Goal: Task Accomplishment & Management: Use online tool/utility

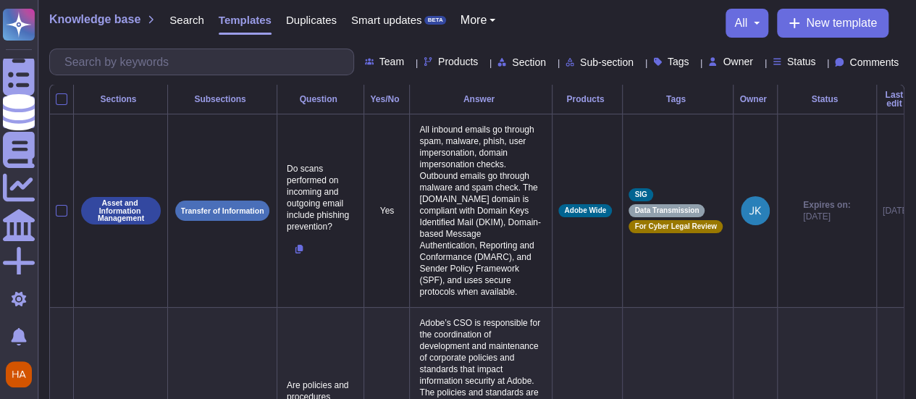
scroll to position [0, 59]
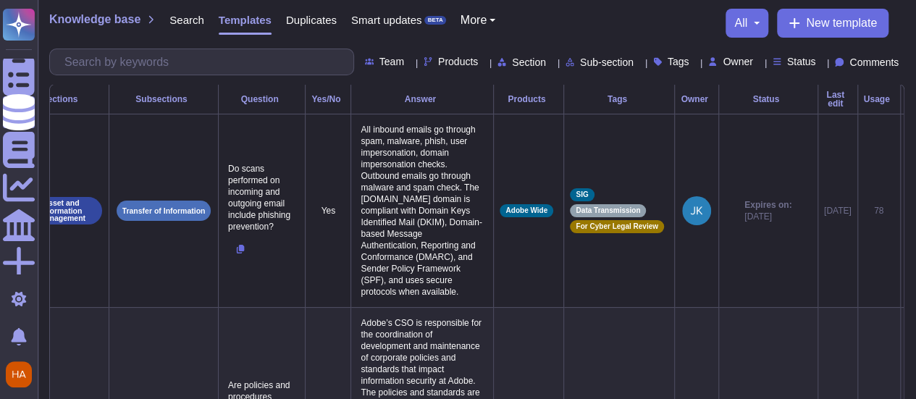
click at [668, 62] on span "Tags" at bounding box center [679, 61] width 22 height 10
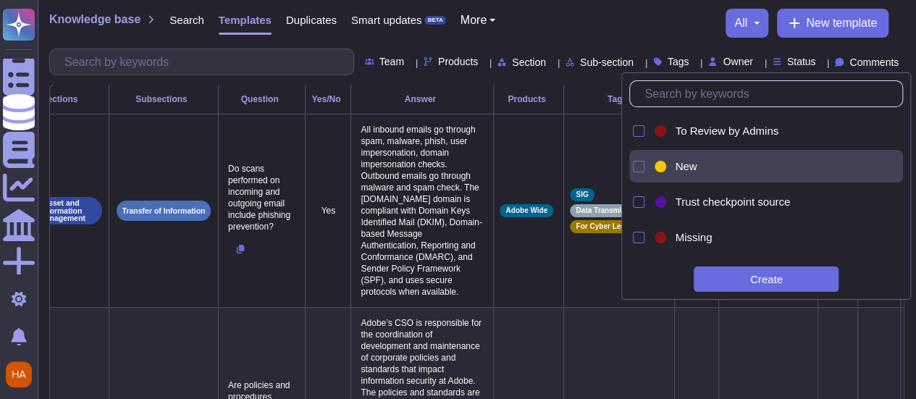
click at [668, 168] on div at bounding box center [660, 166] width 17 height 17
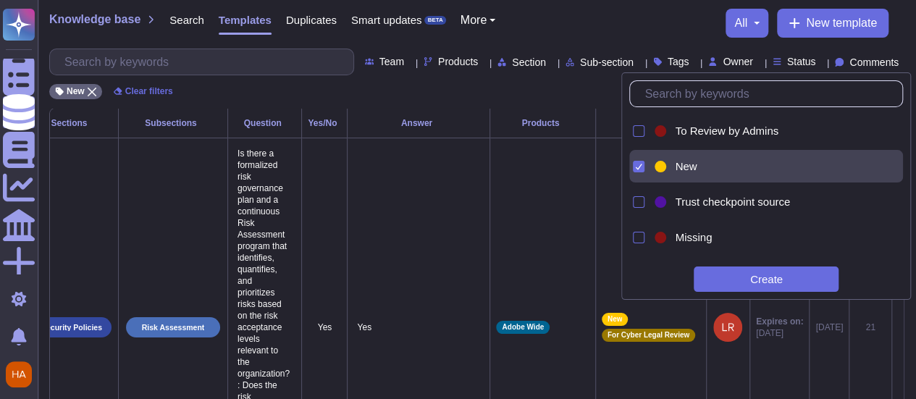
click at [653, 21] on div "Knowledge base Search Templates Duplicates Smart updates BETA More all New temp…" at bounding box center [476, 23] width 855 height 29
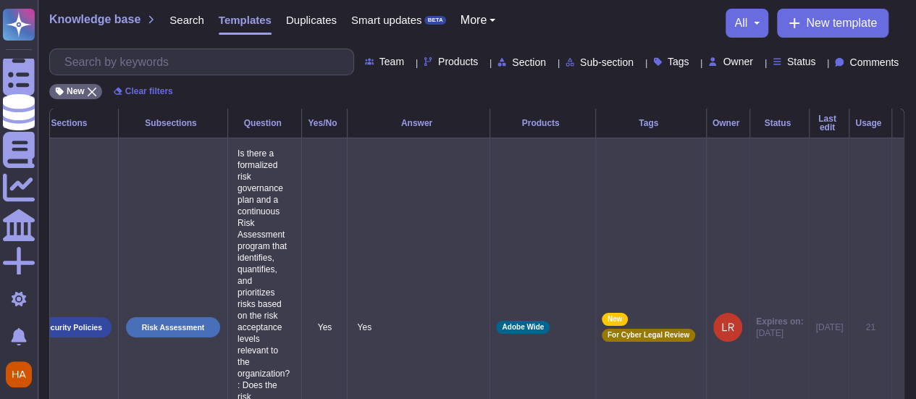
scroll to position [0, 68]
click at [898, 328] on icon at bounding box center [898, 328] width 0 height 0
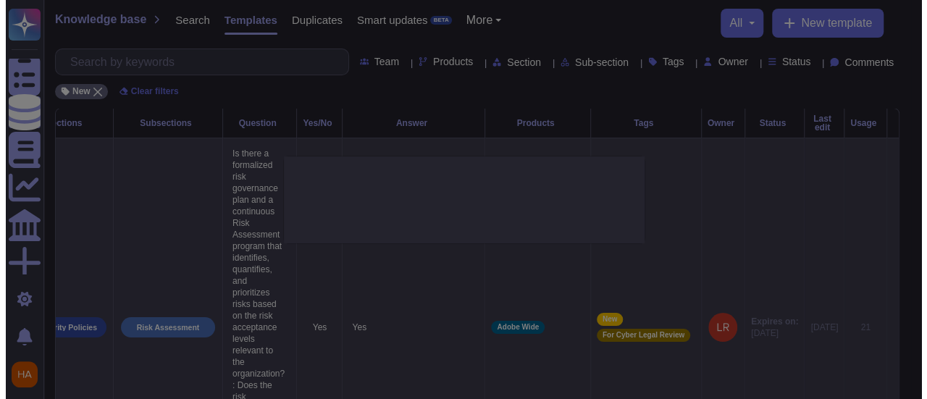
scroll to position [0, 67]
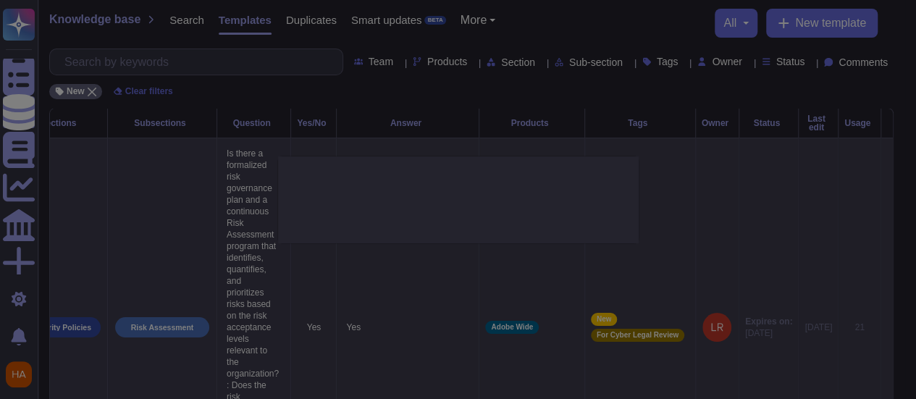
type textarea "Is there a formalized risk governance plan and a continuous Risk Assessment pro…"
type textarea "Yes"
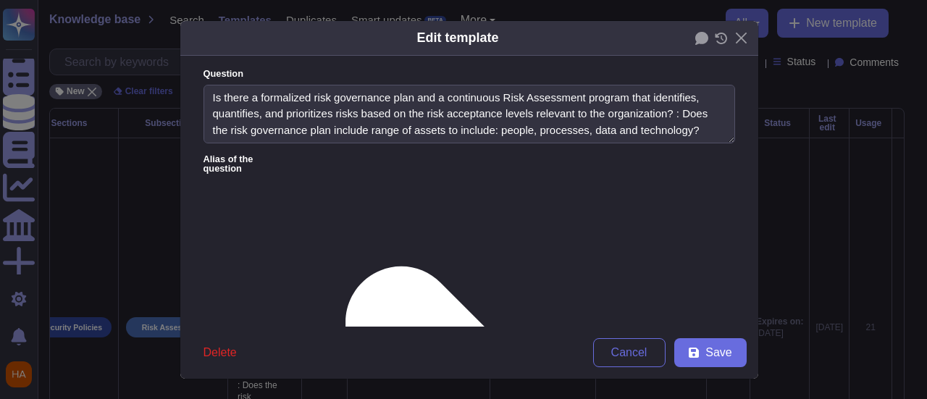
type textarea "Is there a formalized risk governance plan and a continuous Risk Assessment pro…"
type textarea "Yes"
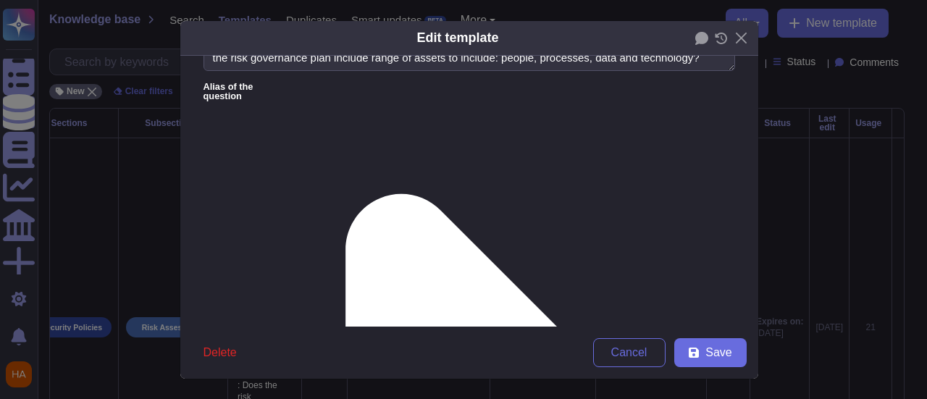
scroll to position [145, 0]
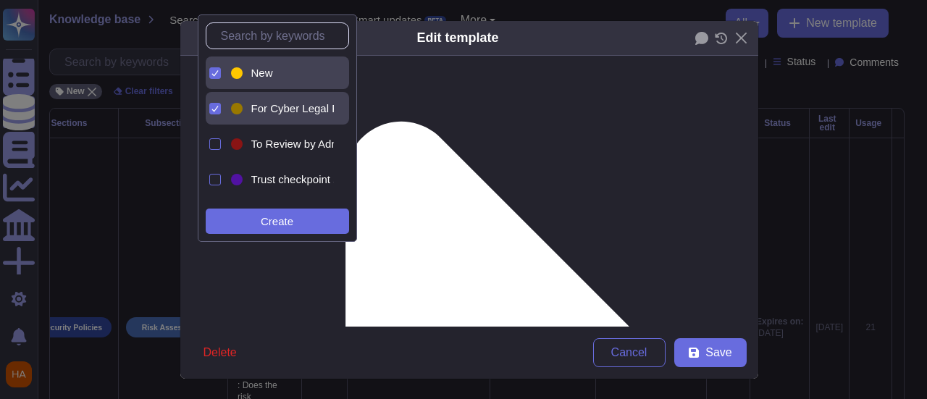
click at [208, 72] on div at bounding box center [213, 72] width 15 height 33
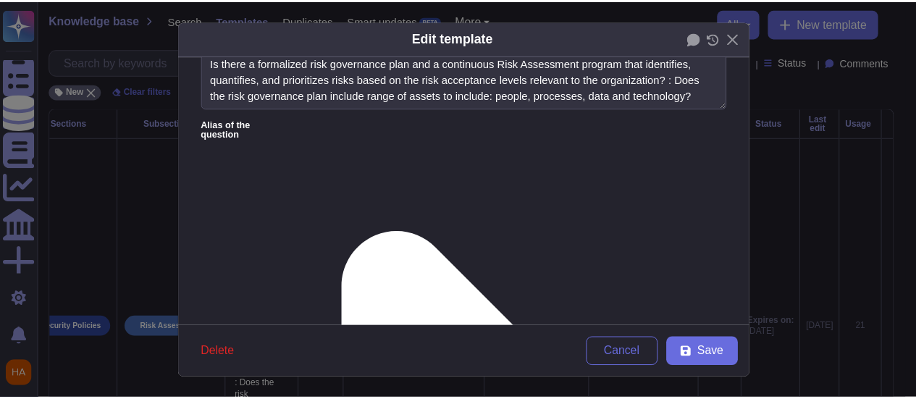
scroll to position [0, 0]
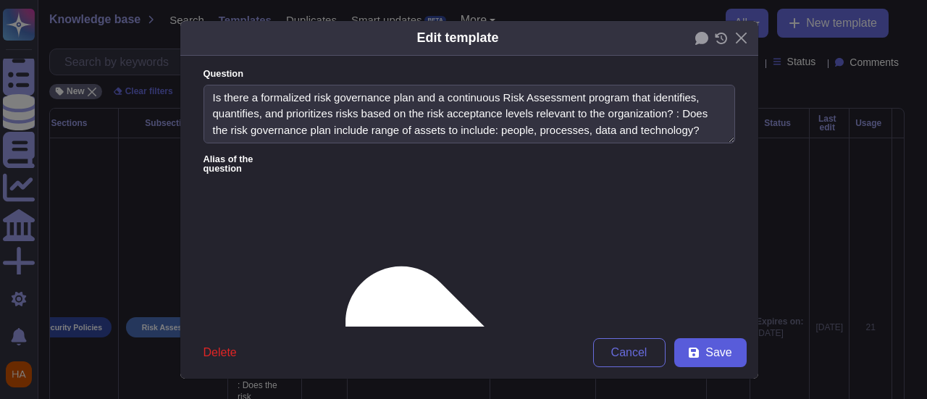
click at [706, 354] on span "Save" at bounding box center [718, 353] width 26 height 12
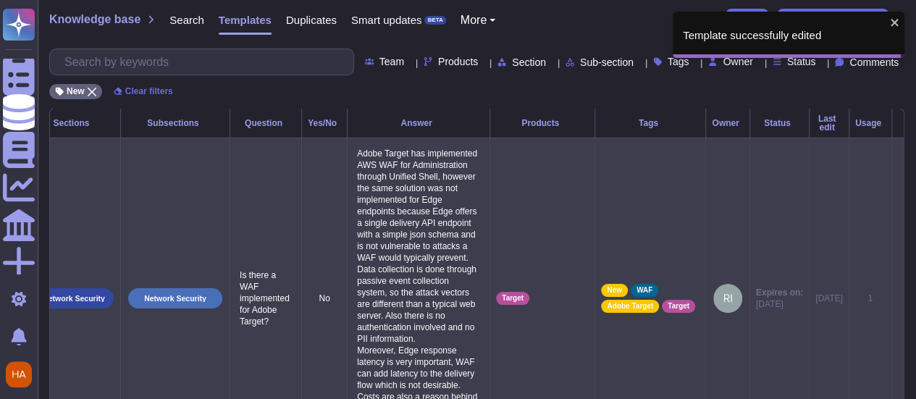
click at [898, 299] on icon at bounding box center [898, 299] width 0 height 0
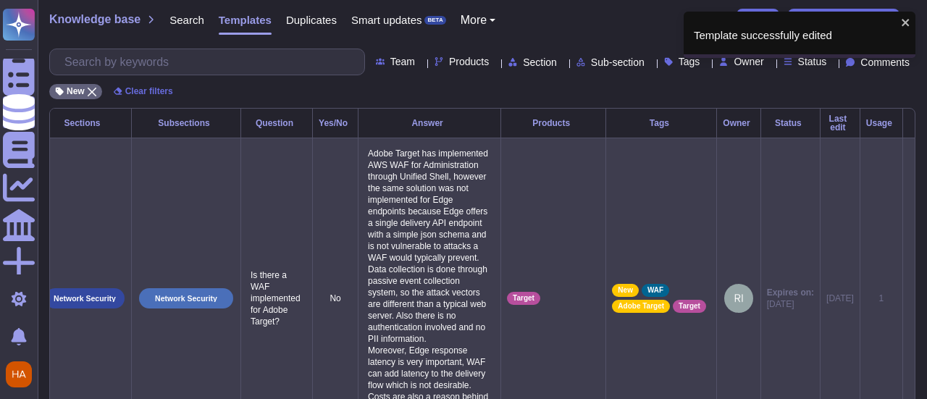
scroll to position [0, 67]
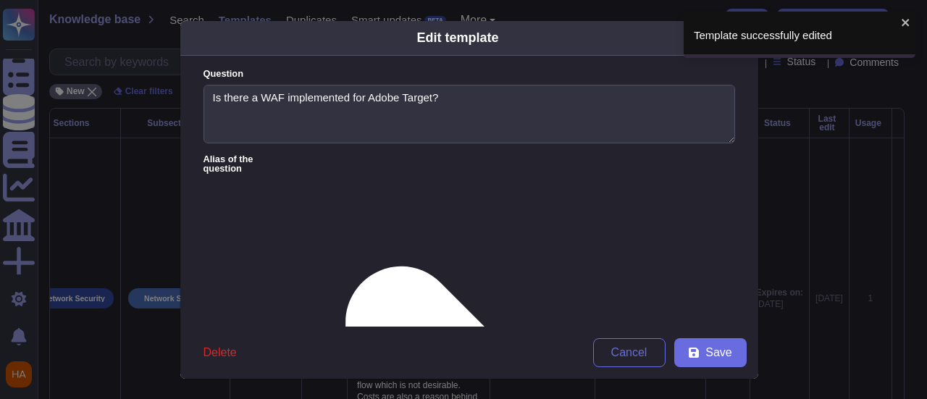
type textarea "Is there a WAF implemented for Adobe Target?"
type textarea "Adobe Target has implemented AWS WAF for Administration through Unified Shell, …"
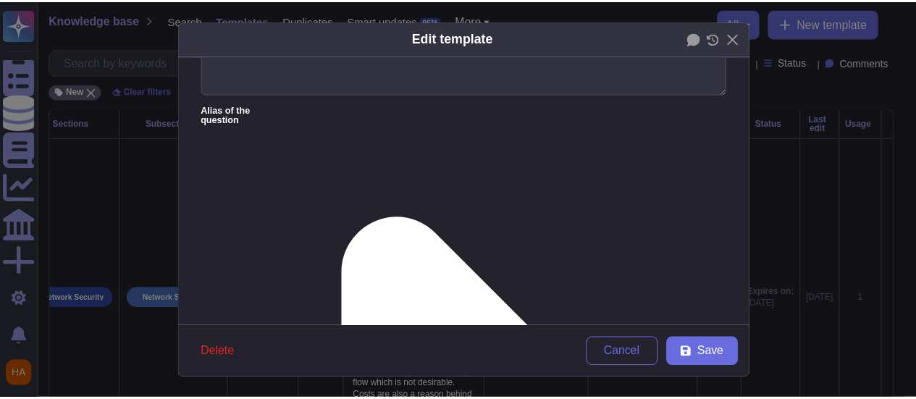
scroll to position [72, 0]
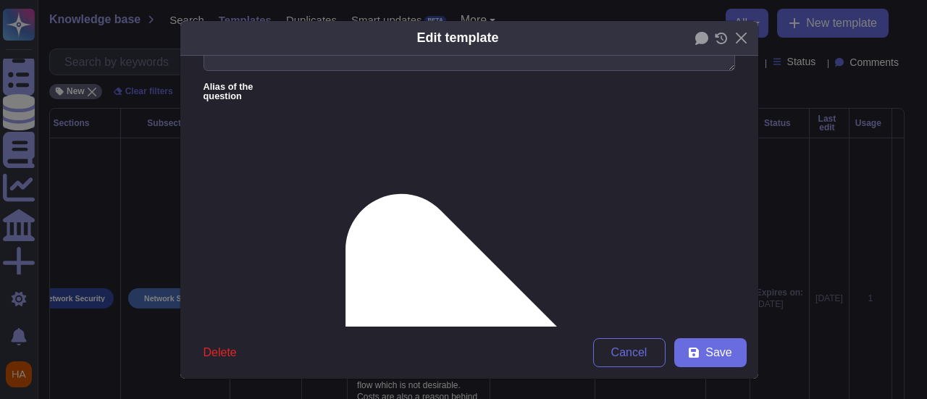
click at [627, 348] on span "Cancel" at bounding box center [629, 353] width 36 height 12
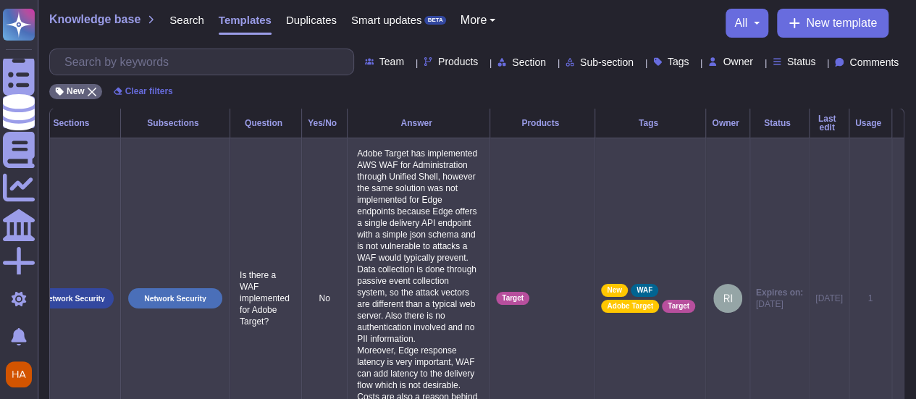
scroll to position [0, 67]
click at [898, 299] on icon at bounding box center [898, 299] width 0 height 0
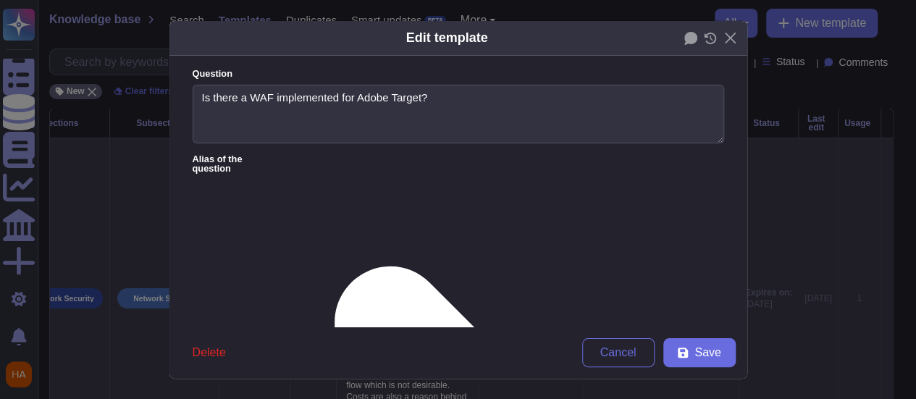
type textarea "Is there a WAF implemented for Adobe Target?"
type textarea "Adobe Target has implemented AWS WAF for Administration through Unified Shell, …"
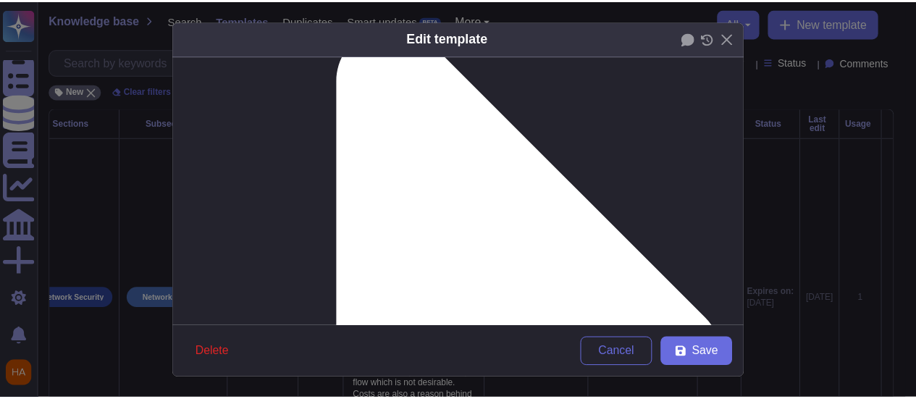
scroll to position [290, 0]
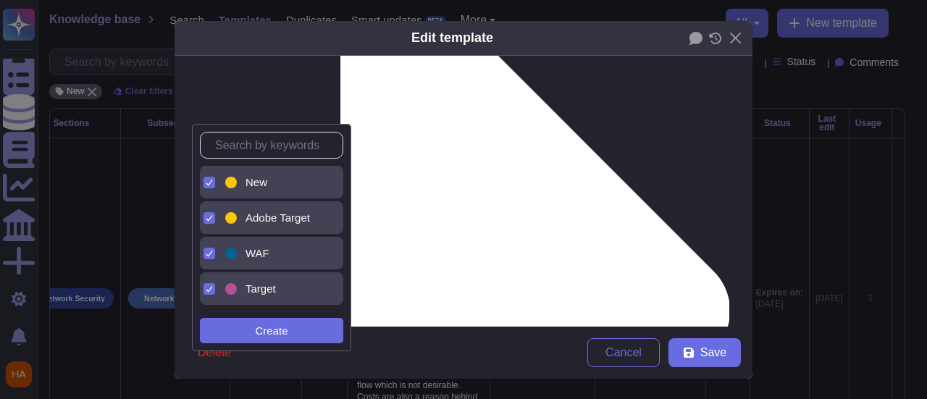
click at [230, 179] on div at bounding box center [231, 183] width 12 height 12
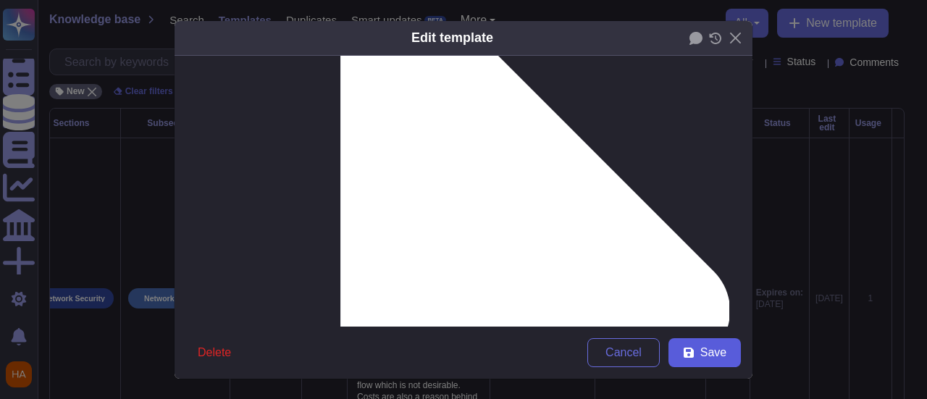
click at [702, 355] on span "Save" at bounding box center [713, 353] width 26 height 12
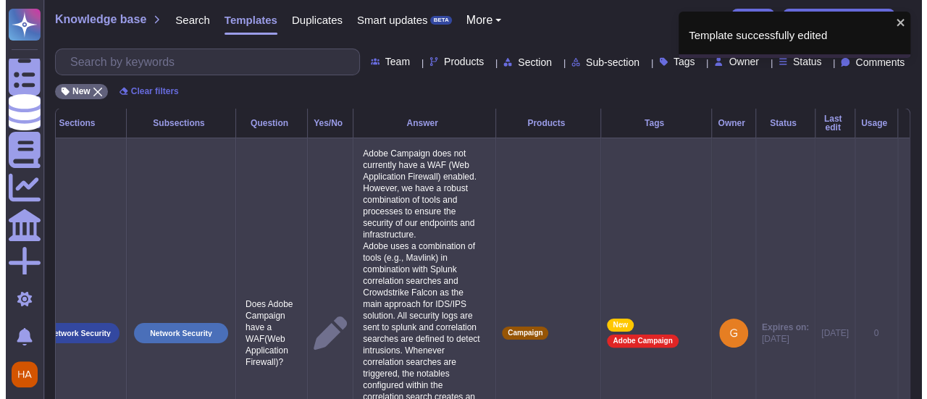
scroll to position [0, 67]
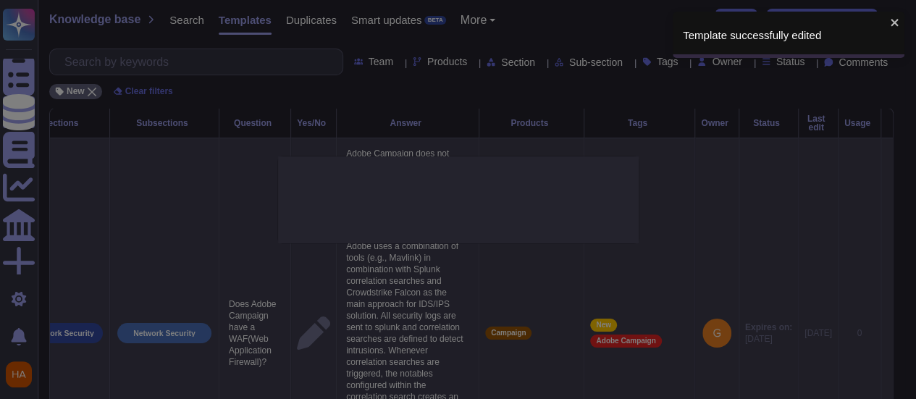
type textarea "Does Adobe Campaign have a WAF(Web Application Firewall)?"
type textarea "Adobe Campaign does not currently have a WAF (Web Application Firewall) enabled…"
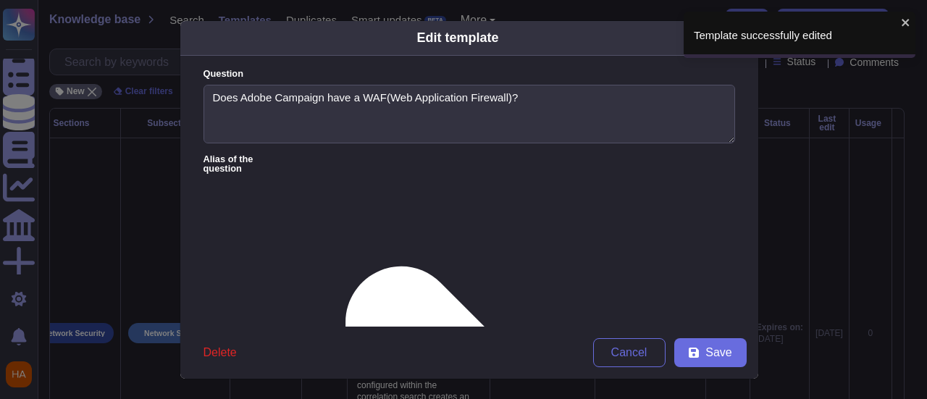
type textarea "Does Adobe Campaign have a WAF(Web Application Firewall)?"
type textarea "Adobe Campaign does not currently have a WAF (Web Application Firewall) enabled…"
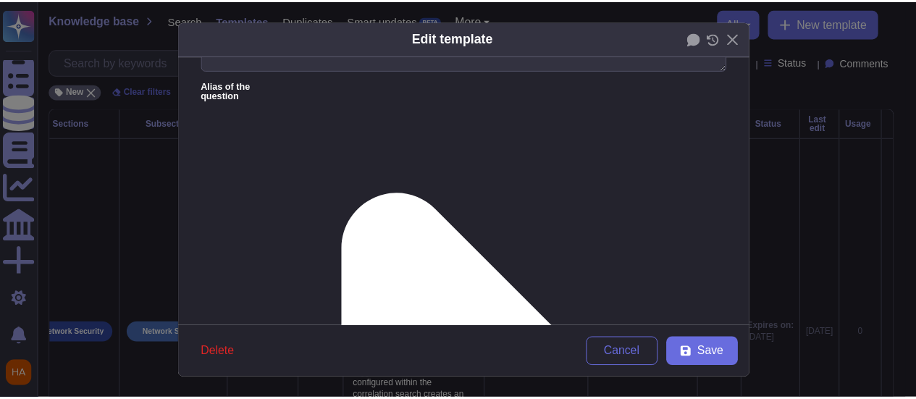
scroll to position [145, 0]
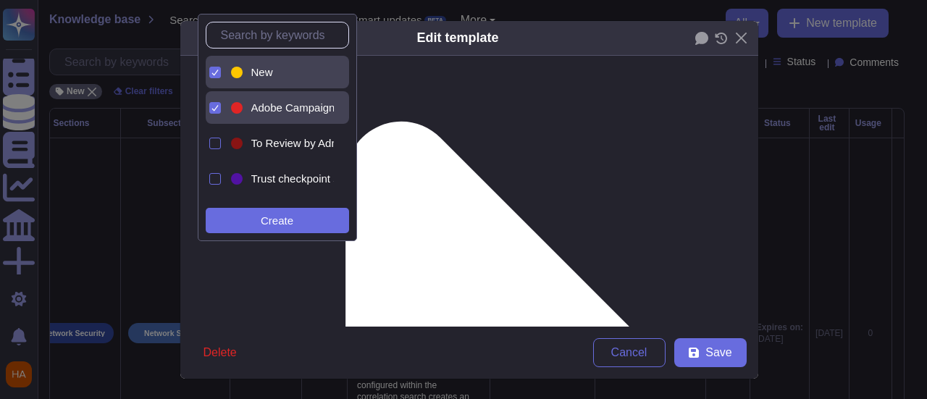
click at [219, 74] on div at bounding box center [215, 73] width 12 height 12
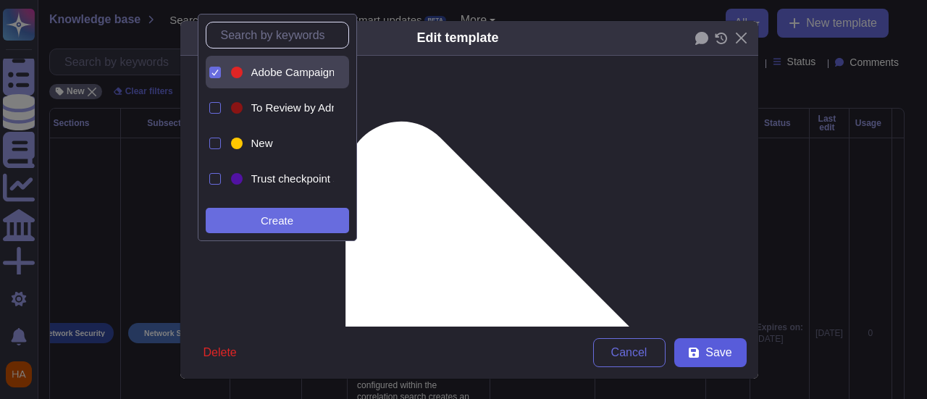
click at [705, 350] on span "Save" at bounding box center [718, 353] width 26 height 12
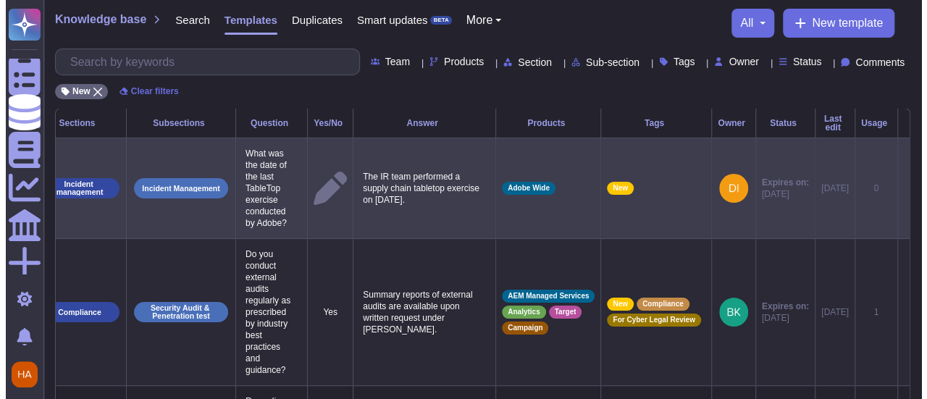
scroll to position [0, 67]
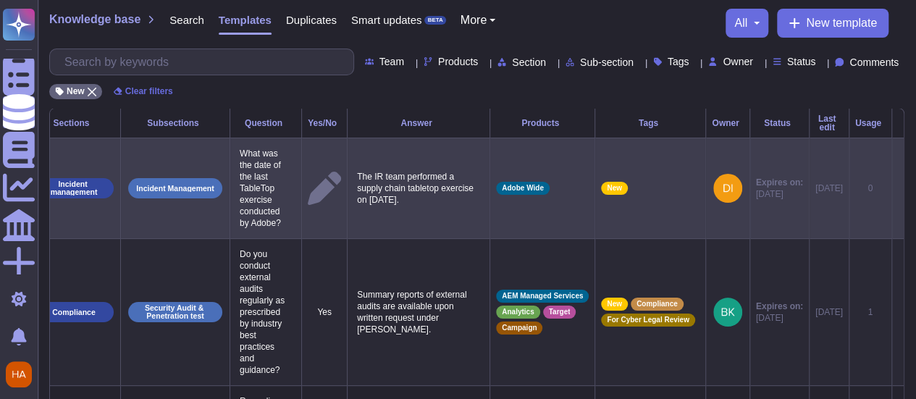
click at [898, 189] on icon at bounding box center [898, 189] width 0 height 0
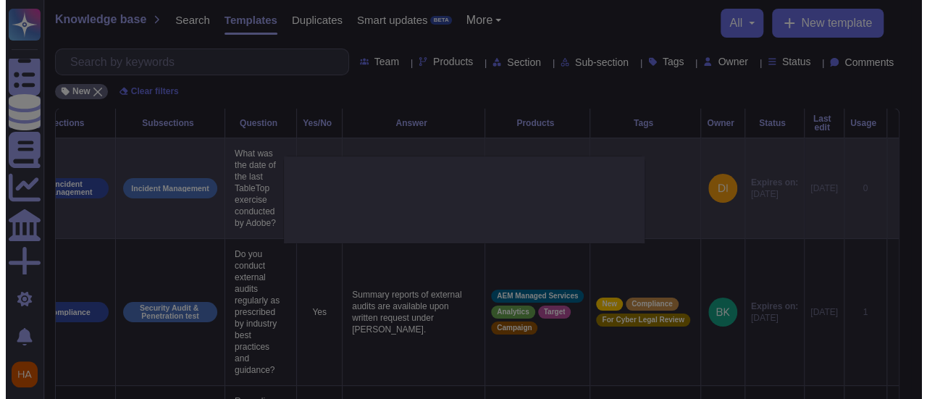
type textarea "What was the date of the last TableTop exercise conducted by Adobe?"
type textarea "The IR team performed a supply chain tabletop exercise on September 2025."
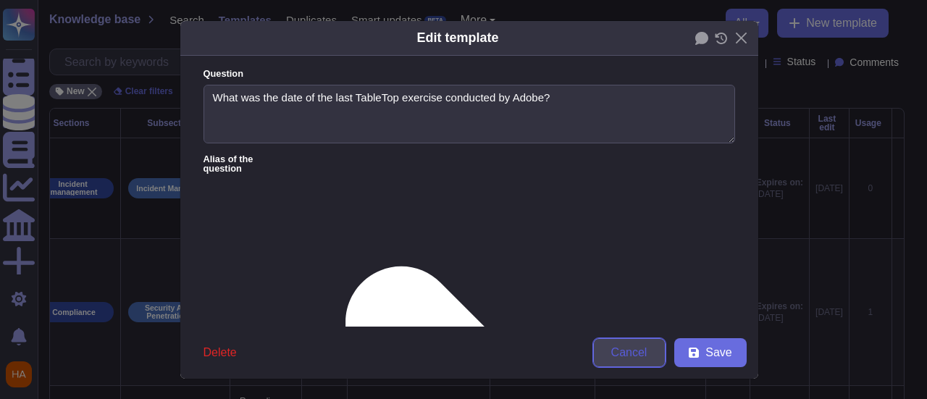
type textarea "What was the date of the last TableTop exercise conducted by Adobe?"
type textarea "The IR team performed a supply chain tabletop exercise on September 2025."
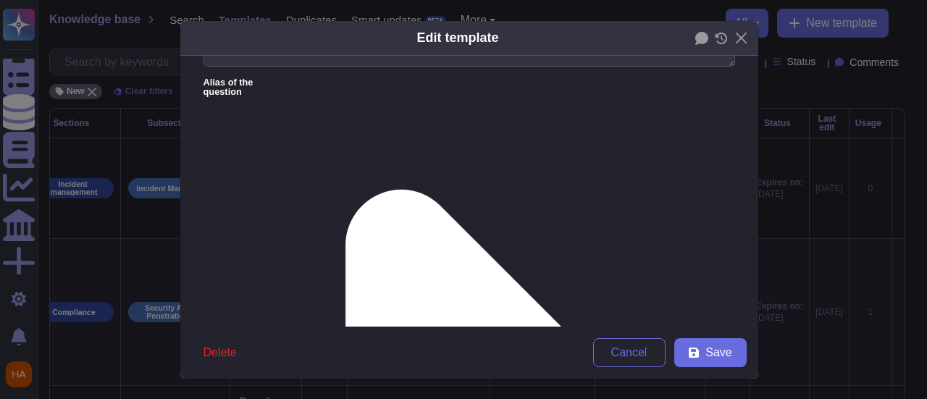
scroll to position [217, 0]
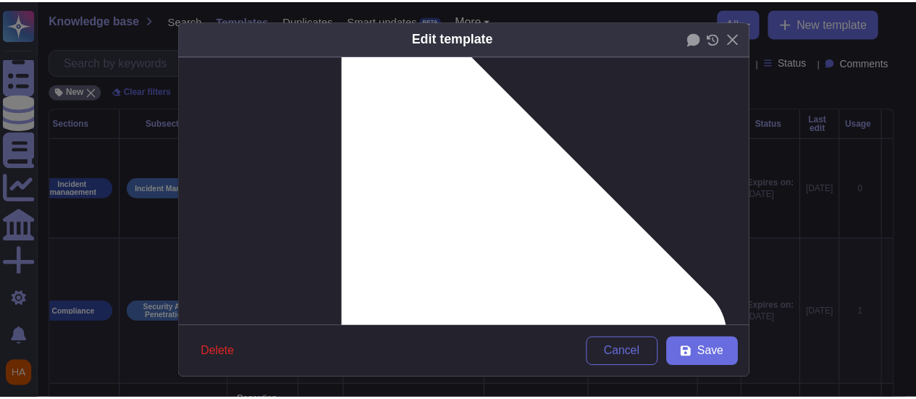
scroll to position [290, 0]
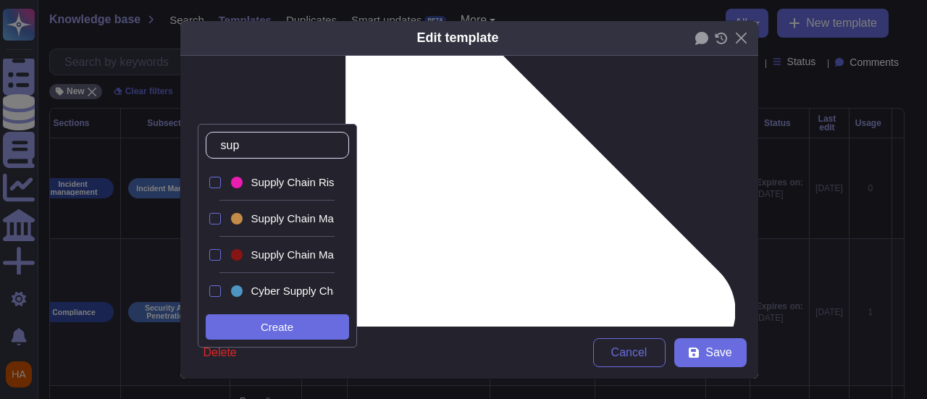
type input "supp"
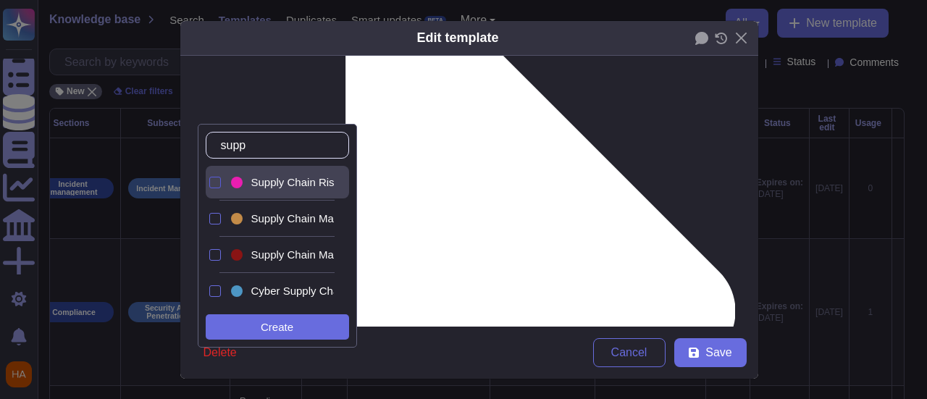
click at [214, 180] on div at bounding box center [215, 183] width 12 height 12
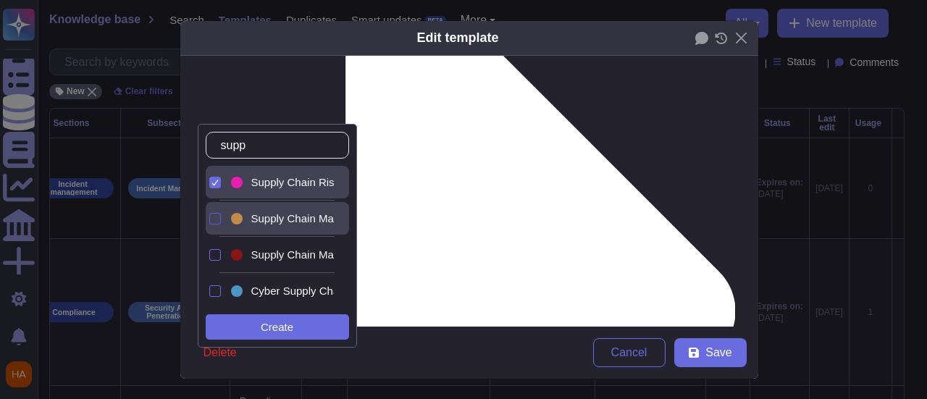
click at [214, 220] on div at bounding box center [215, 219] width 12 height 12
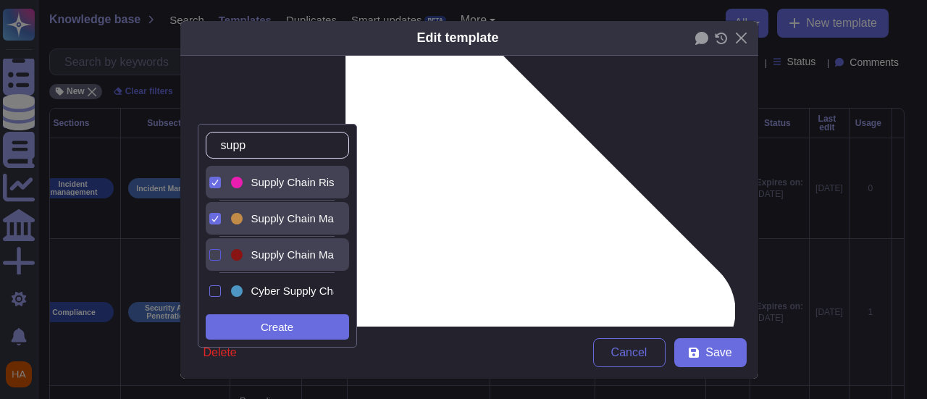
click at [217, 251] on div at bounding box center [215, 255] width 12 height 12
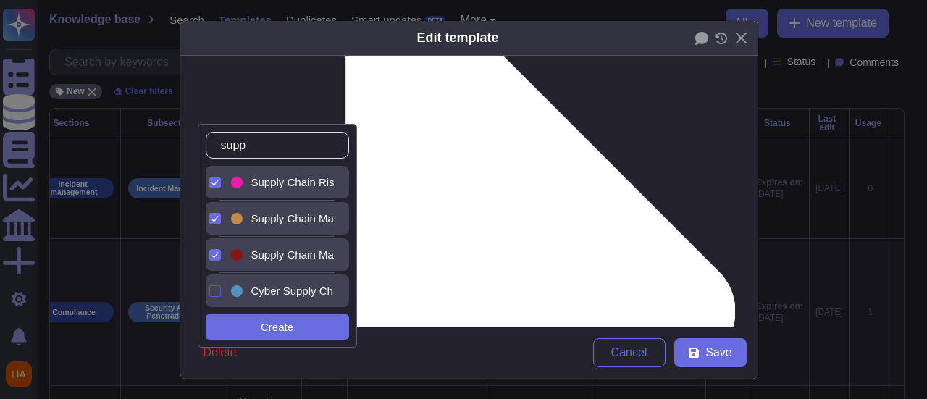
click at [216, 291] on div at bounding box center [215, 291] width 12 height 12
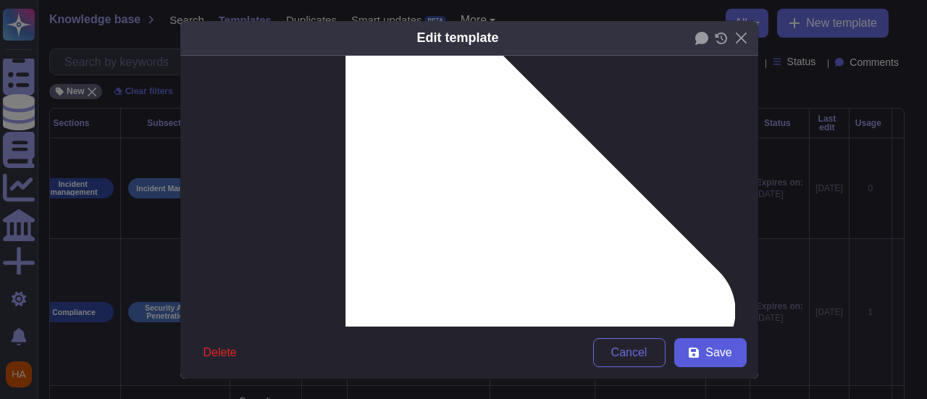
click at [705, 357] on span "Save" at bounding box center [718, 353] width 26 height 12
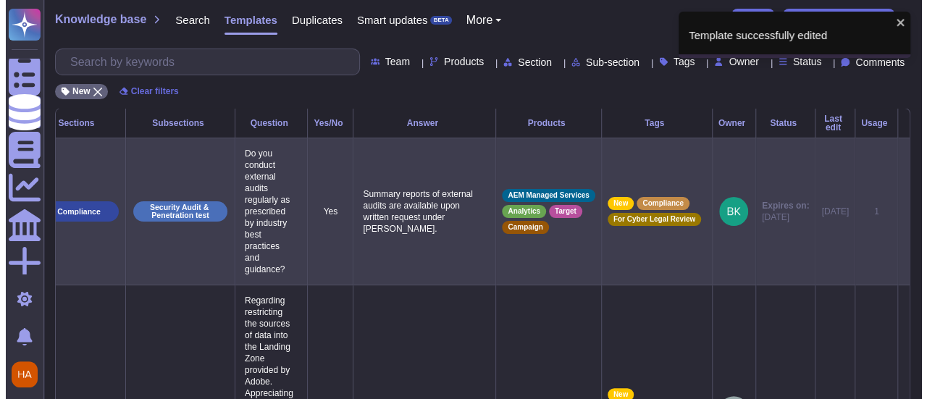
scroll to position [0, 56]
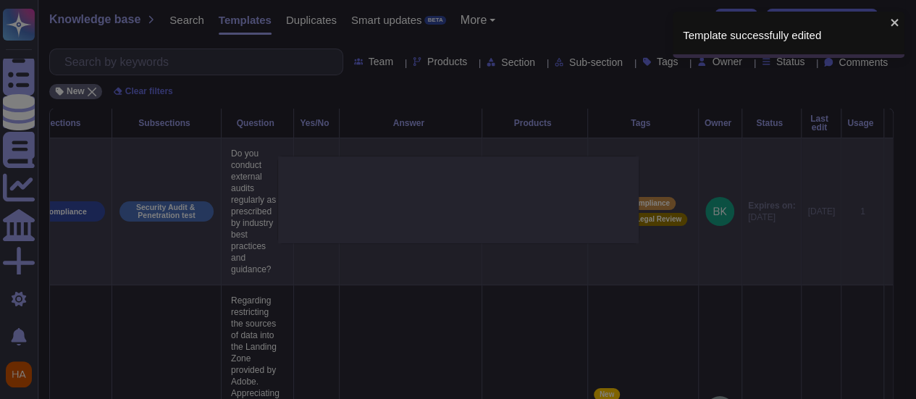
type textarea "Do you conduct external audits regularly as prescribed by industry best practic…"
type textarea "Summary reports of external audits are available upon written request under NDA."
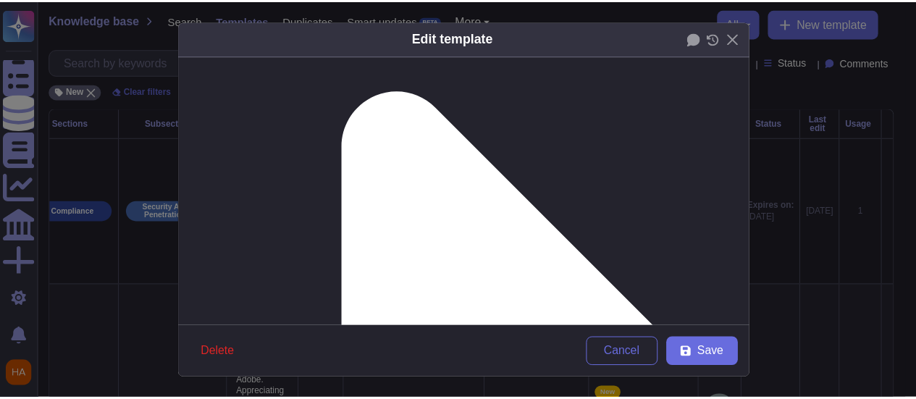
scroll to position [217, 0]
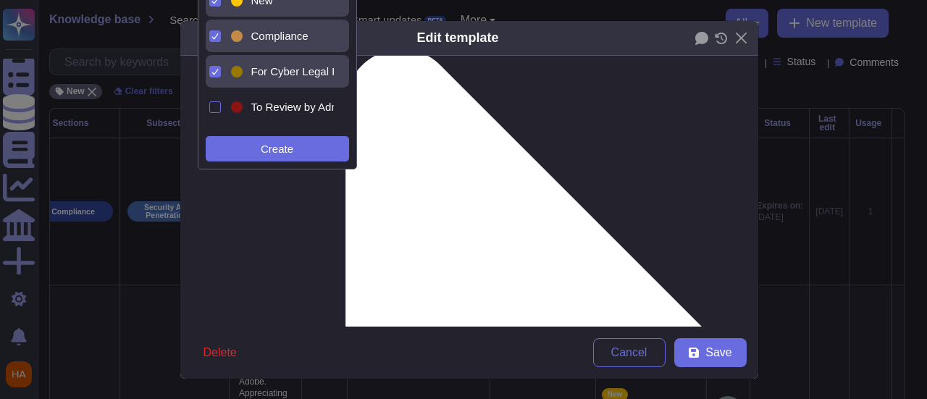
click at [213, 1] on icon at bounding box center [214, 0] width 7 height 7
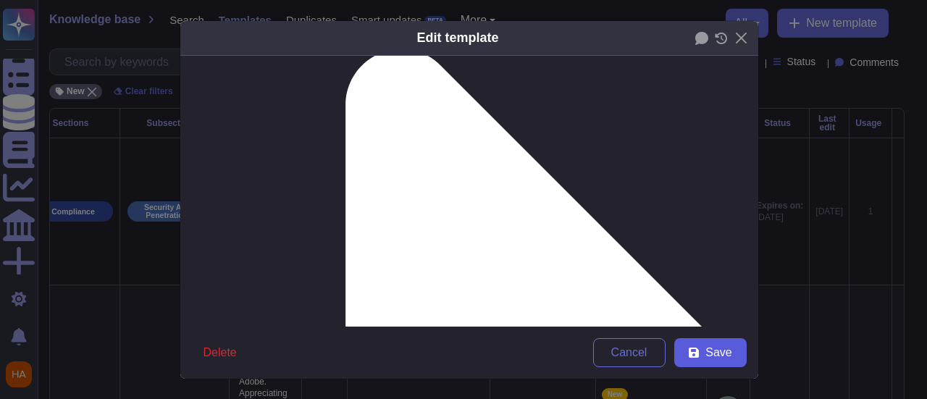
click at [720, 353] on span "Save" at bounding box center [718, 353] width 26 height 12
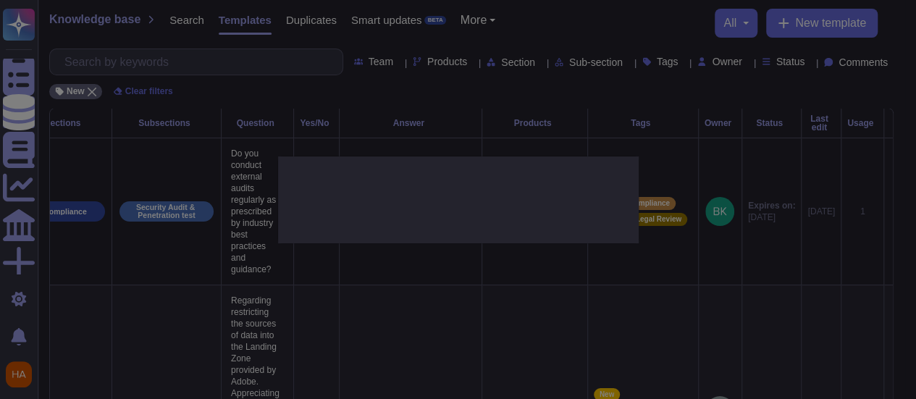
scroll to position [0, 30]
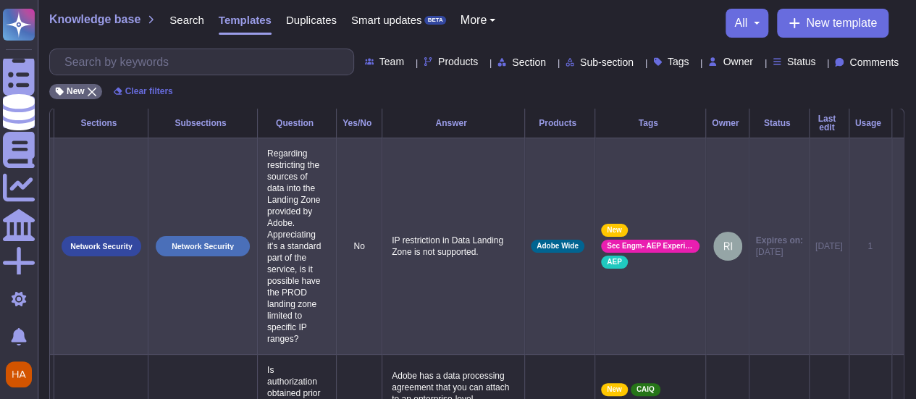
click at [898, 247] on icon at bounding box center [898, 247] width 0 height 0
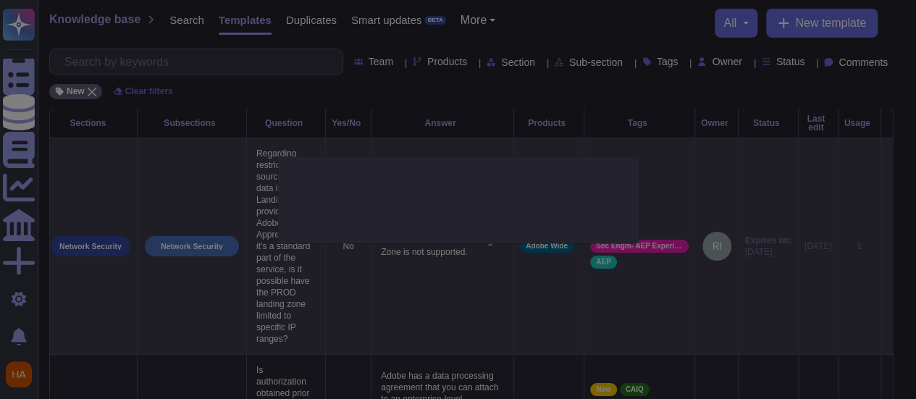
type textarea "Regarding restricting the sources of data into the Landing Zone provided by Ado…"
type textarea "IP restriction in Data Landing Zone is not supported."
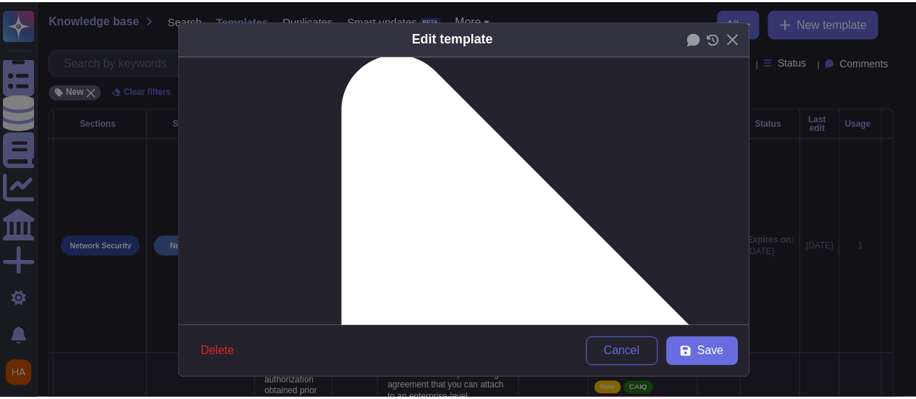
scroll to position [217, 0]
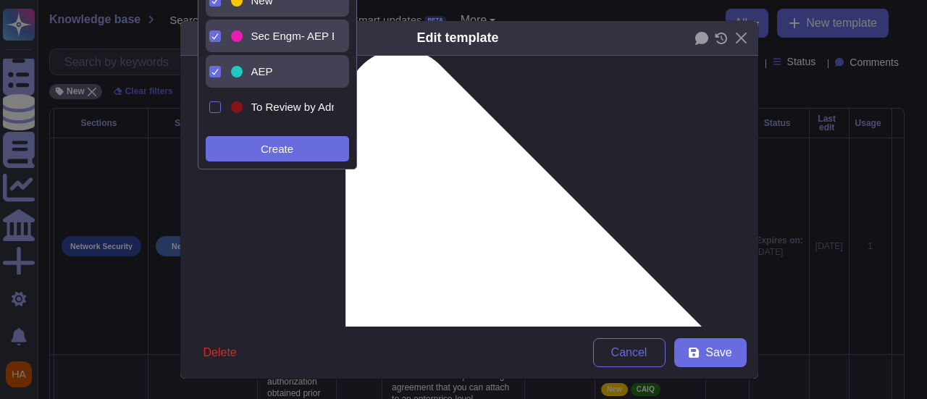
click at [220, 4] on label at bounding box center [215, 1] width 12 height 12
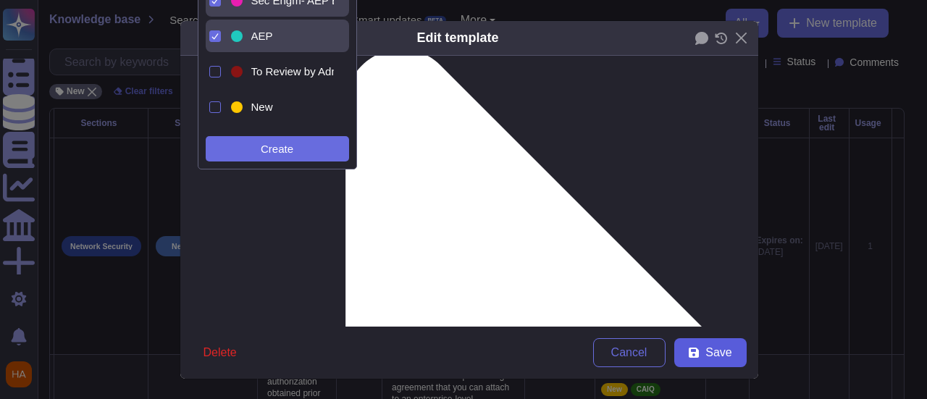
click at [717, 358] on span "Save" at bounding box center [718, 353] width 26 height 12
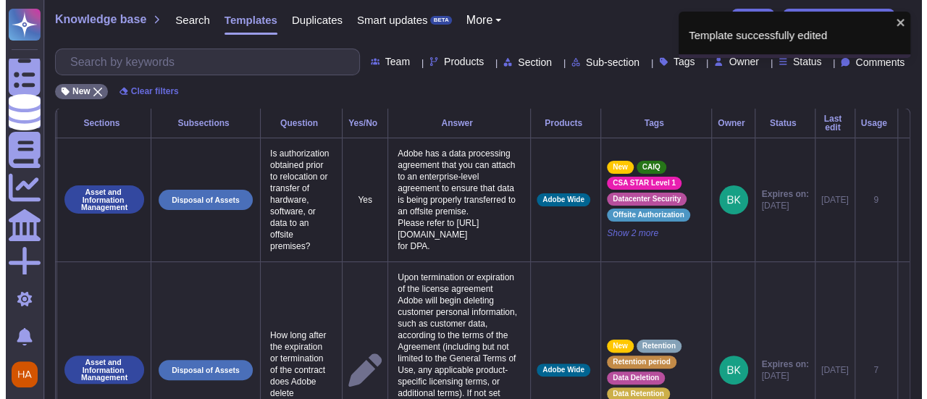
scroll to position [0, 33]
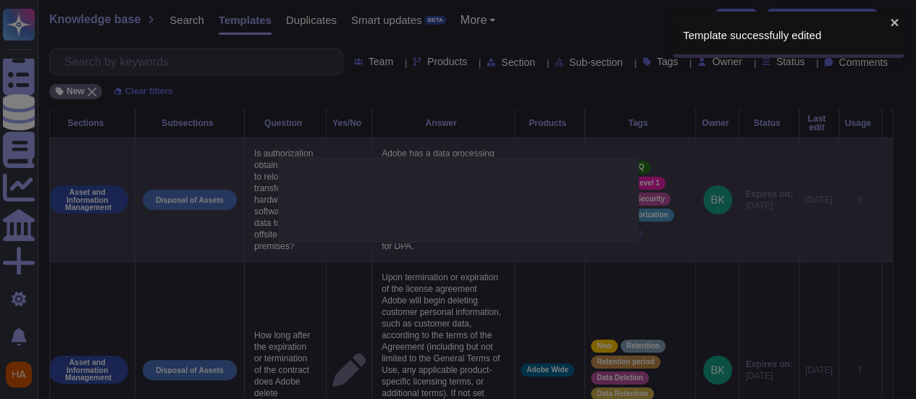
type textarea "Is authorization obtained prior to relocation or transfer of hardware, software…"
type textarea "Adobe has a data processing agreement that you can attach to an enterprise-leve…"
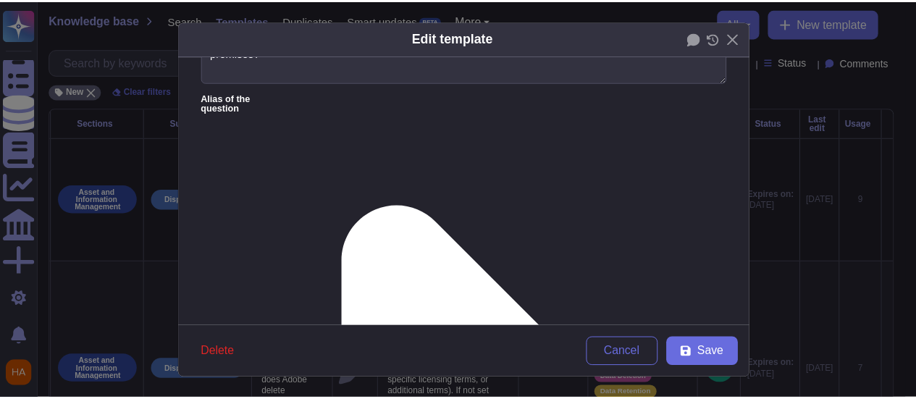
scroll to position [145, 0]
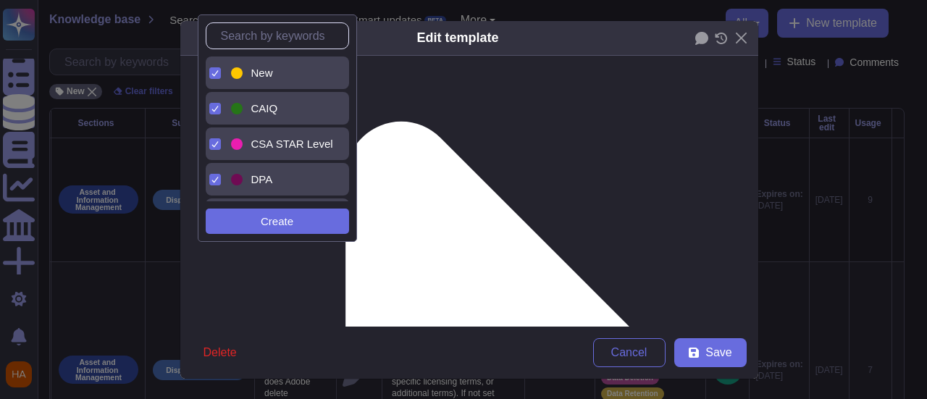
click at [211, 72] on icon at bounding box center [214, 73] width 7 height 6
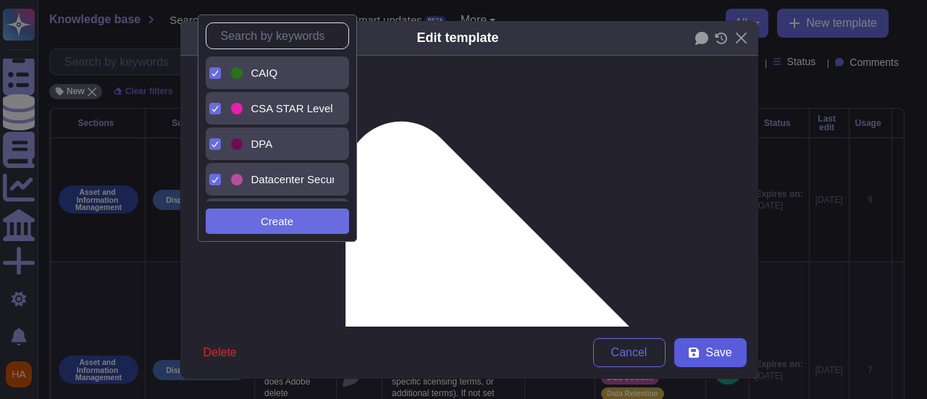
click at [695, 347] on button "Save" at bounding box center [710, 352] width 72 height 29
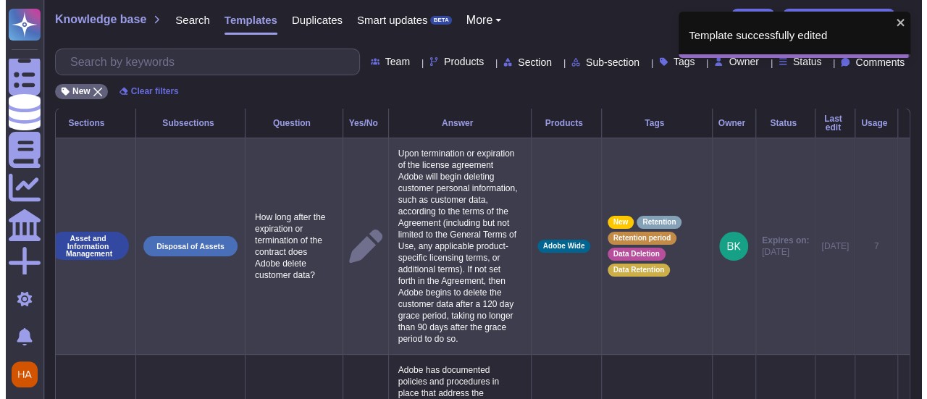
scroll to position [0, 43]
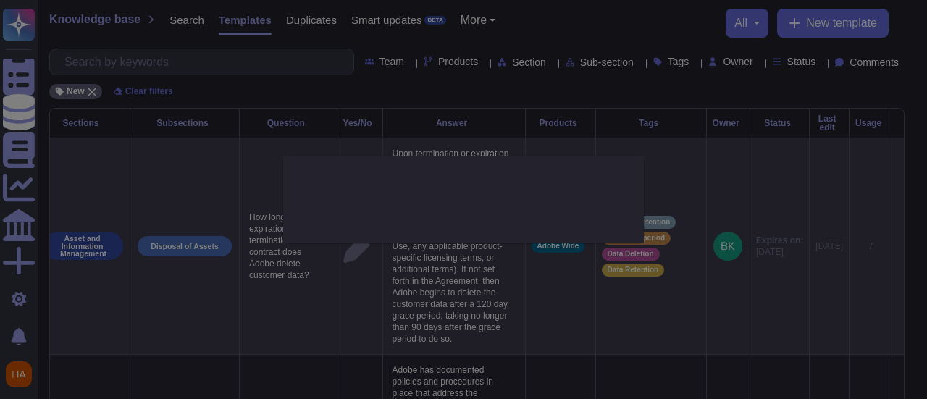
type textarea "How long after the expiration or termination of the contract does Adobe delete …"
type textarea "Upon termination or expiration of the license agreement Adobe will begin deleti…"
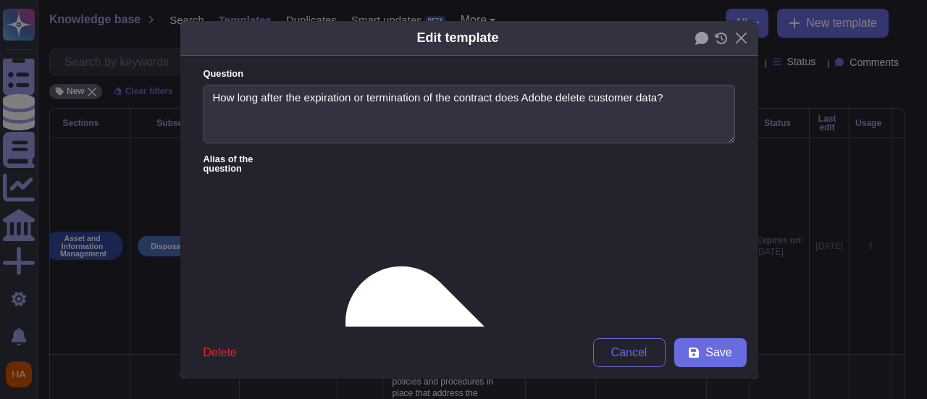
type textarea "How long after the expiration or termination of the contract does Adobe delete …"
type textarea "Upon termination or expiration of the license agreement Adobe will begin deleti…"
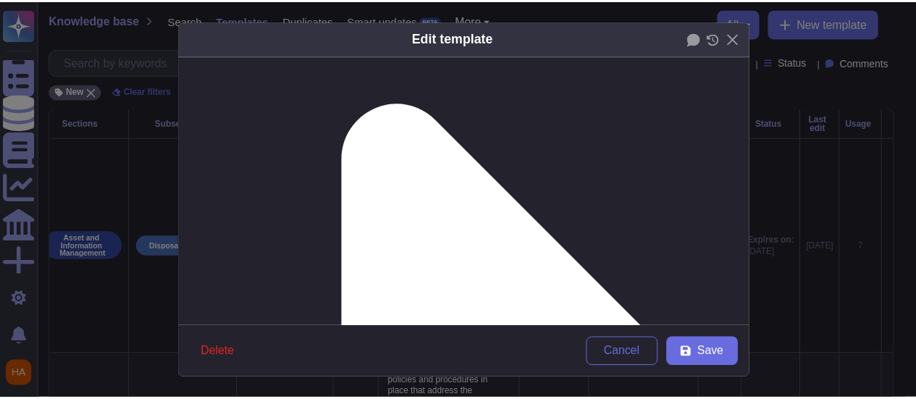
scroll to position [290, 0]
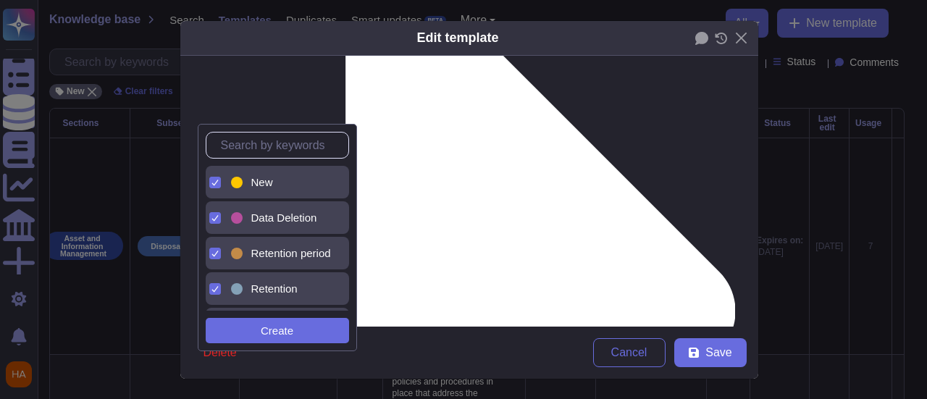
click at [261, 182] on span "New" at bounding box center [262, 182] width 22 height 13
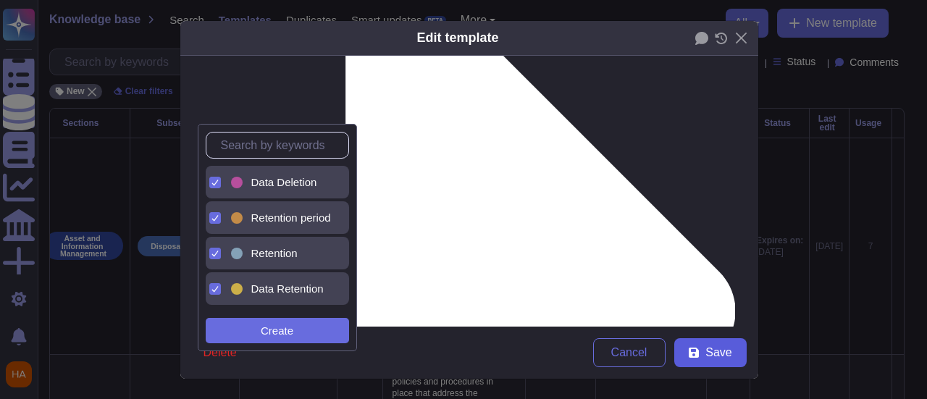
click at [727, 363] on button "Save" at bounding box center [710, 352] width 72 height 29
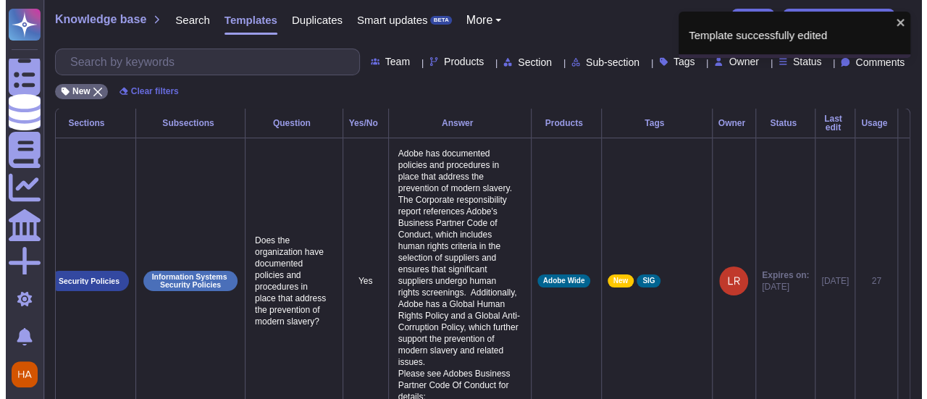
scroll to position [0, 33]
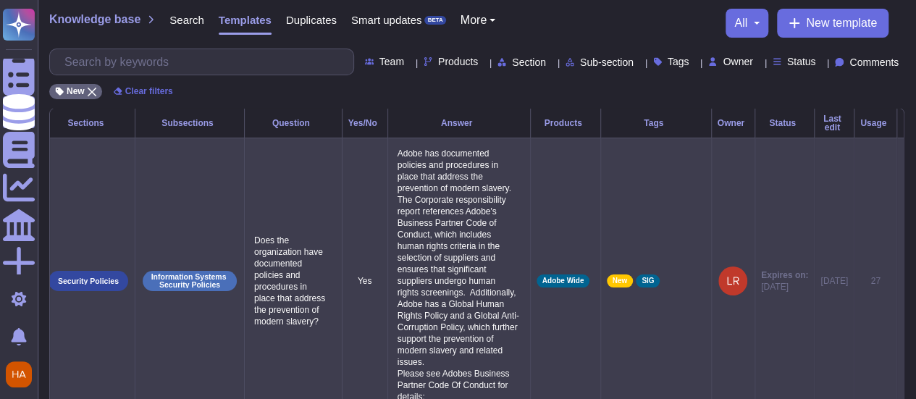
click at [903, 282] on icon at bounding box center [903, 282] width 0 height 0
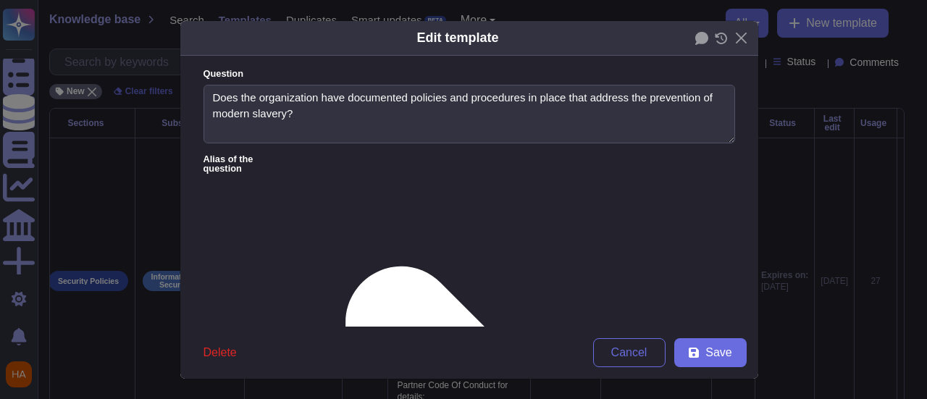
type textarea "Does the organization have documented policies and procedures in place that add…"
type textarea "Adobe has documented policies and procedures in place that address the preventi…"
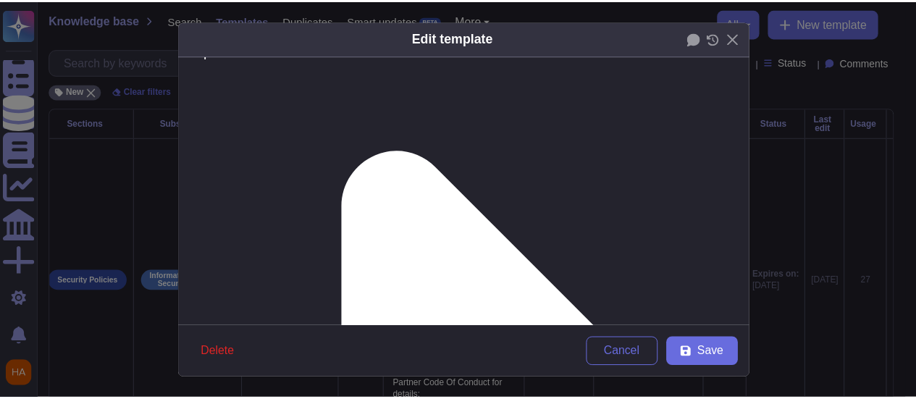
scroll to position [217, 0]
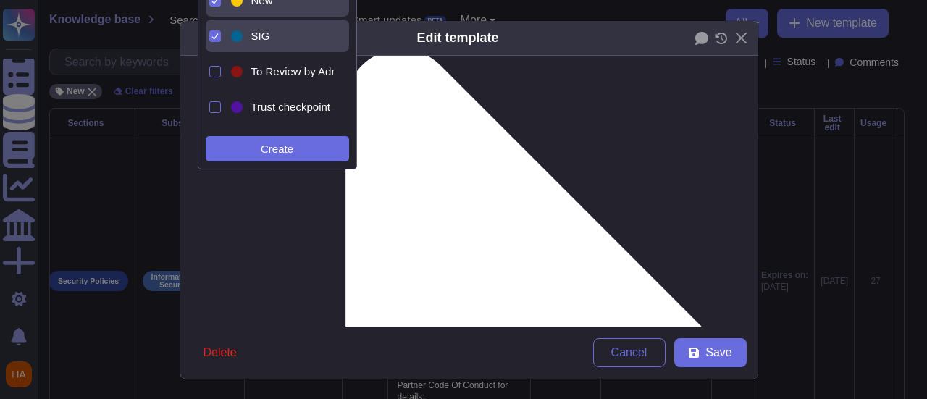
click at [266, 2] on span "New" at bounding box center [262, 0] width 22 height 13
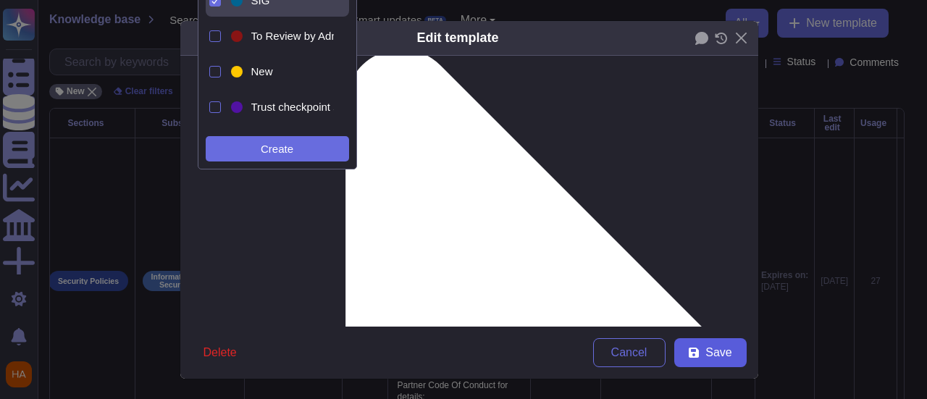
click at [714, 357] on span "Save" at bounding box center [718, 353] width 26 height 12
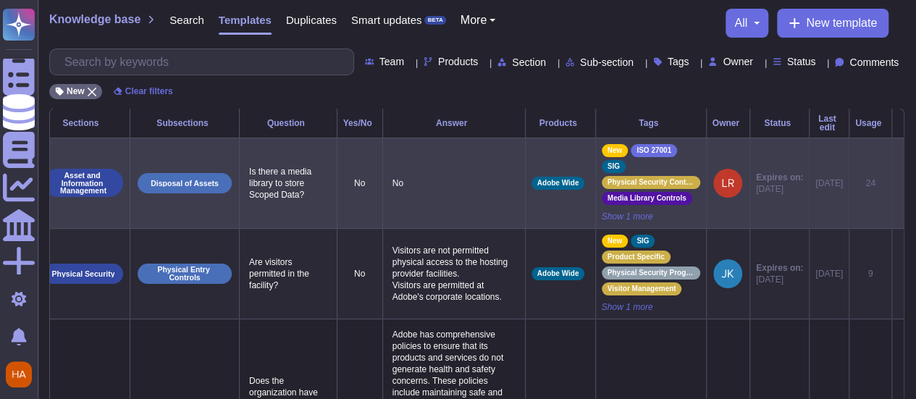
scroll to position [0, 43]
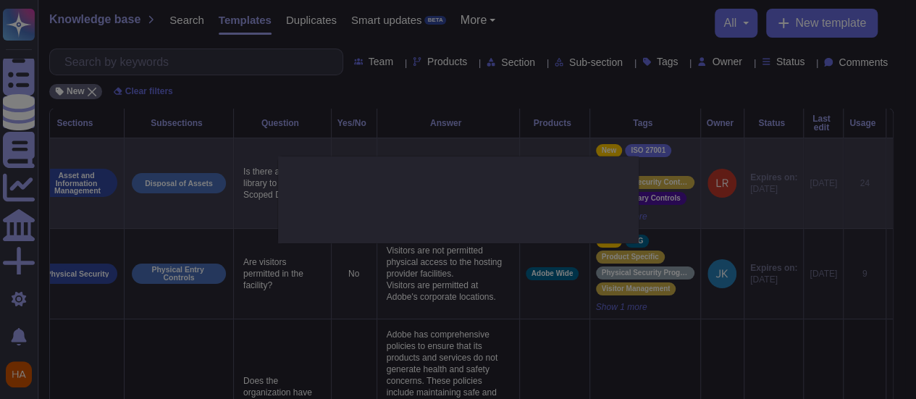
type textarea "Is there a media library to store Scoped Data?"
type textarea "No"
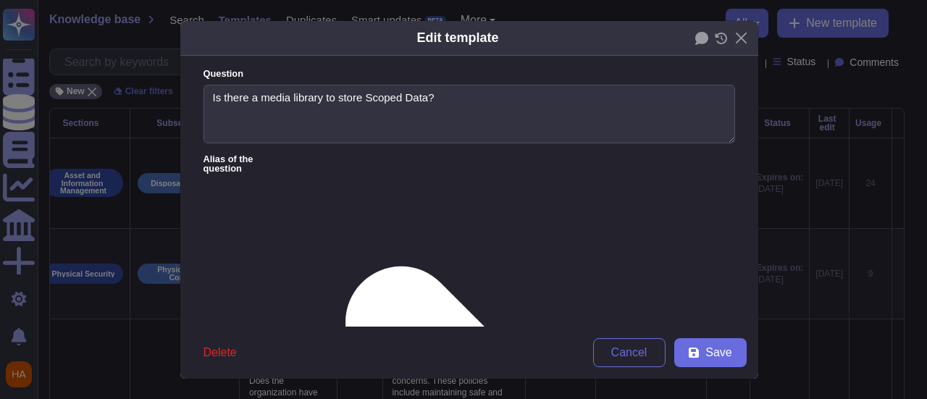
type textarea "Is there a media library to store Scoped Data?"
type textarea "No"
drag, startPoint x: 521, startPoint y: 199, endPoint x: 152, endPoint y: 183, distance: 369.6
click at [154, 184] on div "Edit template Question Is there a media library to store Scoped Data? Alias of …" at bounding box center [463, 199] width 927 height 399
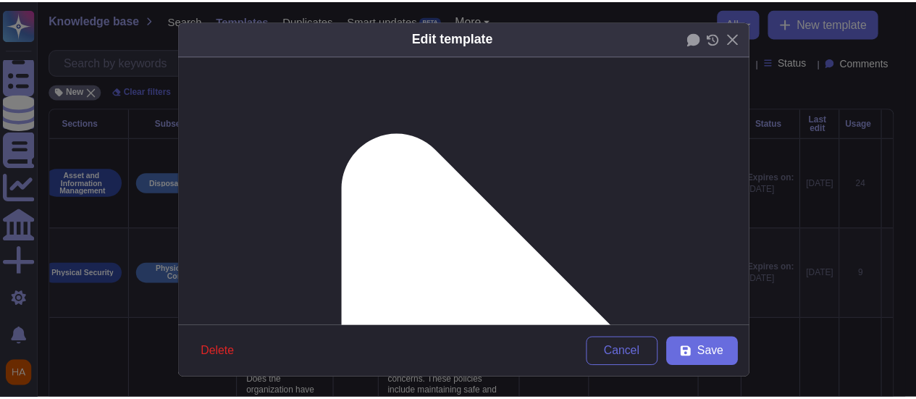
scroll to position [145, 0]
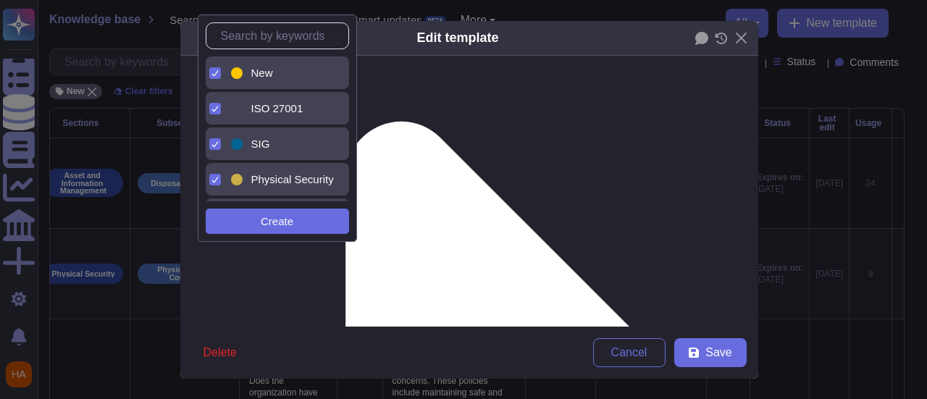
click at [237, 71] on div at bounding box center [237, 73] width 12 height 12
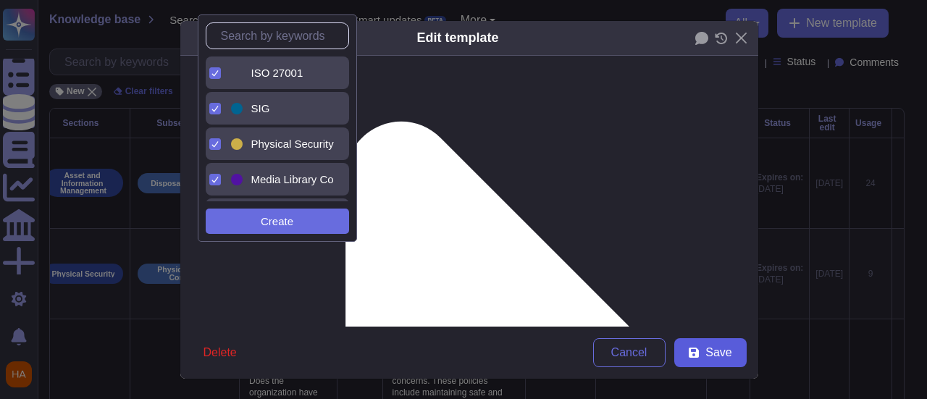
click at [695, 354] on button "Save" at bounding box center [710, 352] width 72 height 29
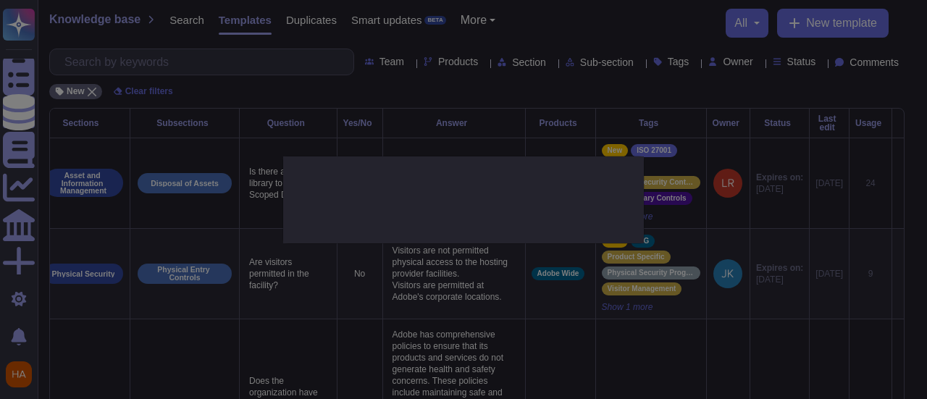
type textarea "No"
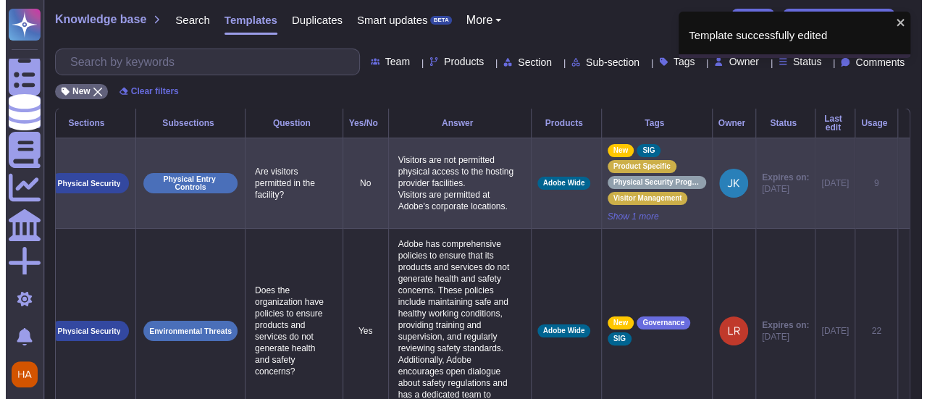
scroll to position [0, 43]
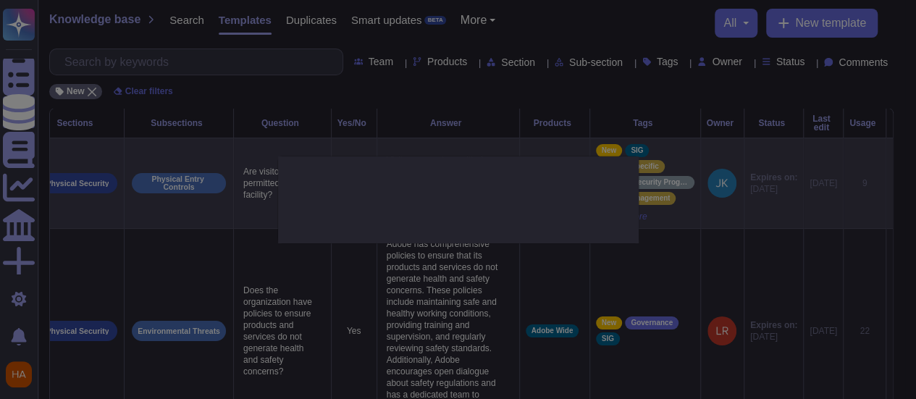
type textarea "Are visitors permitted in the facility?"
type textarea "Visitors are not permitted physical access to the hosting provider facilities. …"
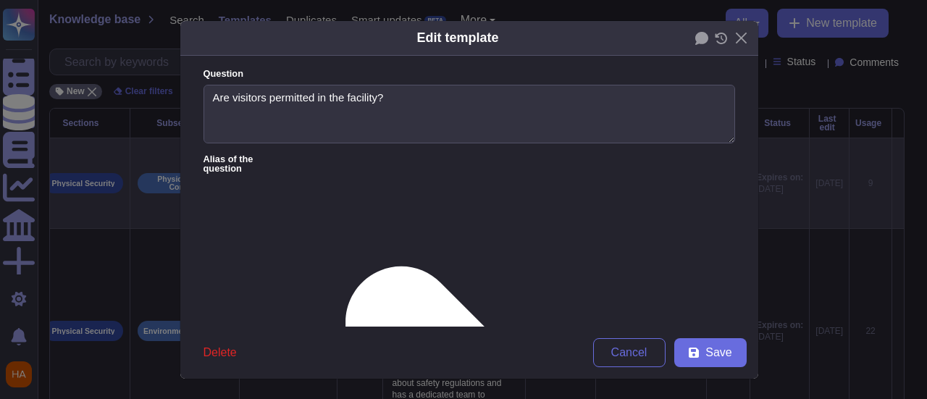
type textarea "Are visitors permitted in the facility?"
type textarea "Visitors are not permitted physical access to the hosting provider facilities. …"
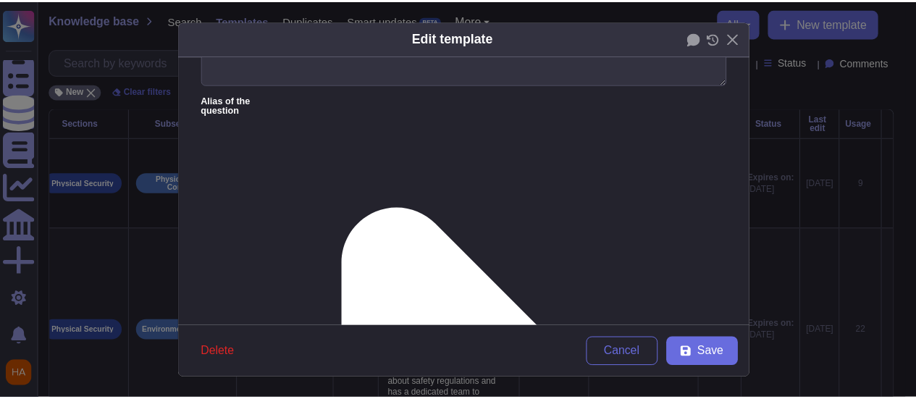
scroll to position [72, 0]
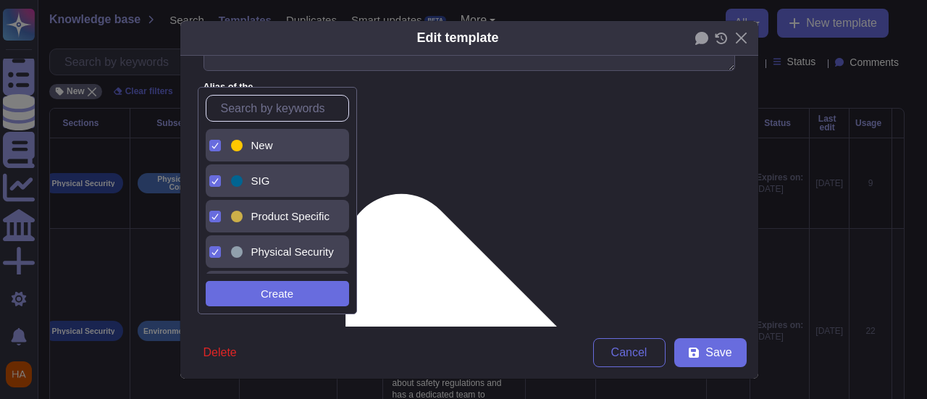
click at [285, 154] on div "New" at bounding box center [281, 145] width 106 height 33
click at [705, 351] on span "Save" at bounding box center [718, 353] width 26 height 12
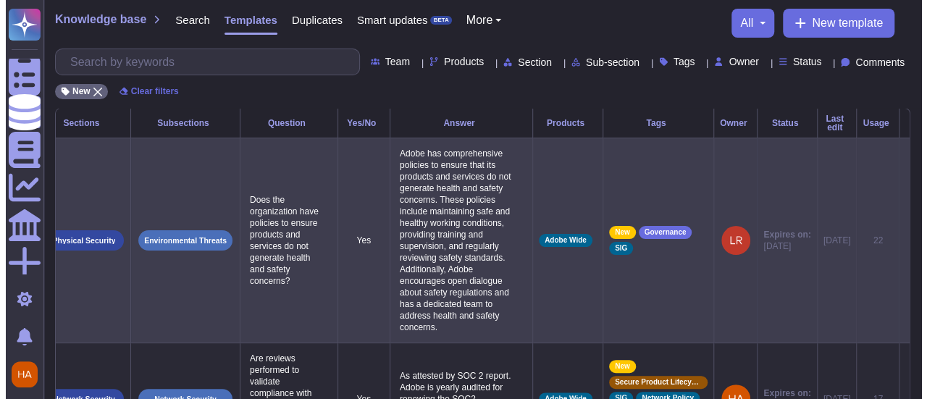
scroll to position [0, 45]
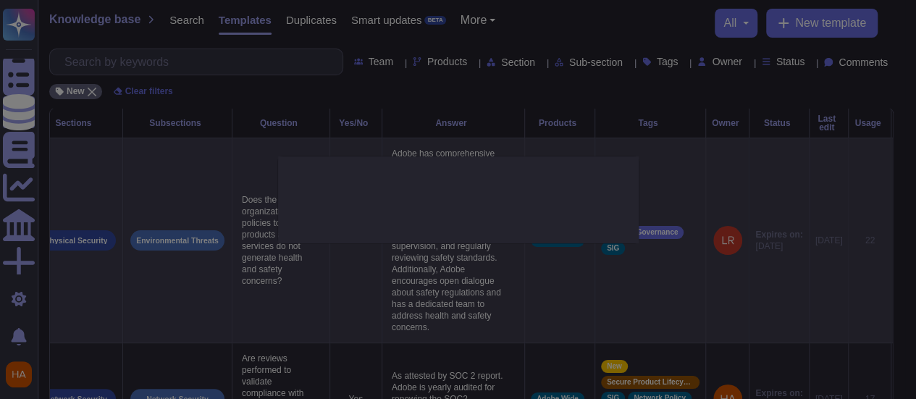
type textarea "Does the organization have policies to ensure products and services do not gene…"
type textarea "Adobe has comprehensive policies to ensure that its products and services do no…"
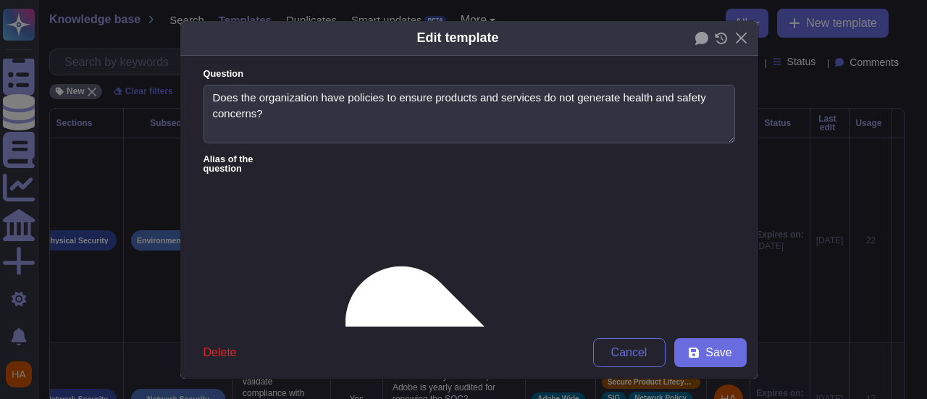
type textarea "Does the organization have policies to ensure products and services do not gene…"
type textarea "Adobe has comprehensive policies to ensure that its products and services do no…"
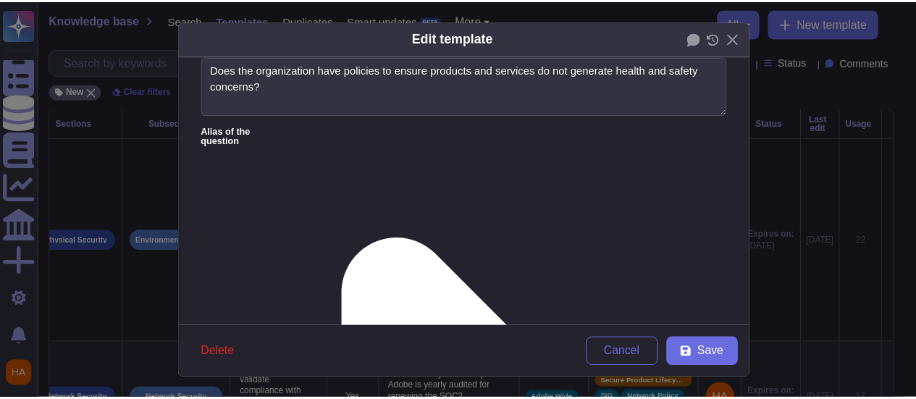
scroll to position [72, 0]
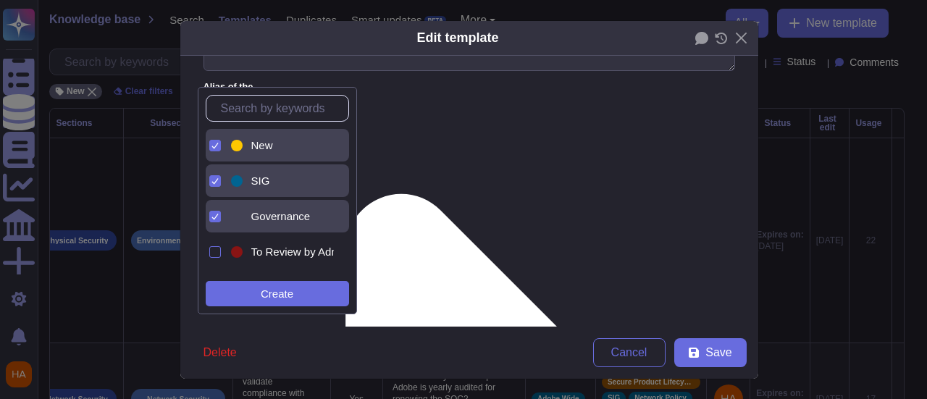
click at [275, 150] on div "New" at bounding box center [289, 145] width 77 height 13
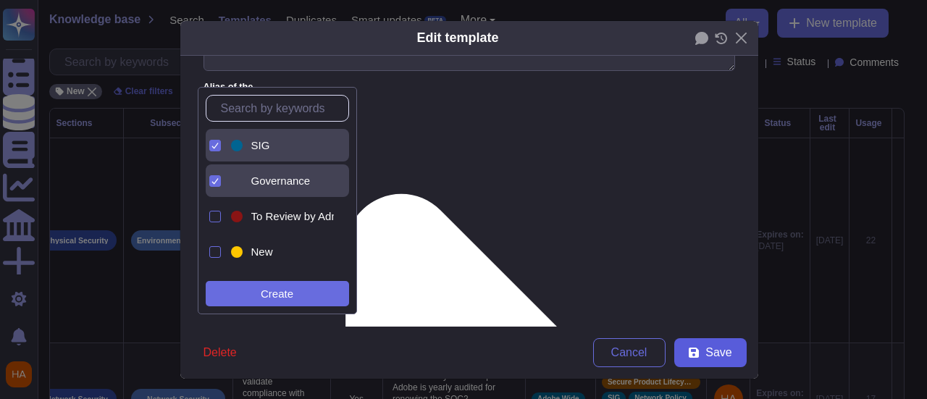
click at [709, 356] on span "Save" at bounding box center [718, 353] width 26 height 12
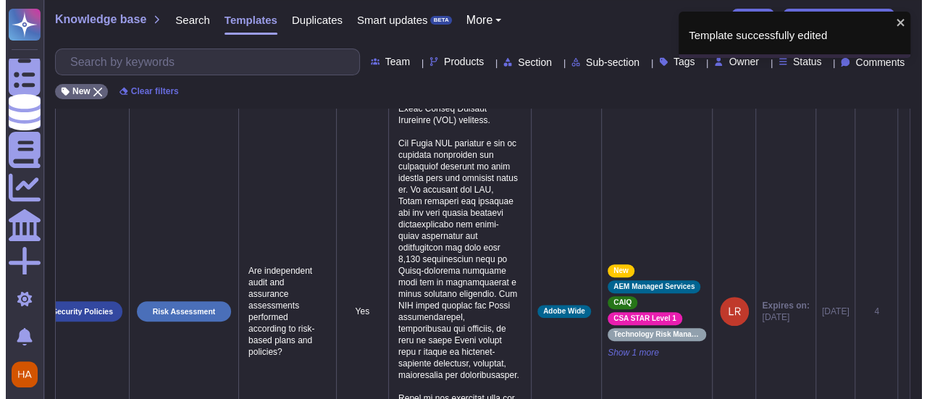
scroll to position [217, 0]
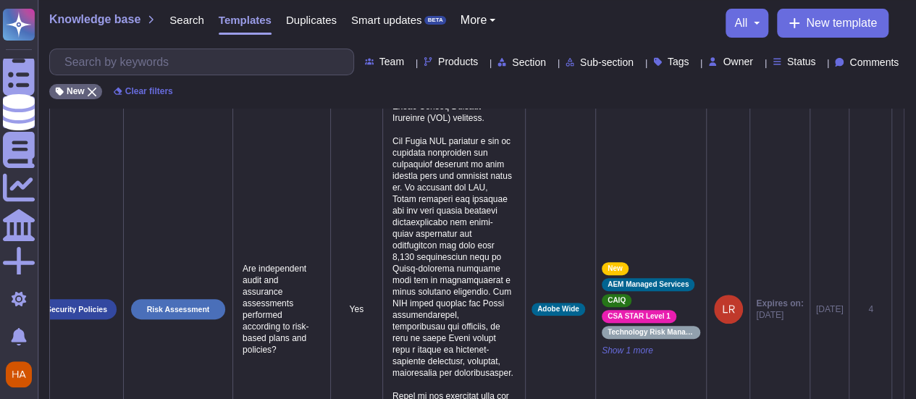
click at [898, 310] on icon at bounding box center [898, 310] width 0 height 0
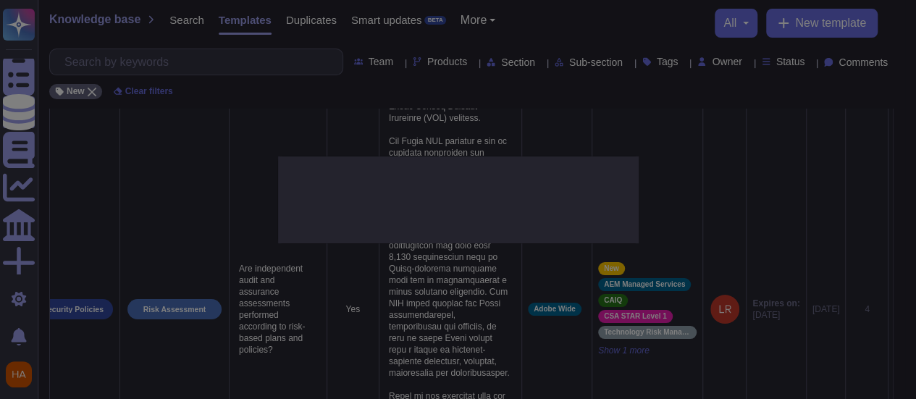
type textarea "Are independent audit and assurance assessments performed according to risk-bas…"
type textarea "Adobe maintains internal readiness assessment plans and external audits that ad…"
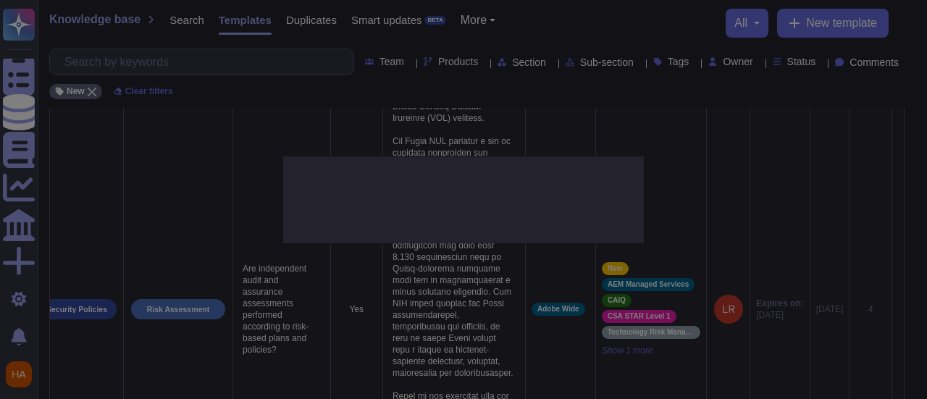
scroll to position [0, 47]
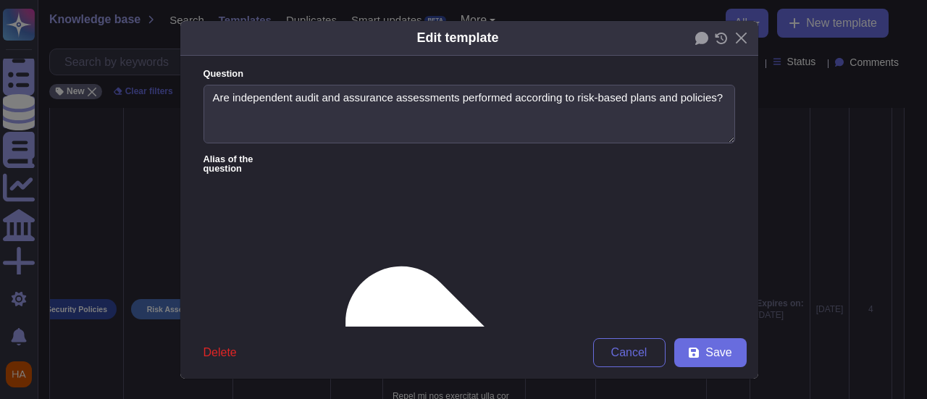
type textarea "Are independent audit and assurance assessments performed according to risk-bas…"
type textarea "Adobe maintains internal readiness assessment plans and external audits that ad…"
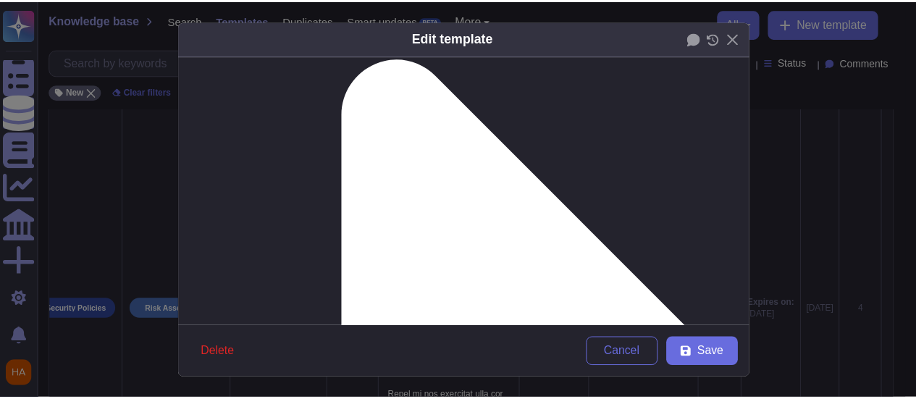
scroll to position [290, 0]
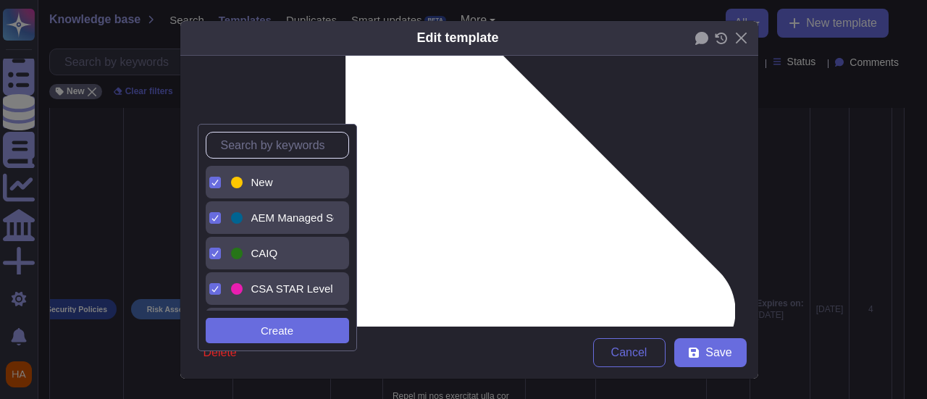
click at [266, 179] on span "New" at bounding box center [262, 182] width 22 height 13
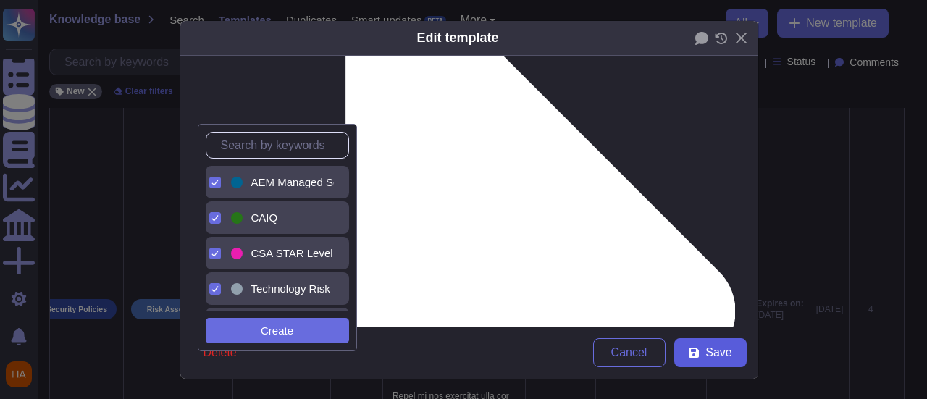
click at [731, 353] on button "Save" at bounding box center [710, 352] width 72 height 29
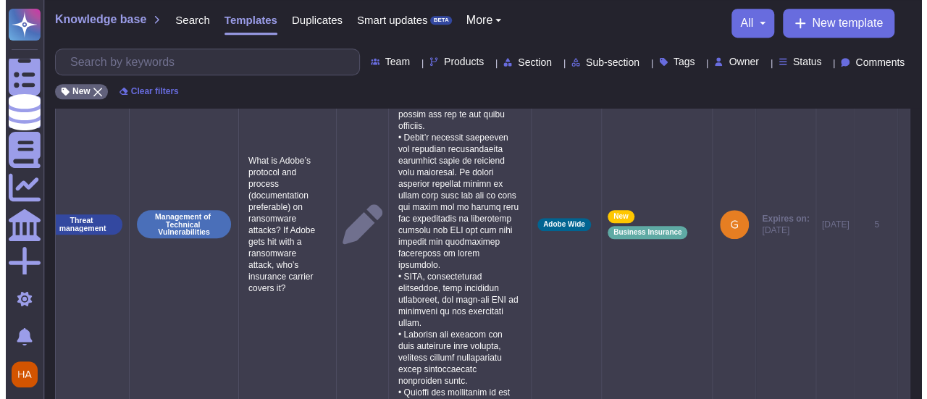
scroll to position [0, 48]
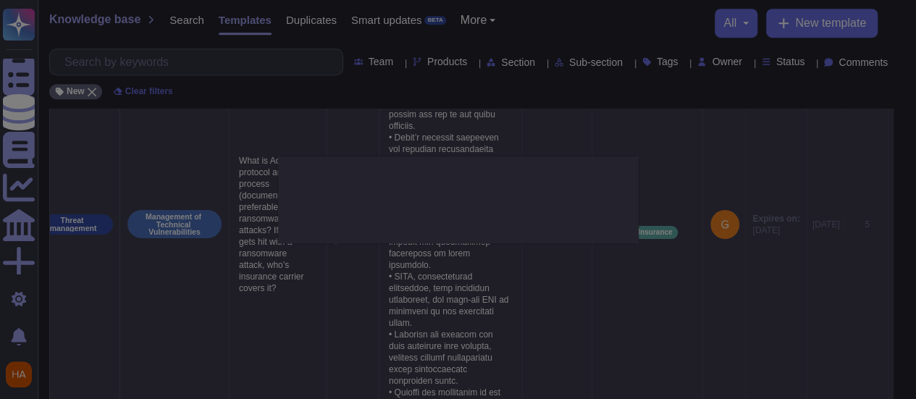
type textarea "What is Adobe’s protocol and process (documentation preferable) on ransomware a…"
type textarea "Malware/Ransomware Controls include, but are not limited to: • Production netwo…"
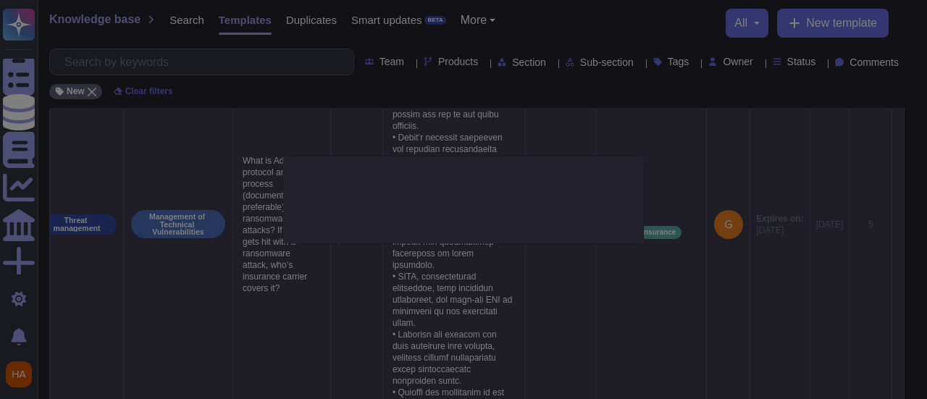
scroll to position [0, 47]
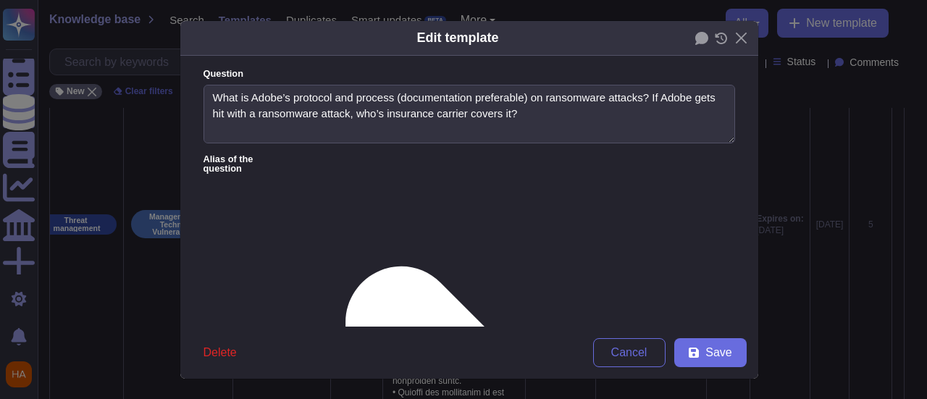
type textarea "What is Adobe’s protocol and process (documentation preferable) on ransomware a…"
type textarea "Malware/Ransomware Controls include, but are not limited to: • Production netwo…"
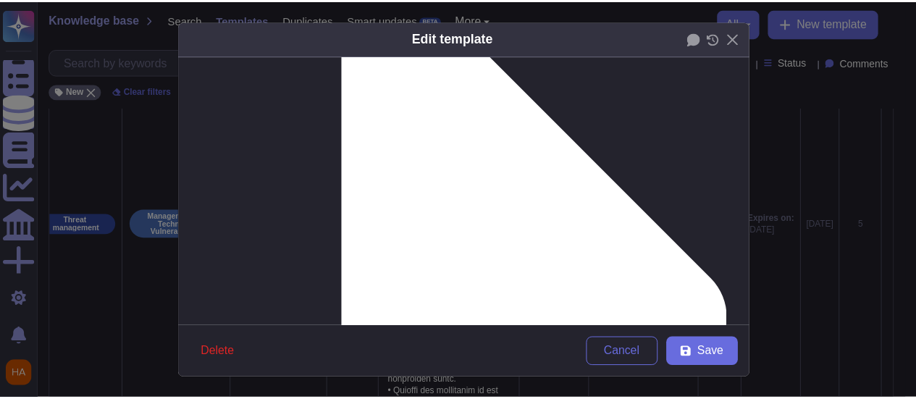
scroll to position [290, 0]
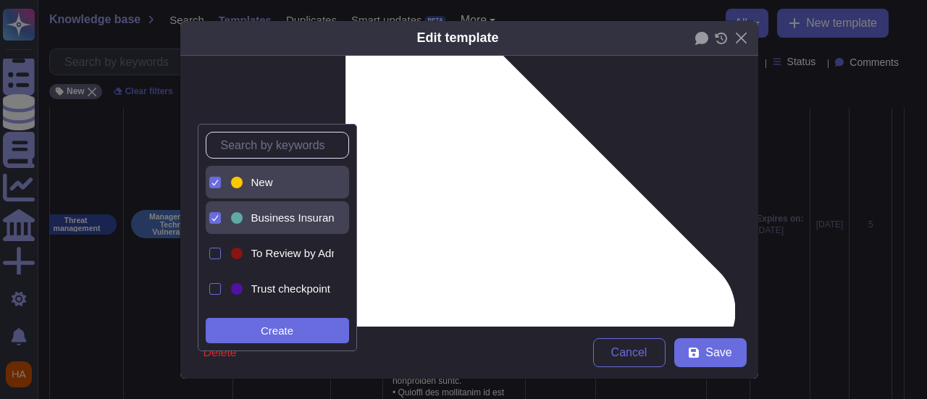
click at [258, 180] on span "New" at bounding box center [262, 182] width 22 height 13
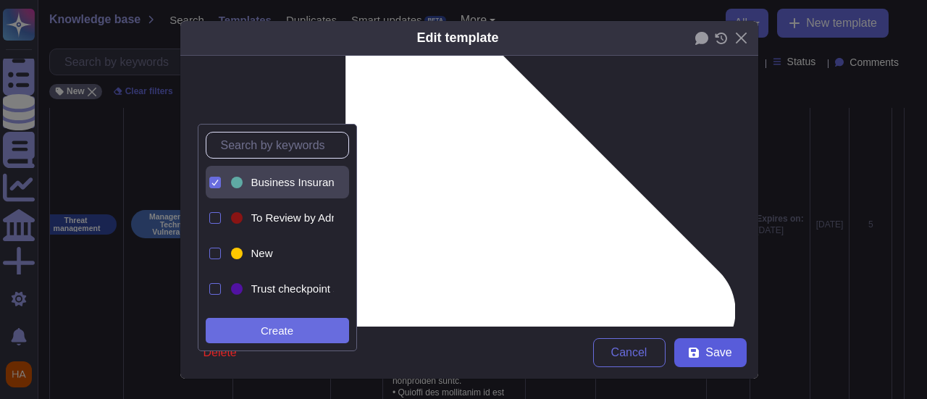
click at [716, 350] on span "Save" at bounding box center [718, 353] width 26 height 12
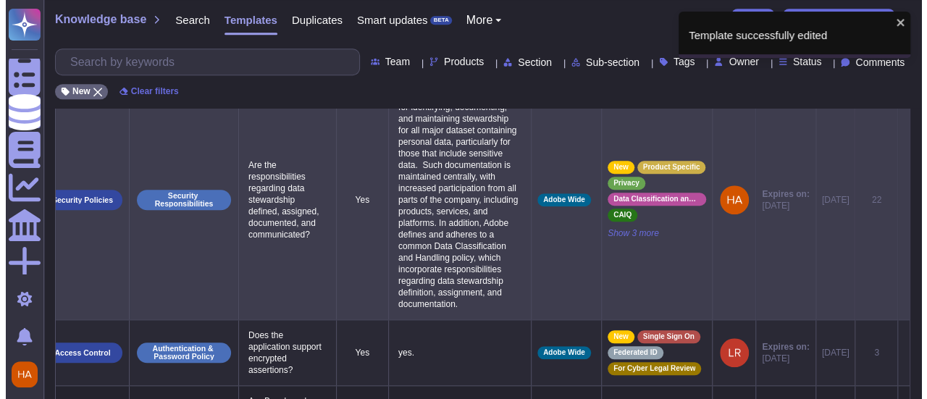
scroll to position [0, 48]
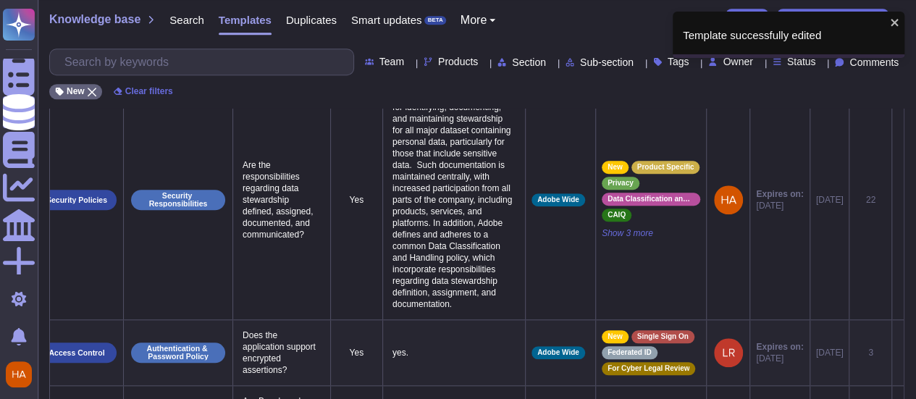
click at [898, 353] on icon at bounding box center [898, 353] width 0 height 0
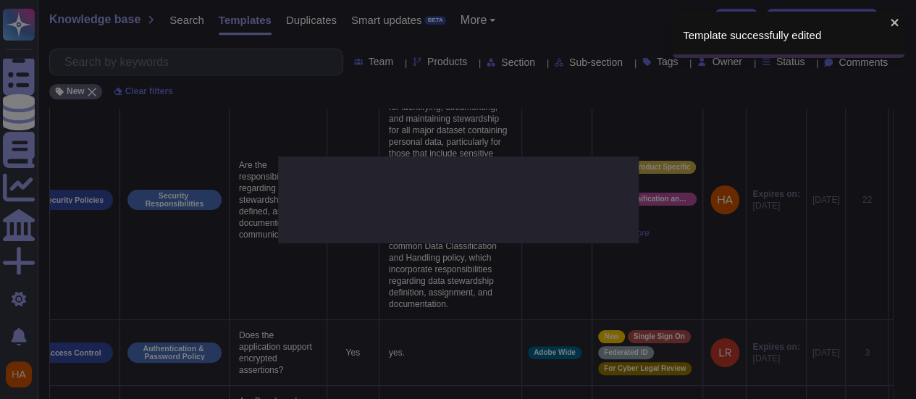
type textarea "Does the application support encrypted assertions?"
type textarea "yes."
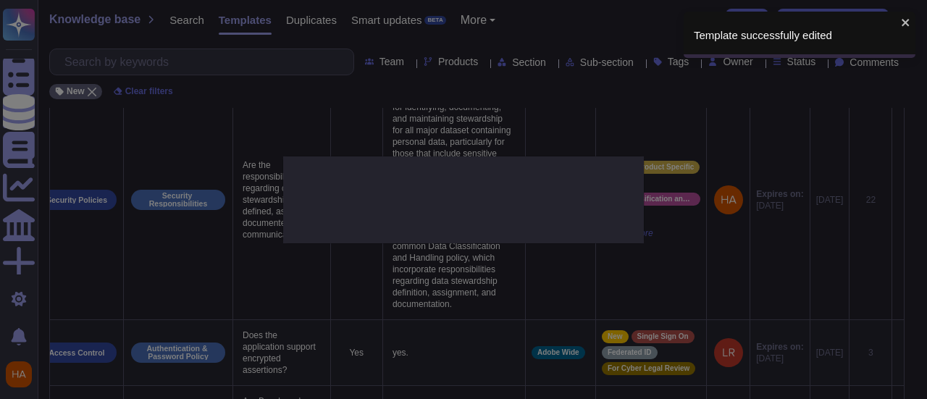
scroll to position [0, 47]
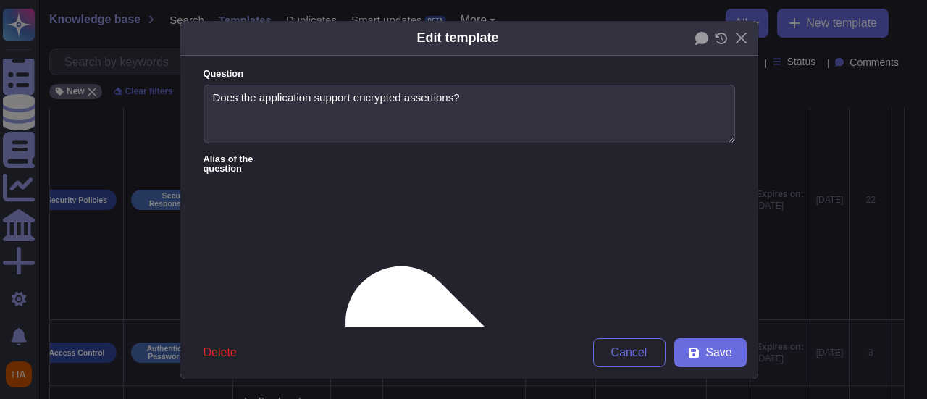
type textarea "Does the application support encrypted assertions?"
type textarea "yes."
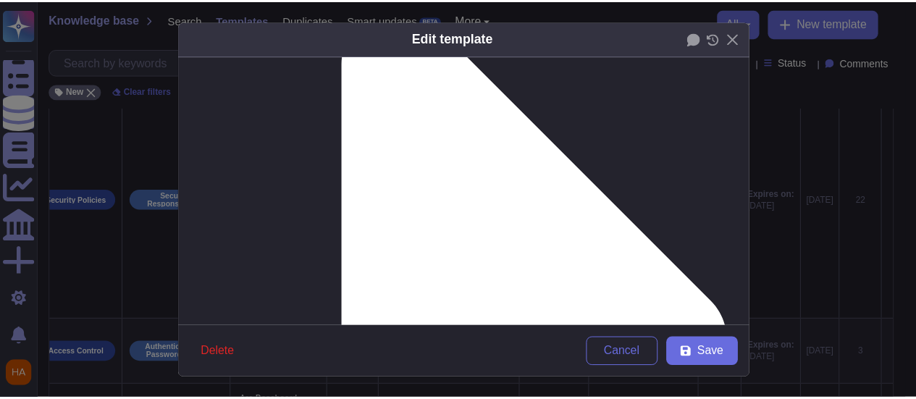
scroll to position [290, 0]
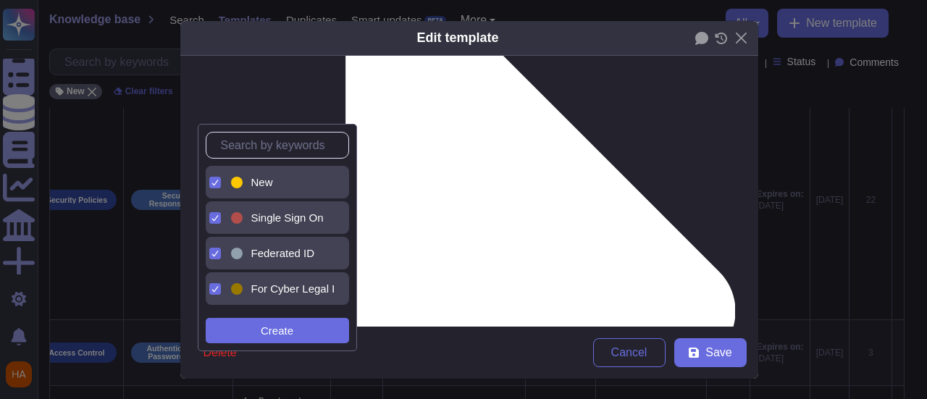
click at [302, 182] on div "New" at bounding box center [289, 182] width 77 height 13
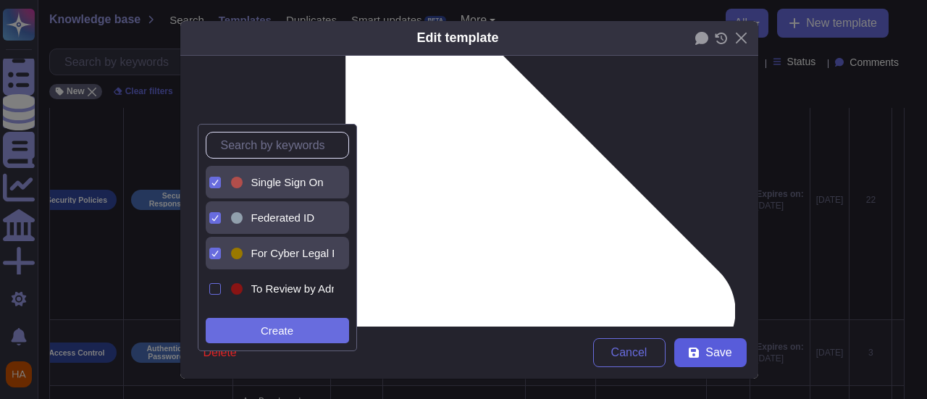
click at [726, 356] on button "Save" at bounding box center [710, 352] width 72 height 29
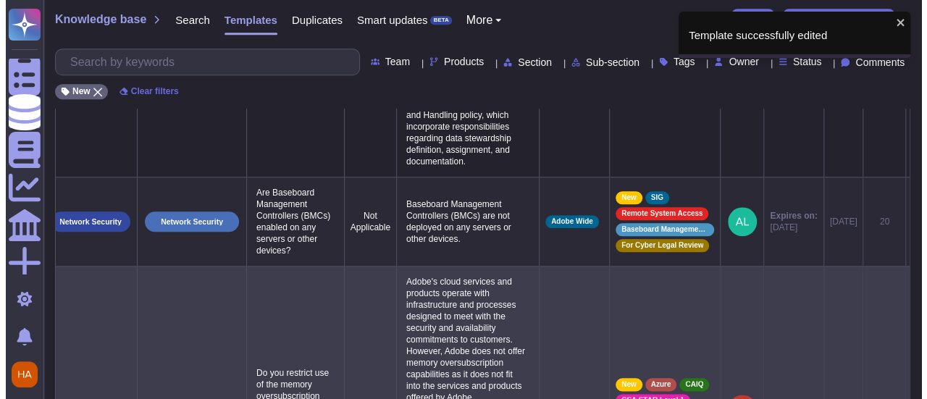
scroll to position [652, 0]
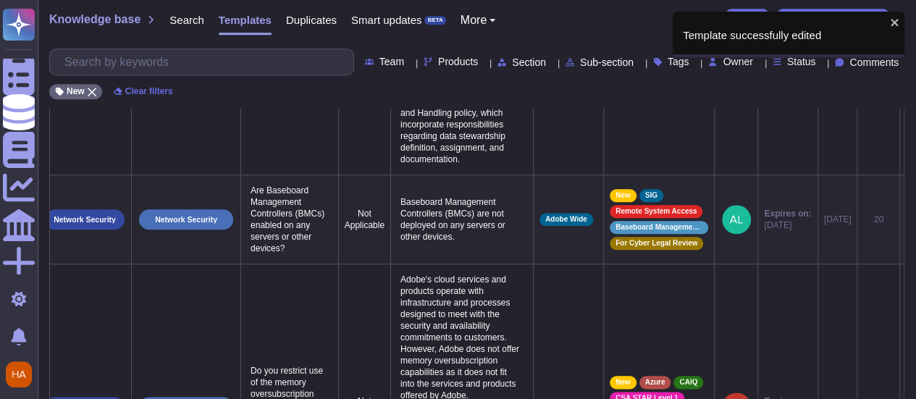
click at [906, 220] on icon at bounding box center [906, 220] width 0 height 0
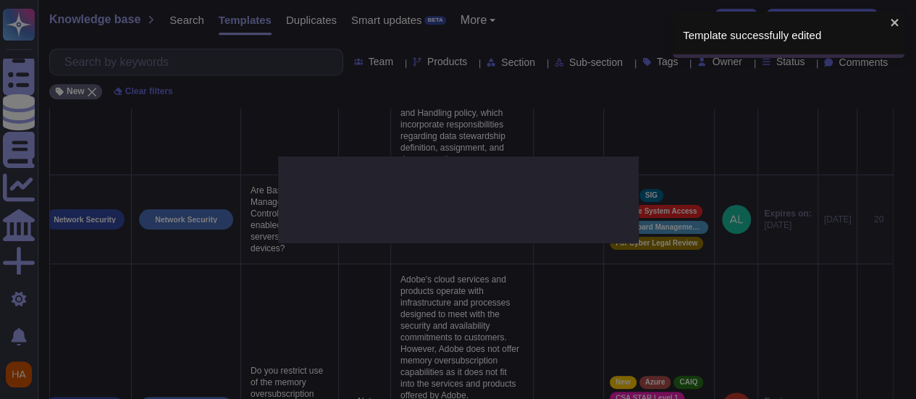
type textarea "Are Baseboard Management Controllers (BMCs) enabled on any servers or other dev…"
type textarea "Baseboard Management Controllers (BMCs) are not deployed on any servers or othe…"
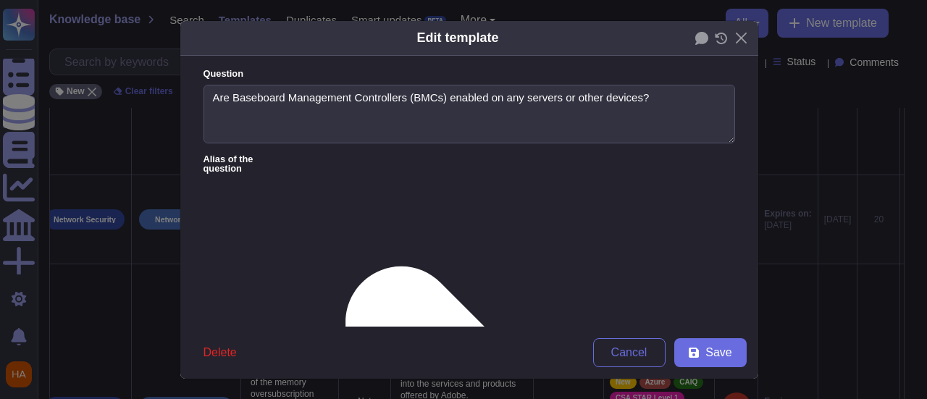
type textarea "Are Baseboard Management Controllers (BMCs) enabled on any servers or other dev…"
type textarea "Baseboard Management Controllers (BMCs) are not deployed on any servers or othe…"
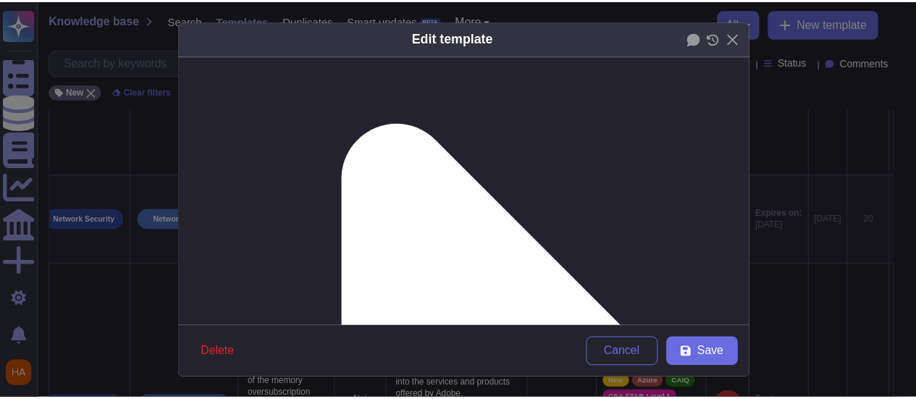
scroll to position [145, 0]
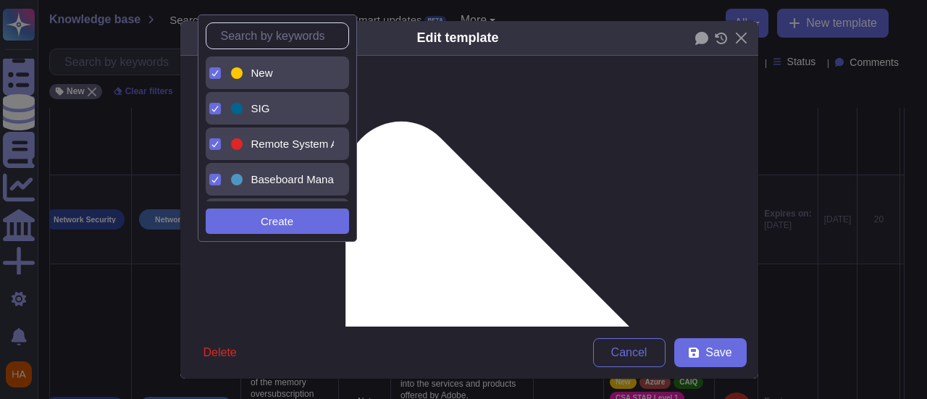
click at [281, 60] on div "New" at bounding box center [281, 72] width 106 height 33
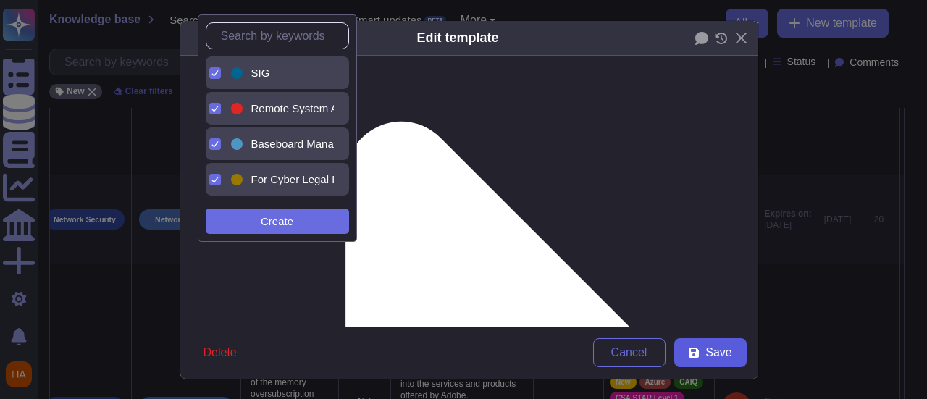
click at [721, 356] on span "Save" at bounding box center [718, 353] width 26 height 12
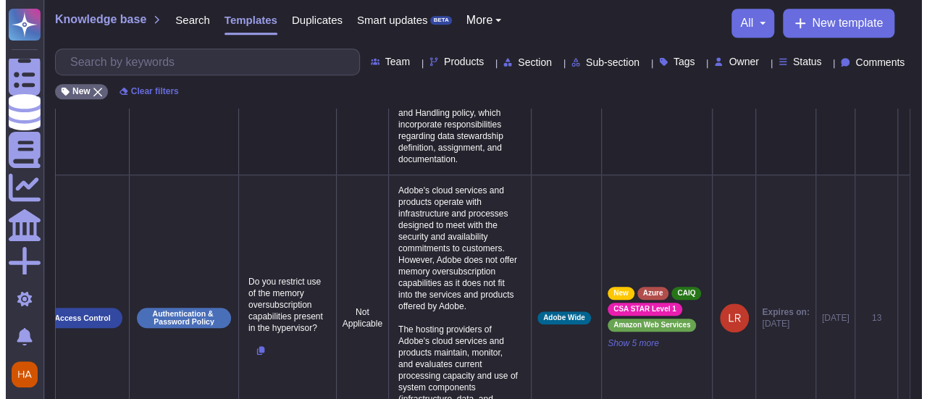
scroll to position [0, 48]
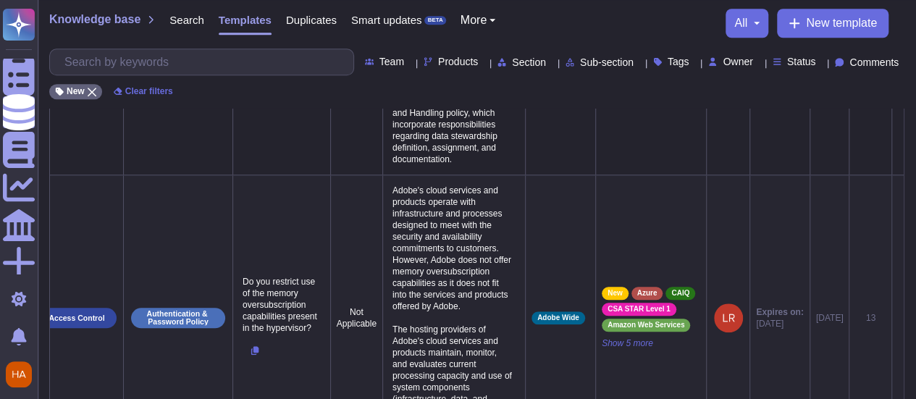
click at [898, 319] on icon at bounding box center [898, 319] width 0 height 0
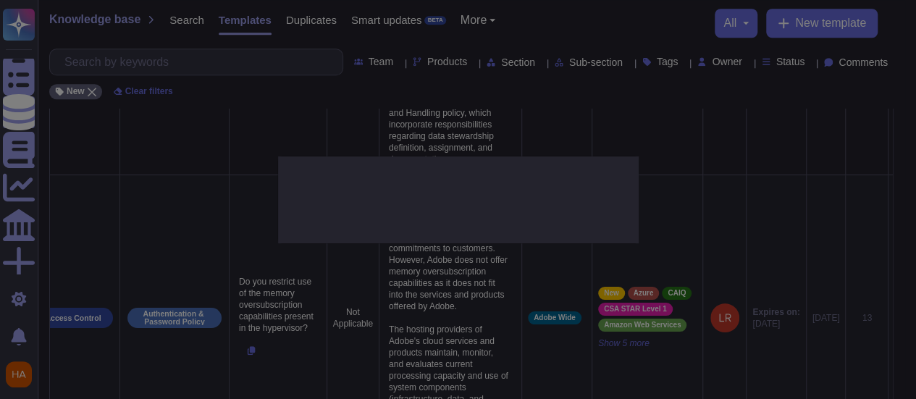
type textarea "Do you restrict use of the memory oversubscription capabilities present in the …"
type textarea "Adobe's cloud services and products operate with infrastructure and processes d…"
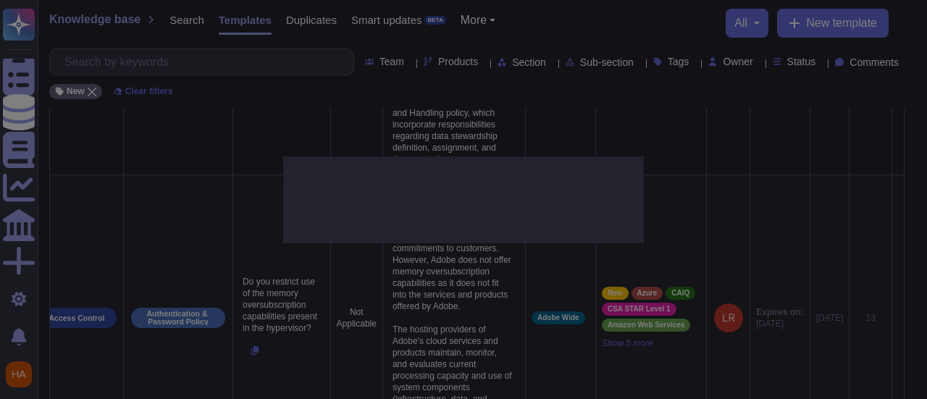
scroll to position [0, 47]
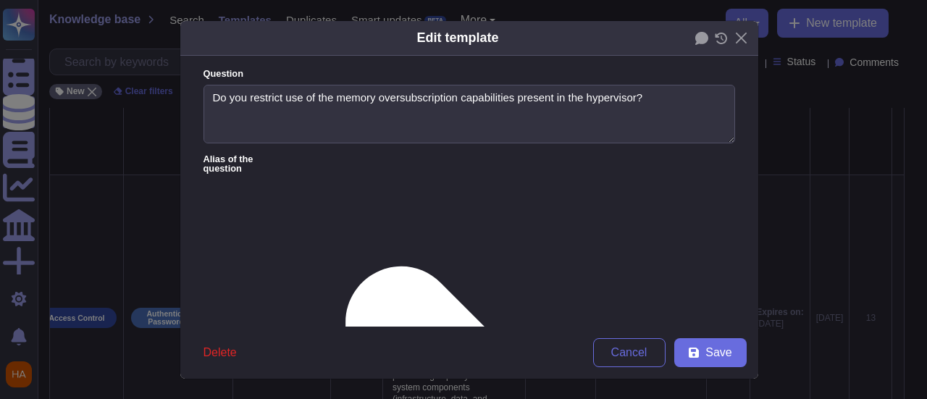
type textarea "Do you restrict use of the memory oversubscription capabilities present in the …"
type textarea "Adobe's cloud services and products operate with infrastructure and processes d…"
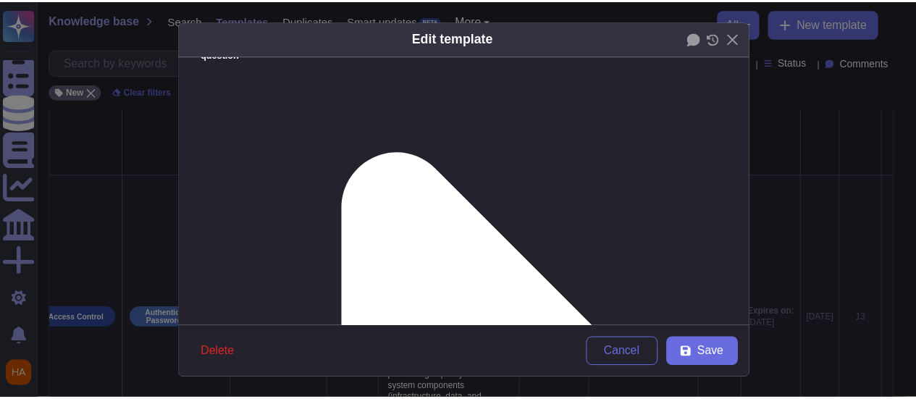
scroll to position [145, 0]
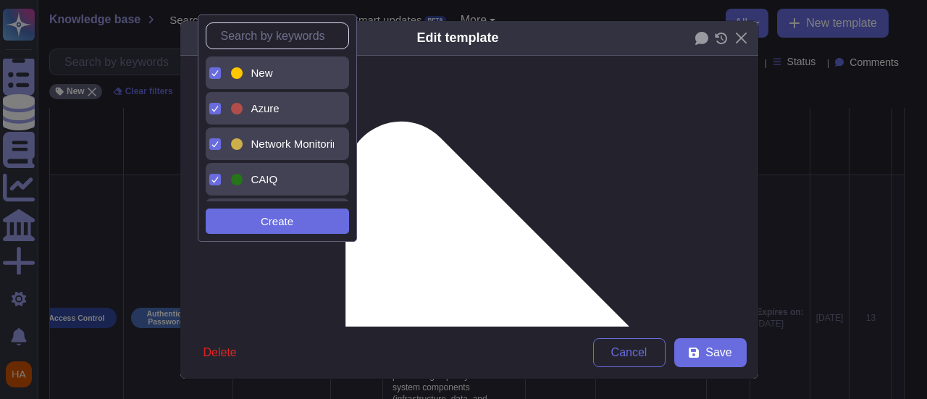
click at [274, 73] on div "New" at bounding box center [289, 73] width 77 height 13
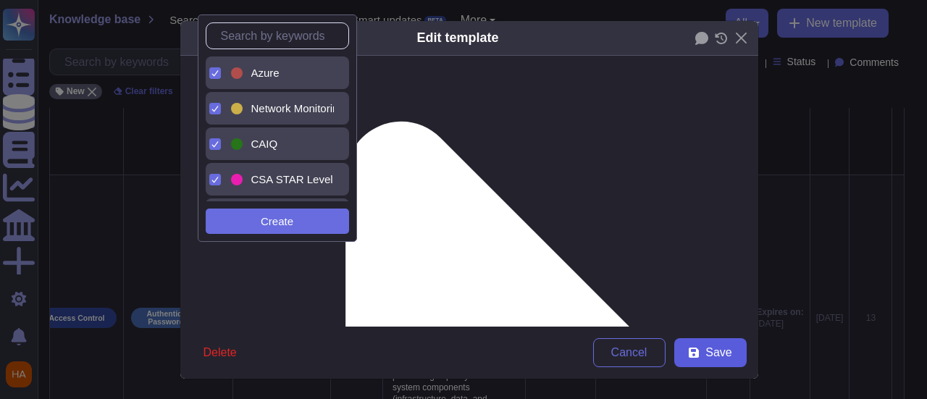
click at [720, 350] on span "Save" at bounding box center [718, 353] width 26 height 12
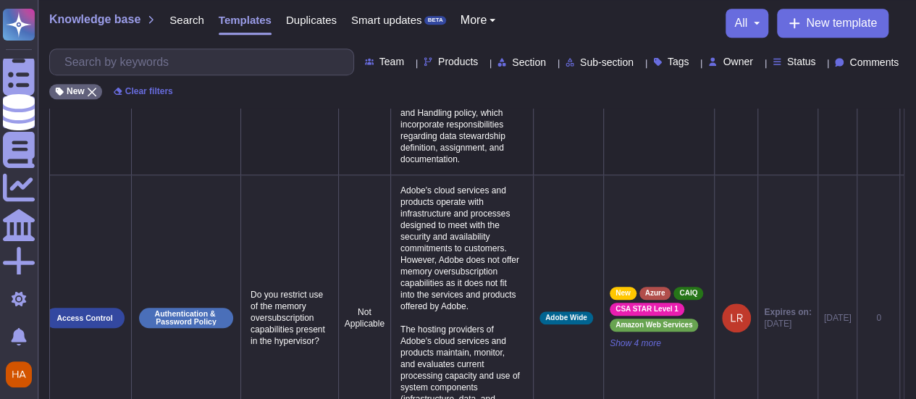
scroll to position [0, 48]
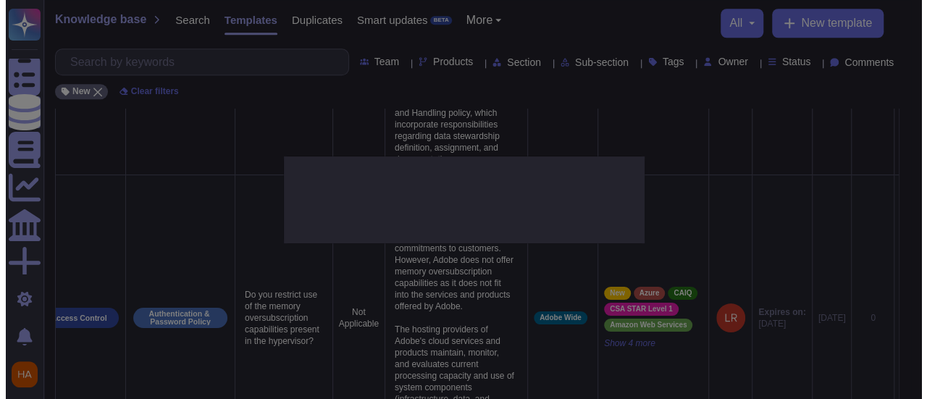
scroll to position [0, 47]
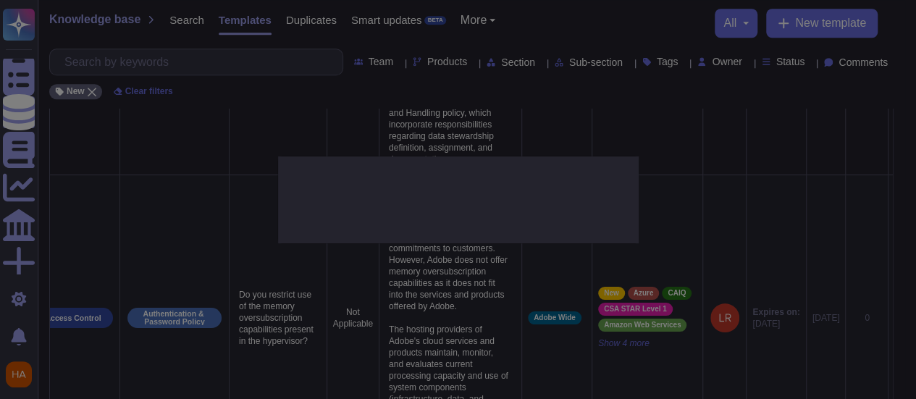
type textarea "Do you restrict use of the memory oversubscription capabilities present in the …"
type textarea "Adobe's cloud services and products operate with infrastructure and processes d…"
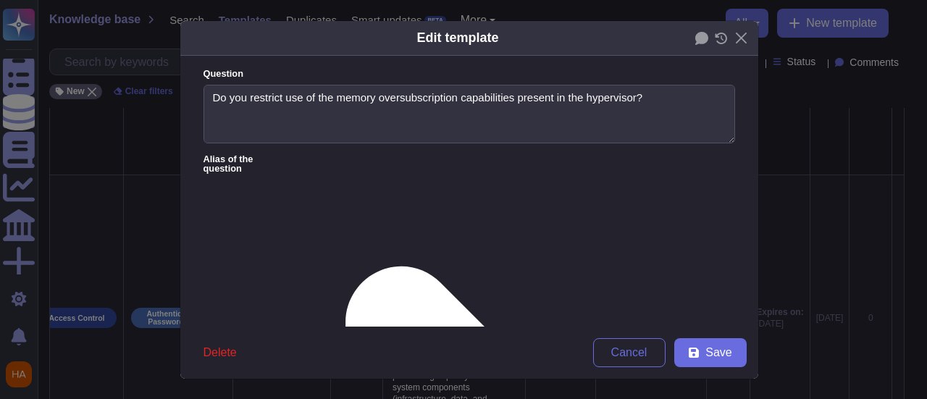
type textarea "Do you restrict use of the memory oversubscription capabilities present in the …"
type textarea "Adobe's cloud services and products operate with infrastructure and processes d…"
click at [715, 35] on icon at bounding box center [721, 39] width 13 height 12
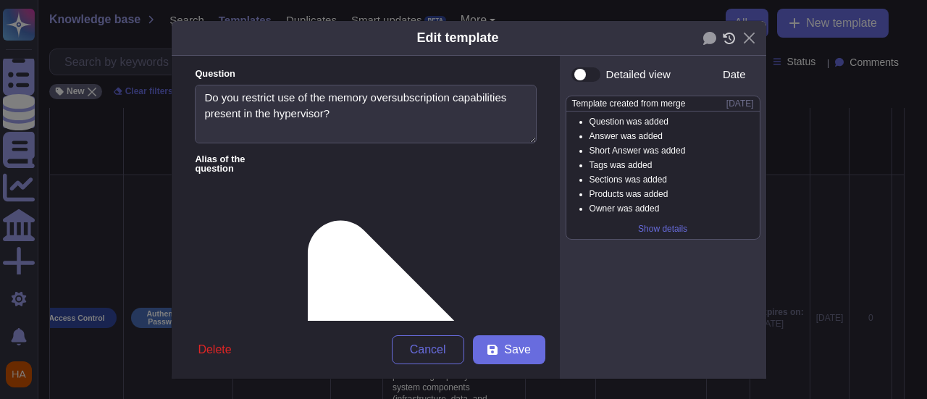
click at [723, 35] on icon at bounding box center [729, 39] width 12 height 12
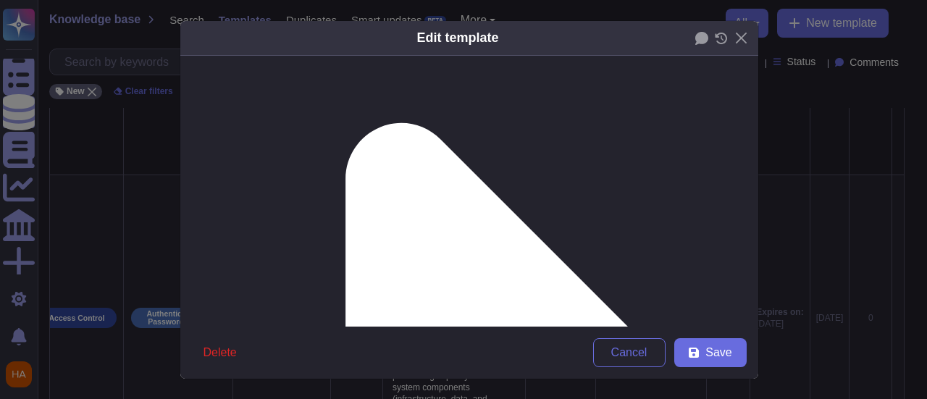
scroll to position [145, 0]
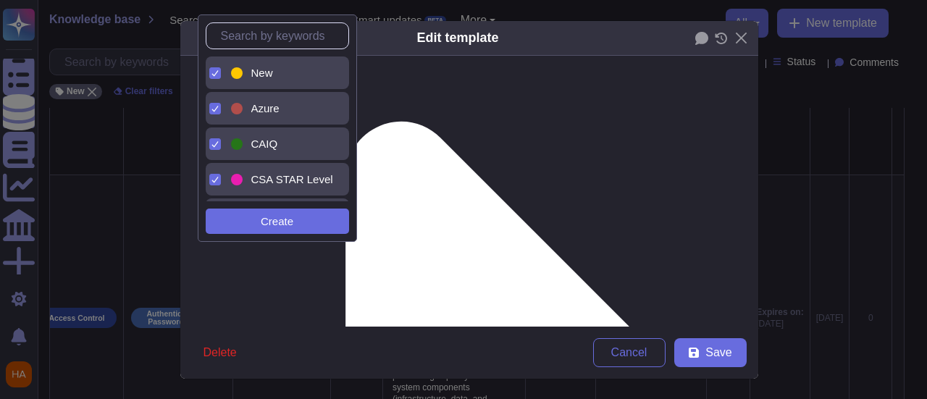
click at [239, 74] on div at bounding box center [237, 73] width 12 height 12
click at [692, 356] on icon at bounding box center [694, 353] width 10 height 10
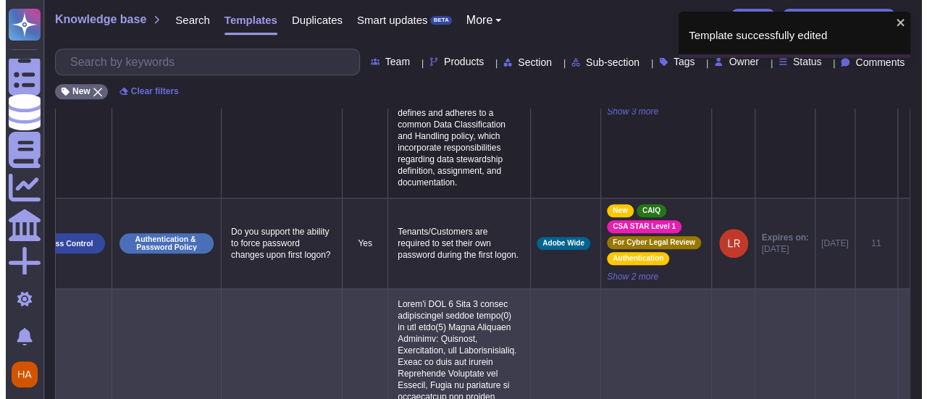
scroll to position [0, 85]
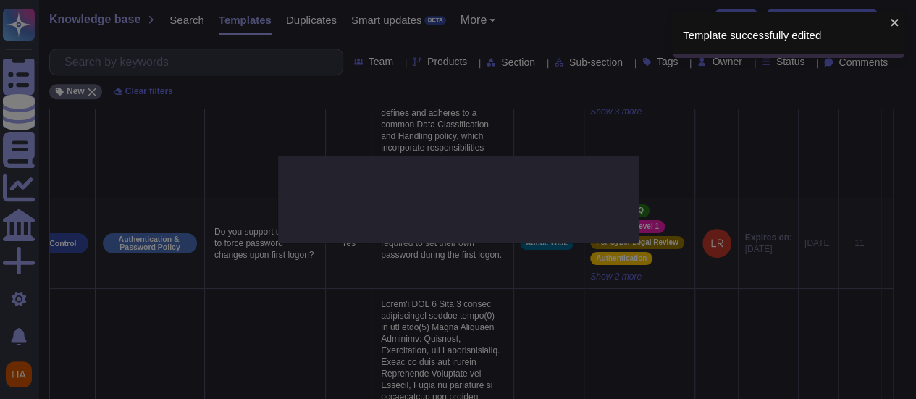
type textarea "Do you support the ability to force password changes upon first logon?"
type textarea "Tenants/Customers are required to set their own password during the first logon."
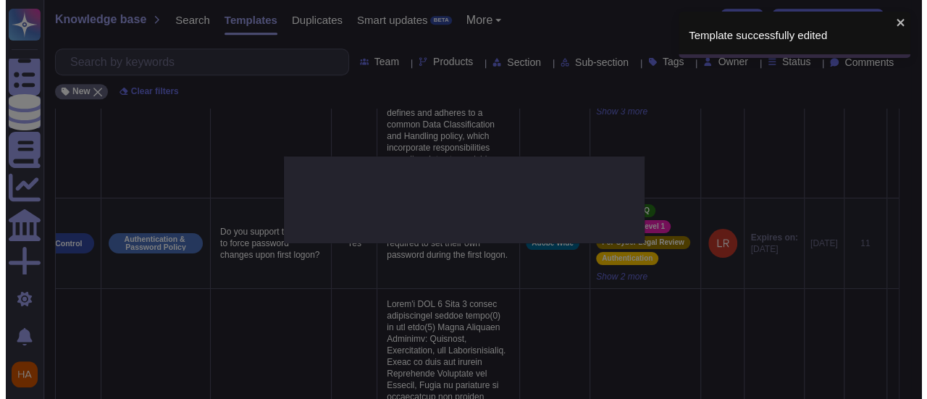
scroll to position [0, 84]
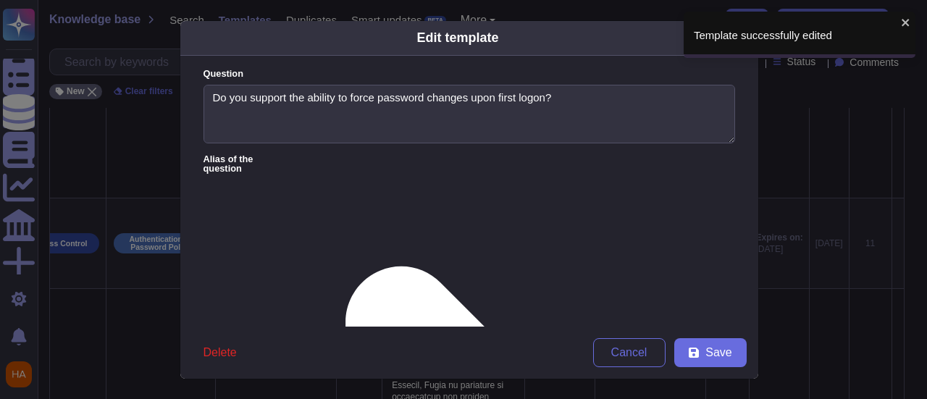
type textarea "Do you support the ability to force password changes upon first logon?"
type textarea "Tenants/Customers are required to set their own password during the first logon."
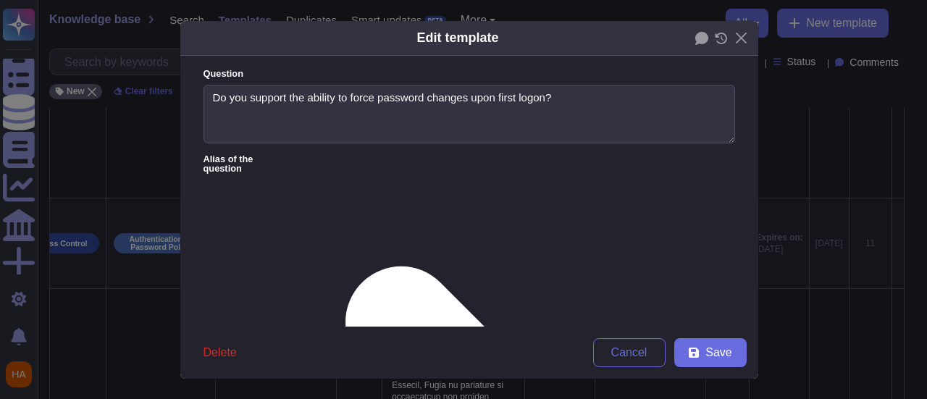
click at [715, 37] on icon at bounding box center [721, 39] width 12 height 12
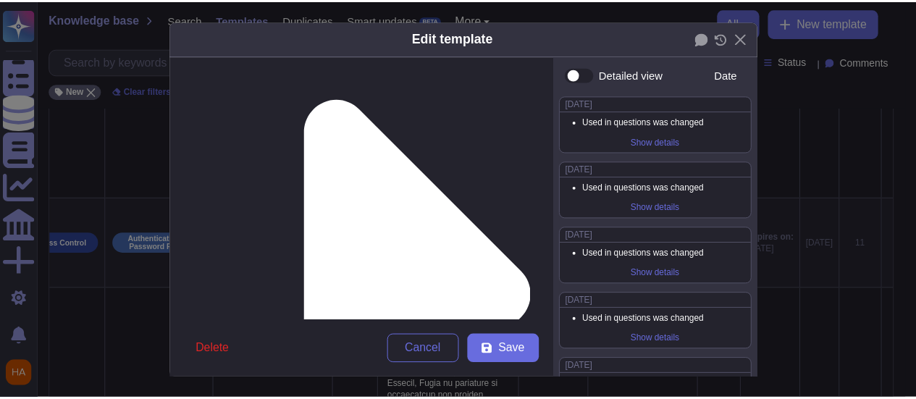
scroll to position [145, 0]
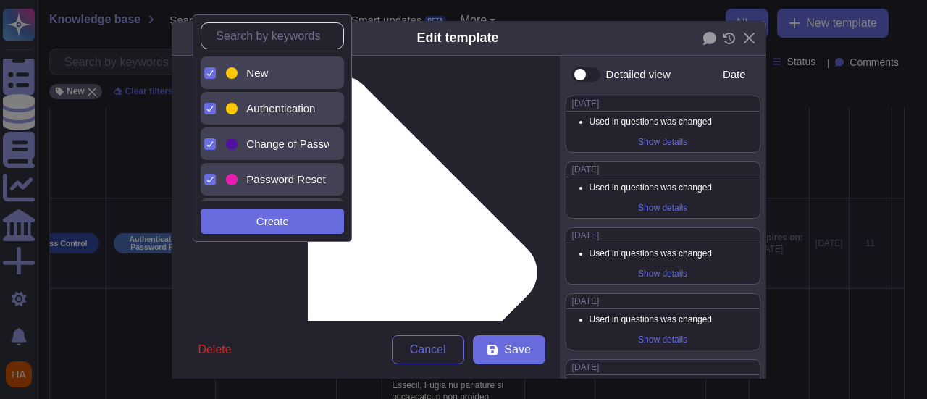
click at [288, 64] on div "New" at bounding box center [276, 72] width 106 height 33
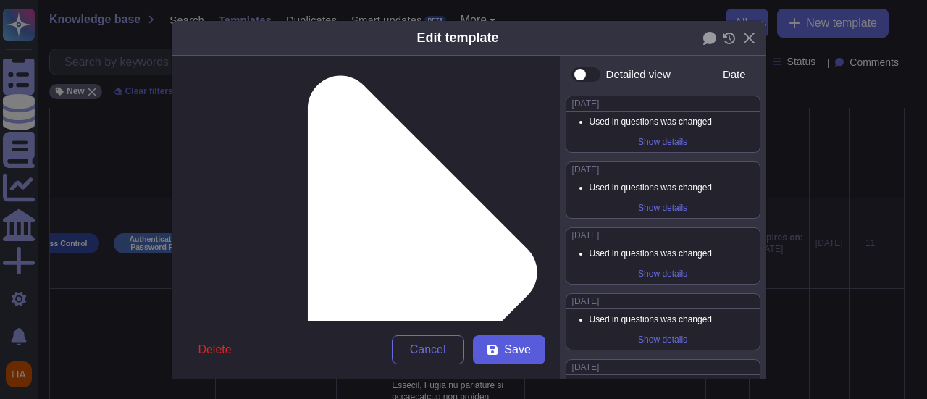
click at [518, 352] on span "Save" at bounding box center [517, 350] width 26 height 12
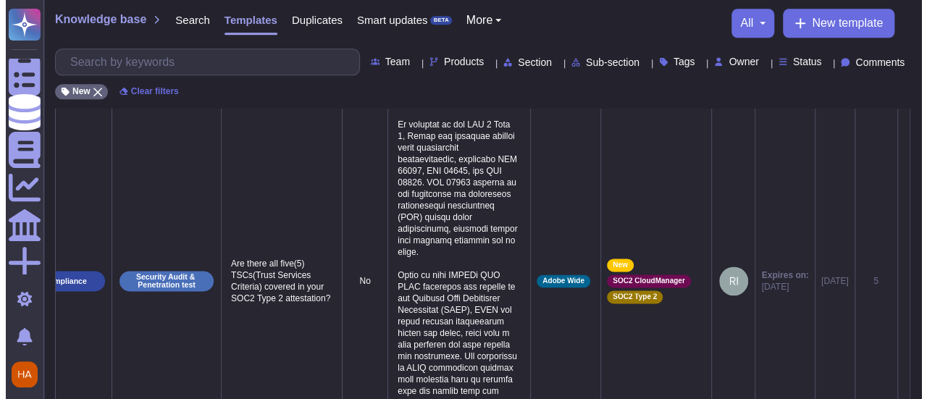
scroll to position [876, 0]
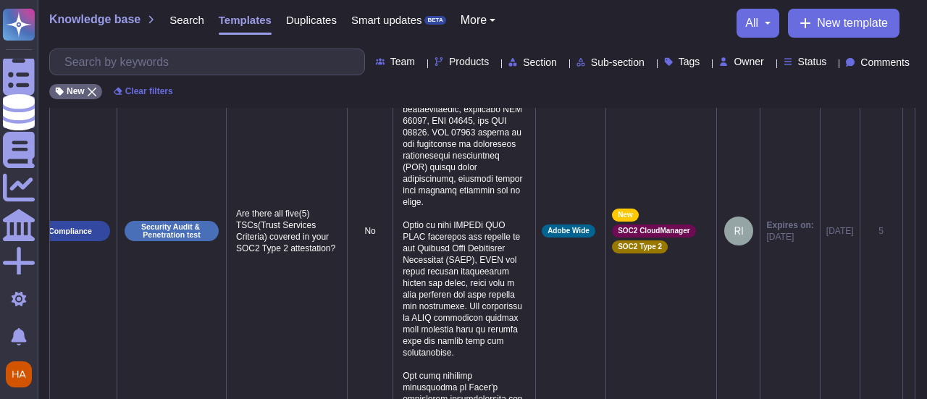
scroll to position [0, 84]
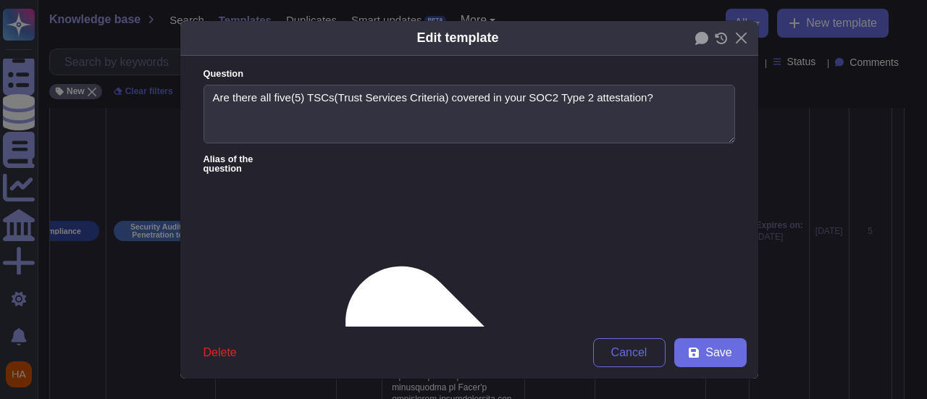
type textarea "Are there all five(5) TSCs(Trust Services Criteria) covered in your SOC2 Type 2…"
type textarea "Adobe's SOC 2 Type 2 report specifically covers three(3) of the five(5) Trust S…"
click at [717, 44] on icon at bounding box center [721, 39] width 13 height 12
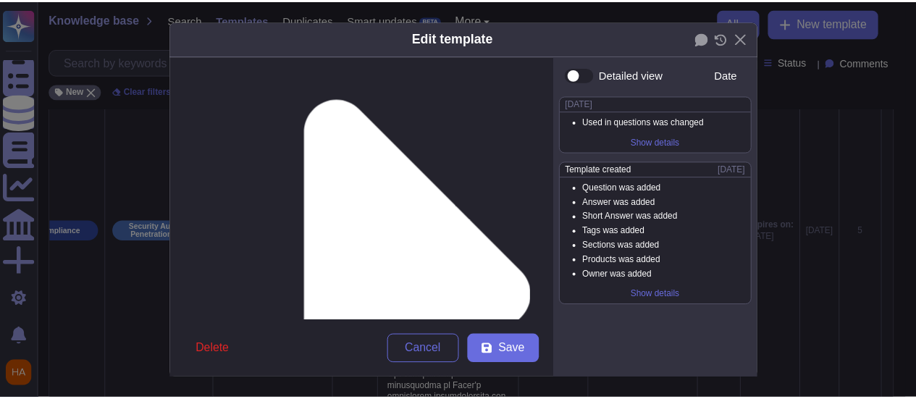
scroll to position [145, 0]
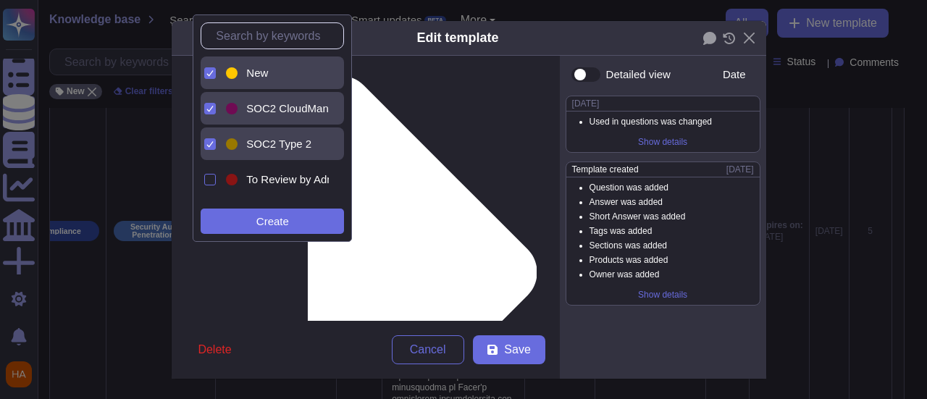
click at [267, 74] on span "New" at bounding box center [257, 73] width 22 height 13
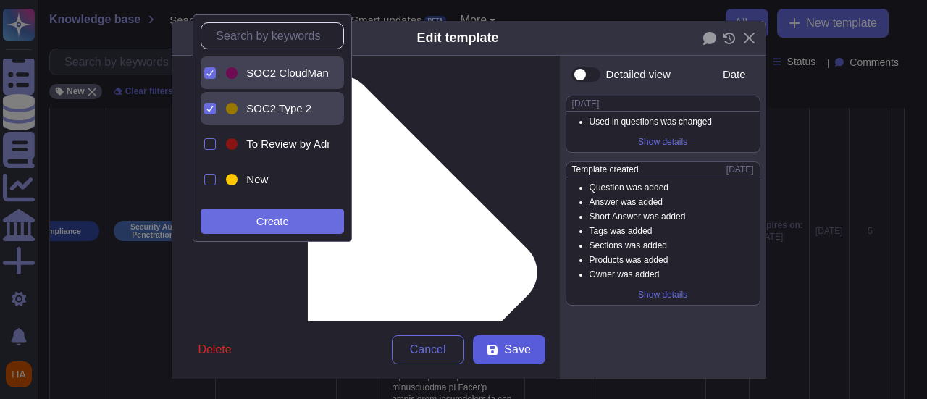
click at [518, 356] on span "Save" at bounding box center [517, 350] width 26 height 12
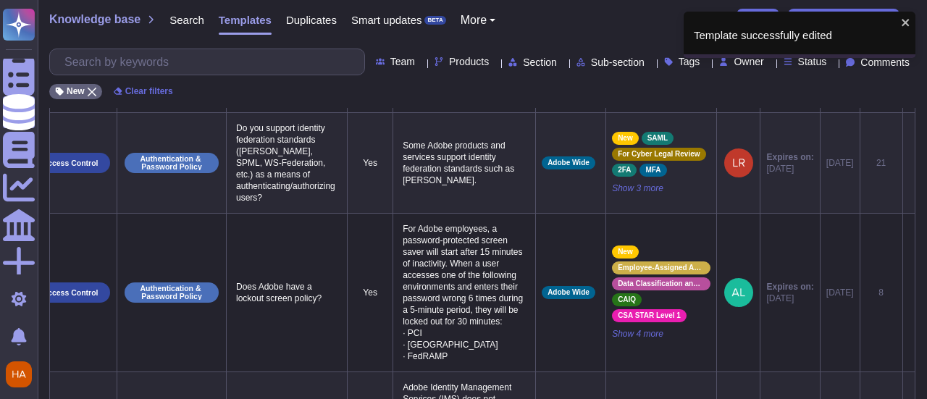
scroll to position [0, 74]
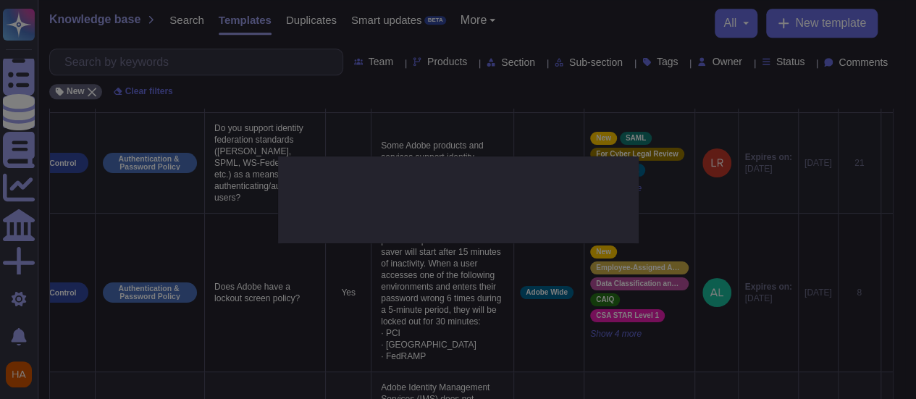
type textarea "Do you support identity federation standards (SAML, SPML, WS-Federation, etc.) …"
type textarea "Some Adobe products and services support identity federation standards such as …"
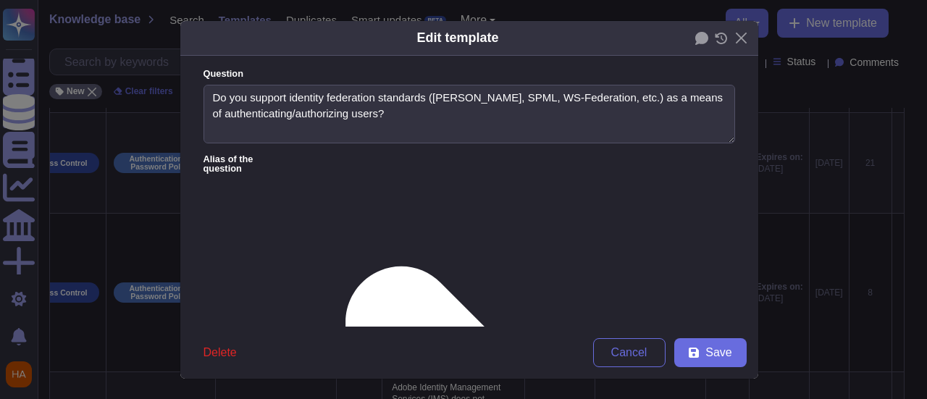
type textarea "Do you support identity federation standards (SAML, SPML, WS-Federation, etc.) …"
type textarea "Some Adobe products and services support identity federation standards such as …"
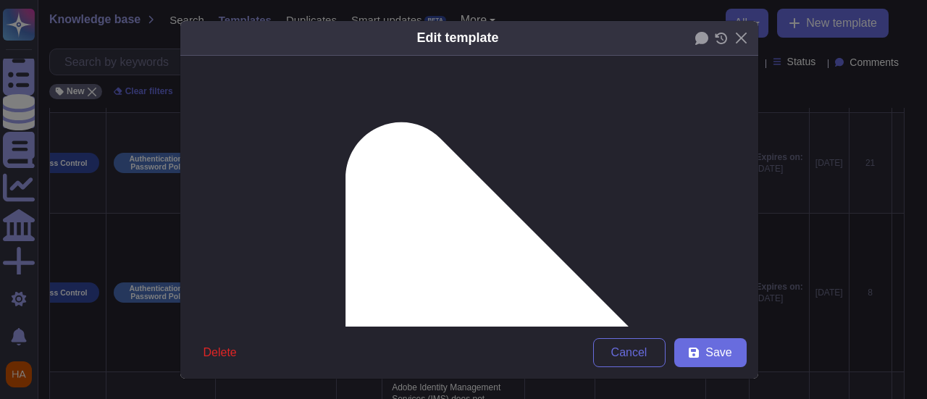
scroll to position [145, 0]
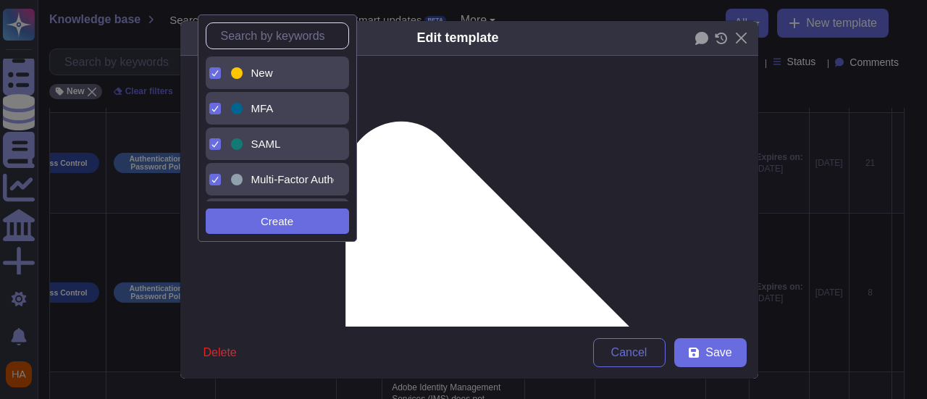
click at [276, 73] on div "New" at bounding box center [289, 73] width 77 height 13
click at [705, 347] on span "Save" at bounding box center [718, 353] width 26 height 12
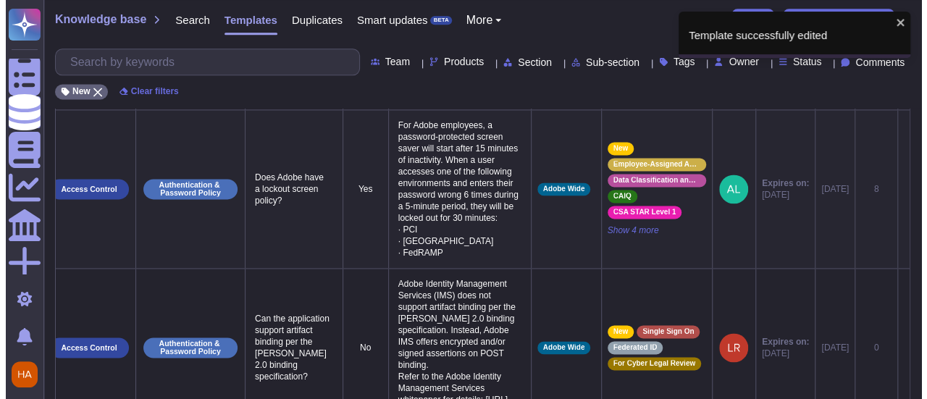
scroll to position [0, 30]
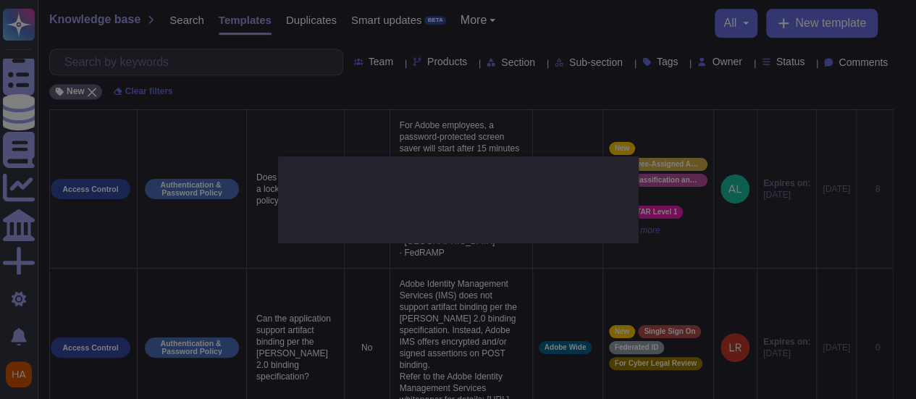
type textarea "Does Adobe have a lockout screen policy?"
type textarea "For Adobe employees, a password-protected screen saver will start after 15 minu…"
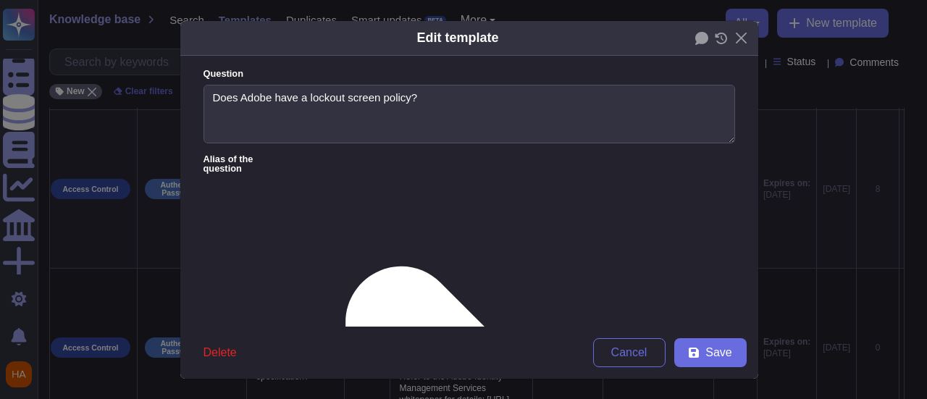
type textarea "Does Adobe have a lockout screen policy?"
type textarea "For Adobe employees, a password-protected screen saver will start after 15 minu…"
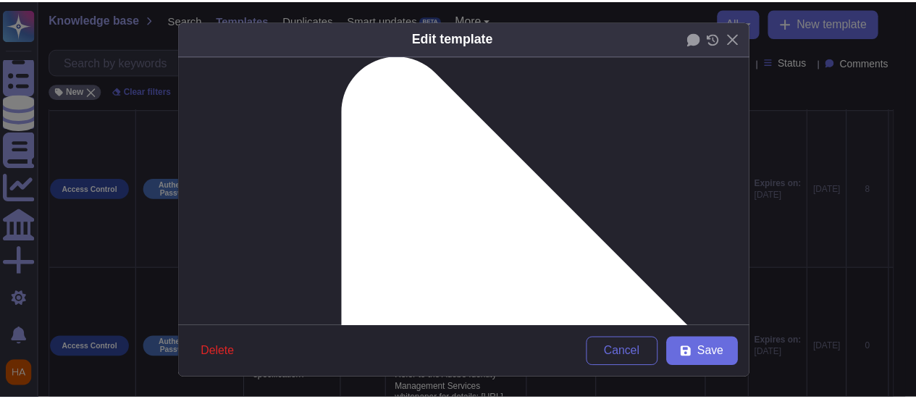
scroll to position [217, 0]
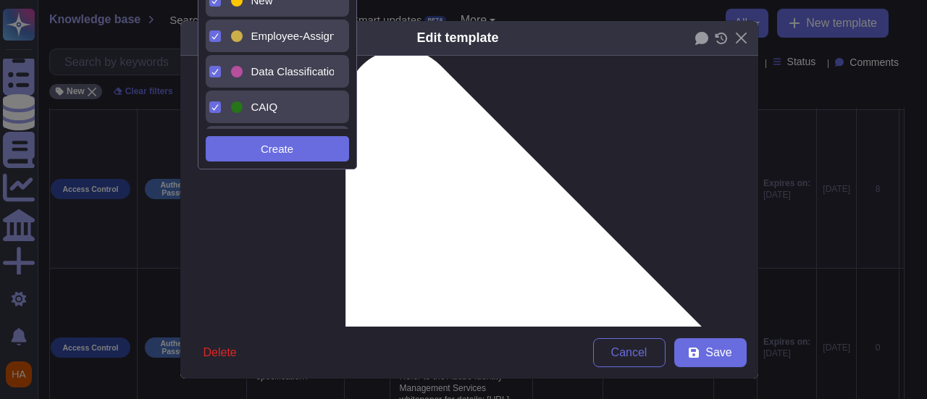
click at [250, 5] on div "New" at bounding box center [289, 0] width 88 height 13
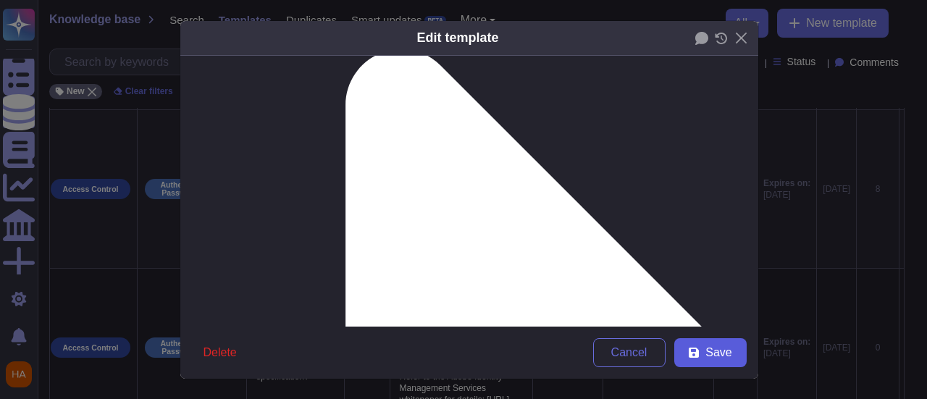
click at [727, 356] on button "Save" at bounding box center [710, 352] width 72 height 29
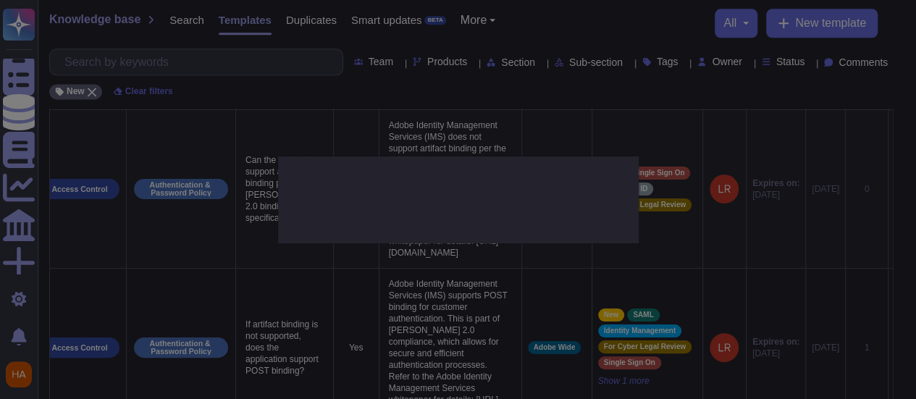
type textarea "Can the application support artifact binding per the SAML 2.0 binding specifica…"
type textarea "Adobe Identity Management Services (IMS) does not support artifact binding per …"
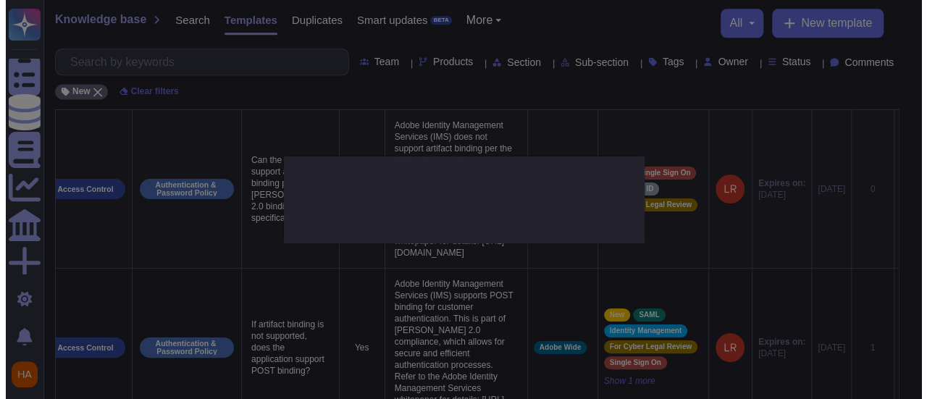
scroll to position [0, 41]
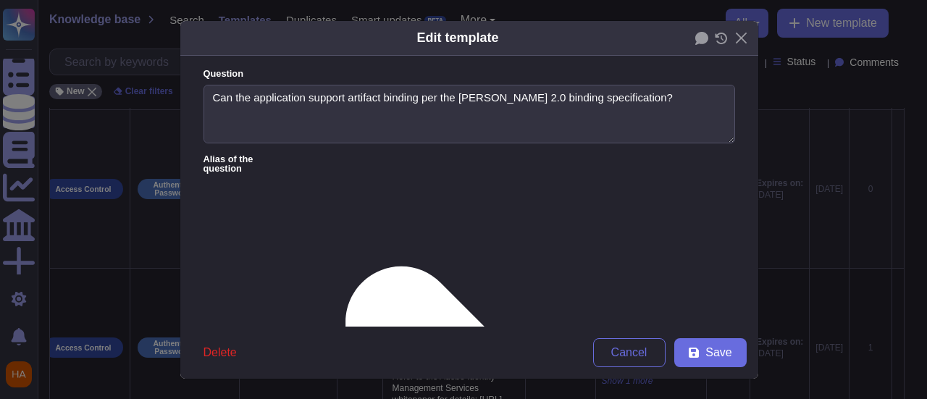
type textarea "Can the application support artifact binding per the SAML 2.0 binding specifica…"
type textarea "Adobe Identity Management Services (IMS) does not support artifact binding per …"
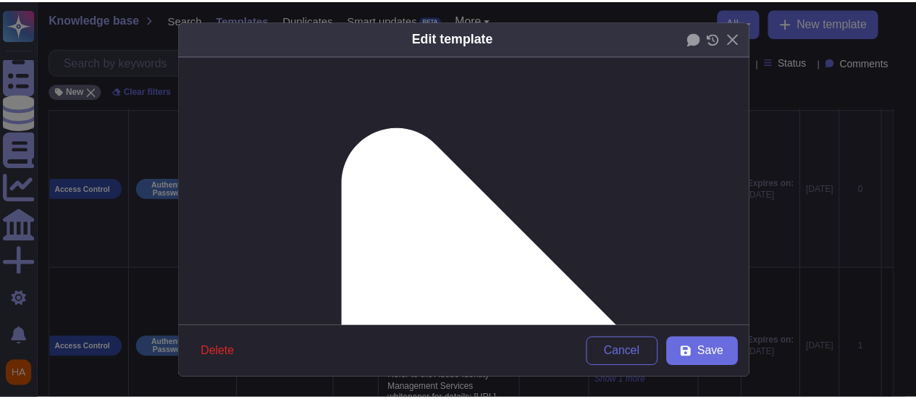
scroll to position [145, 0]
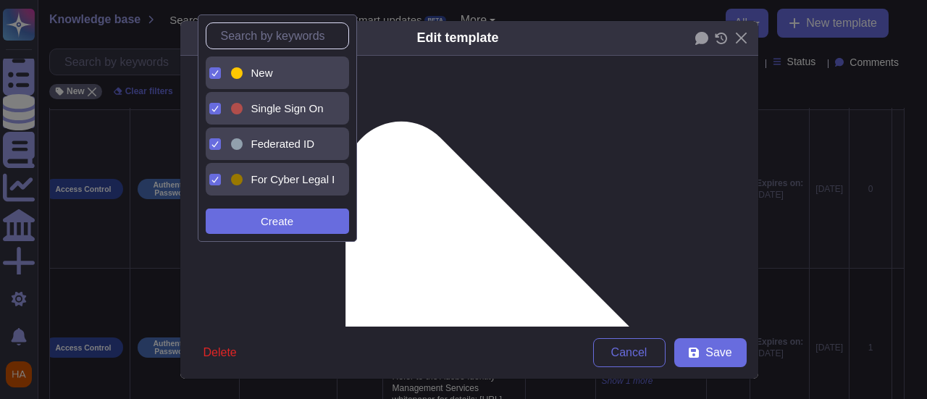
click at [251, 72] on span "New" at bounding box center [262, 73] width 22 height 13
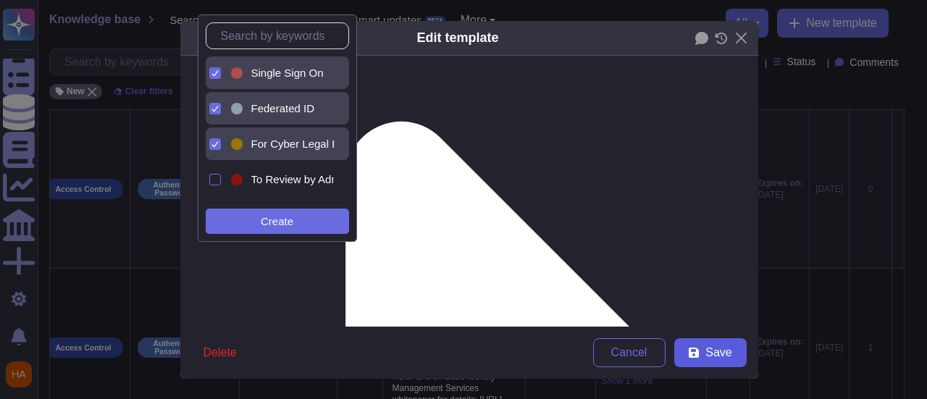
click at [720, 350] on span "Save" at bounding box center [718, 353] width 26 height 12
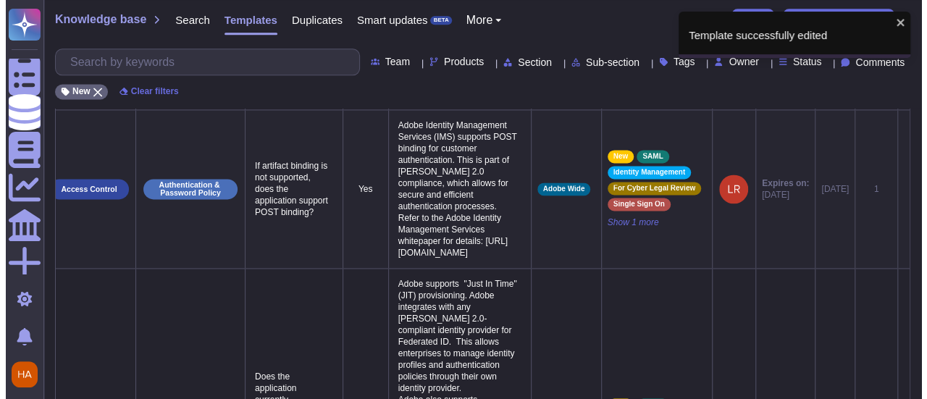
scroll to position [0, 30]
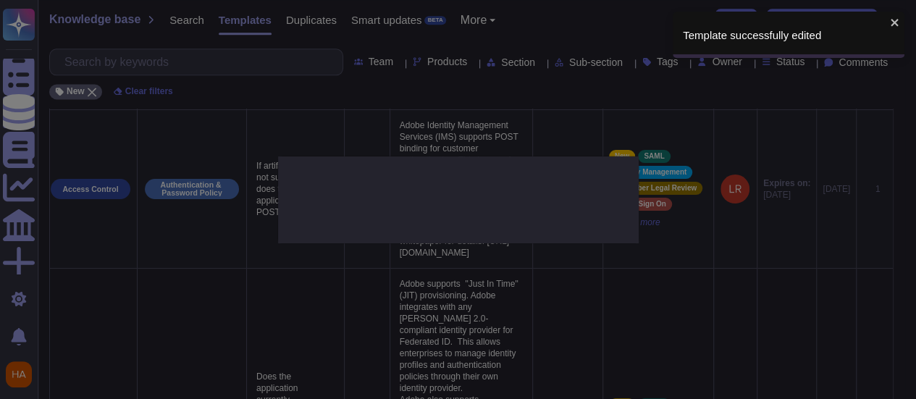
type textarea "If artifact binding is not supported, does the application support POST binding?"
type textarea "Adobe Identity Management Services (IMS) supports POST binding for customer aut…"
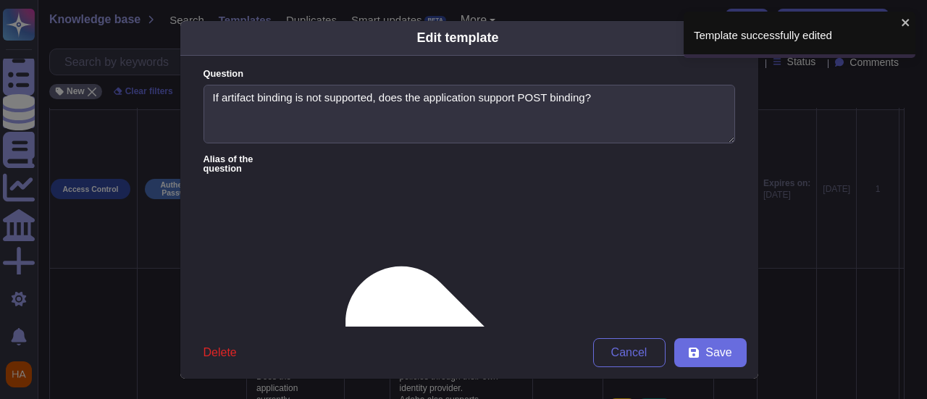
type textarea "If artifact binding is not supported, does the application support POST binding?"
type textarea "Adobe Identity Management Services (IMS) supports POST binding for customer aut…"
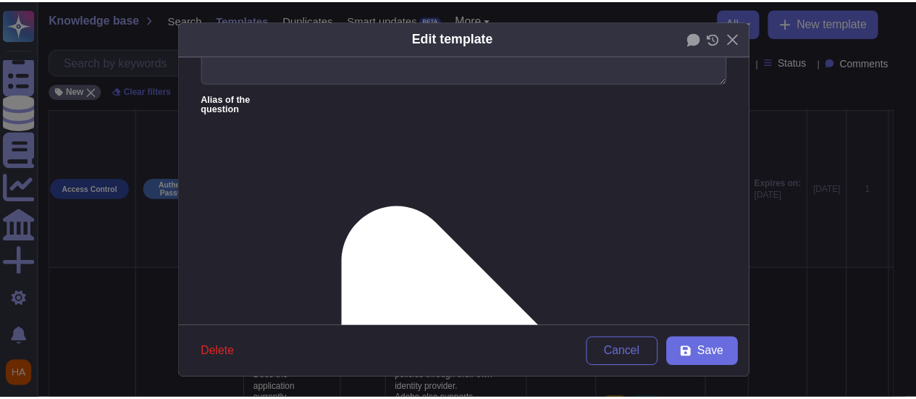
scroll to position [145, 0]
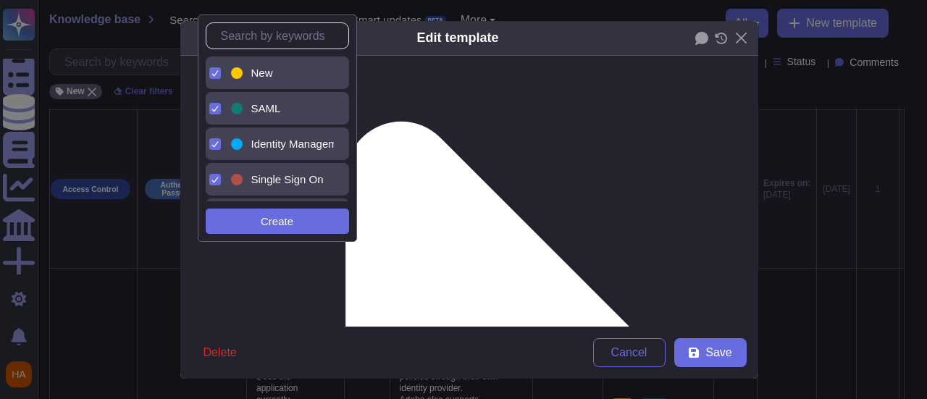
click at [290, 72] on div "New" at bounding box center [289, 73] width 77 height 13
click at [728, 353] on button "Save" at bounding box center [710, 352] width 72 height 29
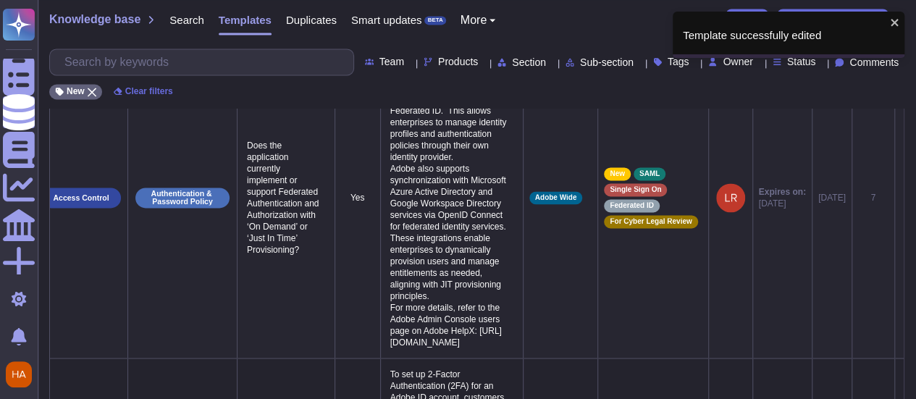
scroll to position [0, 45]
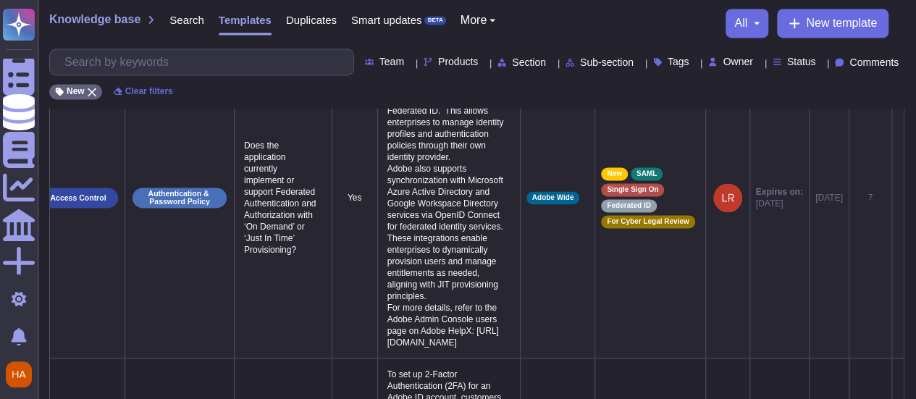
click at [898, 198] on icon at bounding box center [898, 198] width 0 height 0
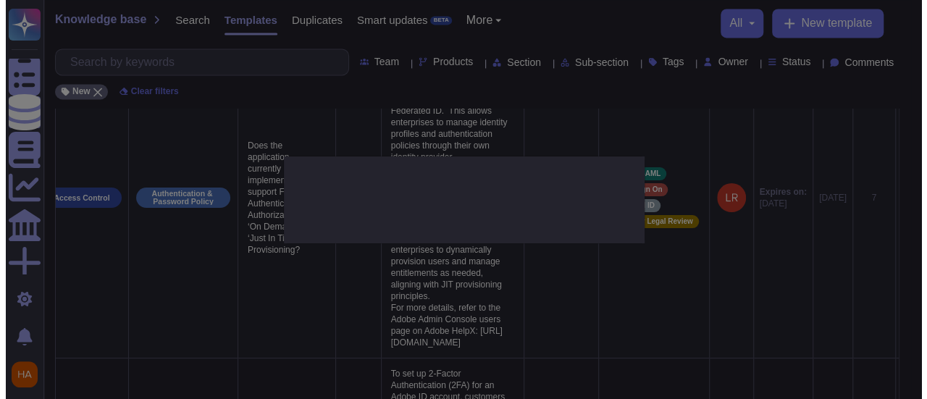
scroll to position [0, 44]
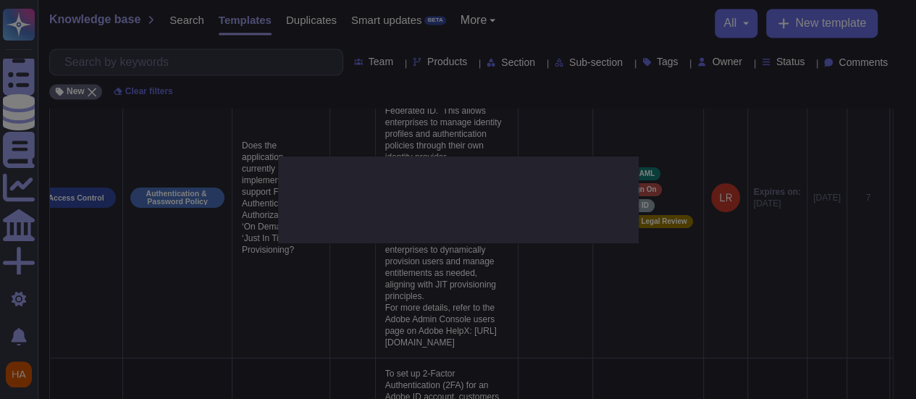
type textarea "Does the application currently implement or support Federated Authentication an…"
type textarea "Adobe supports "Just In Time" (JIT) provisioning. Adobe integrates with any SAM…"
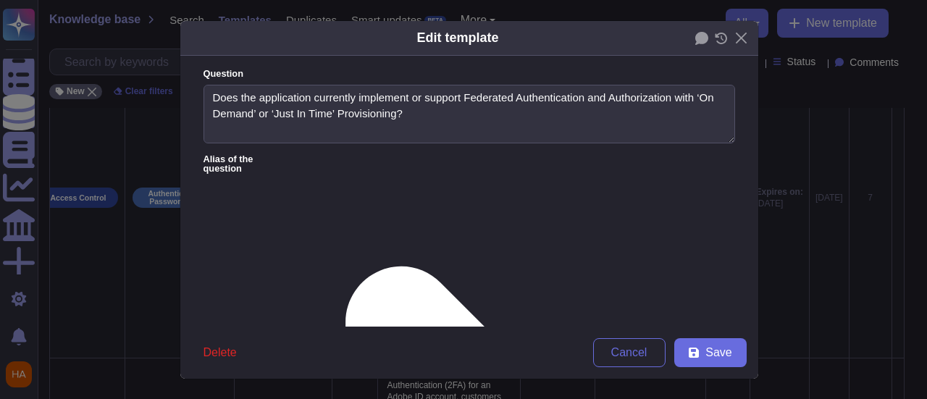
type textarea "Does the application currently implement or support Federated Authentication an…"
type textarea "Adobe supports "Just In Time" (JIT) provisioning. Adobe integrates with any SAM…"
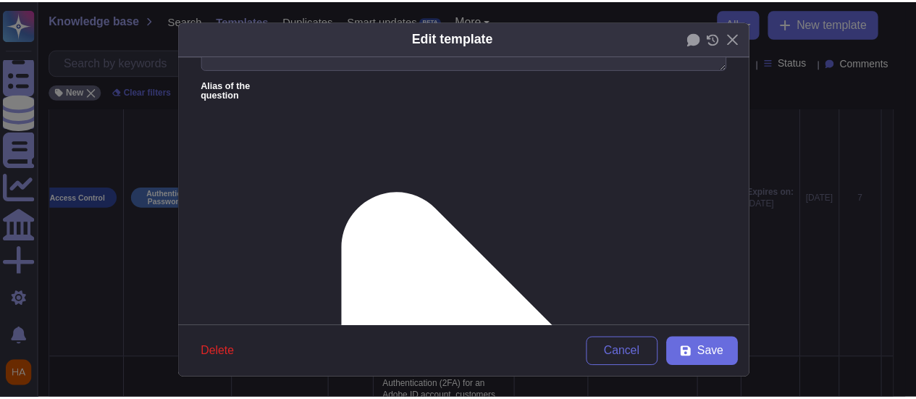
scroll to position [145, 0]
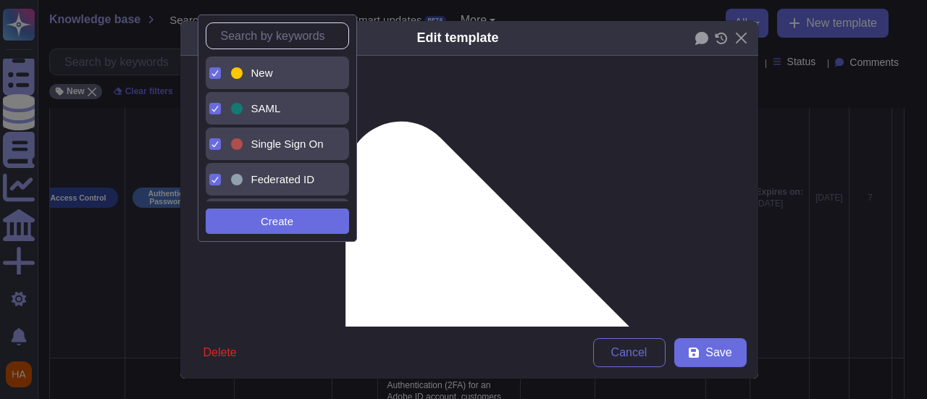
click at [255, 75] on span "New" at bounding box center [262, 73] width 22 height 13
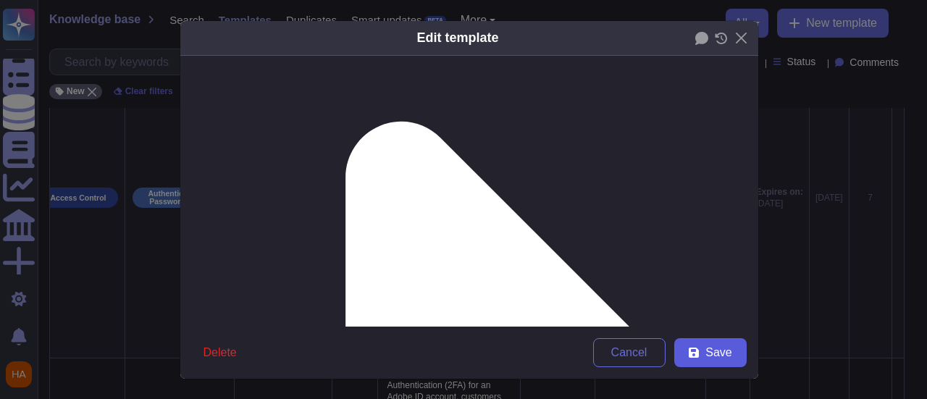
click at [715, 357] on span "Save" at bounding box center [718, 353] width 26 height 12
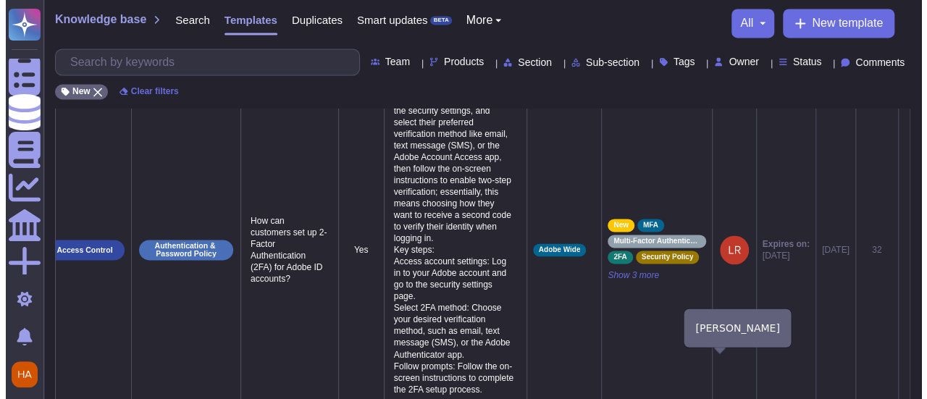
scroll to position [0, 45]
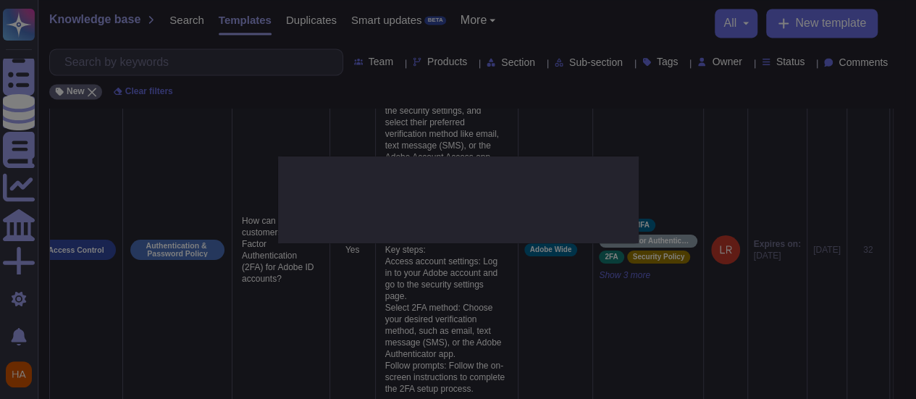
type textarea "How can customers set up 2-Factor Authentication (2FA) for Adobe ID accounts?"
type textarea "To set up 2-Factor Authentication (2FA) for an Adobe ID account, customers can …"
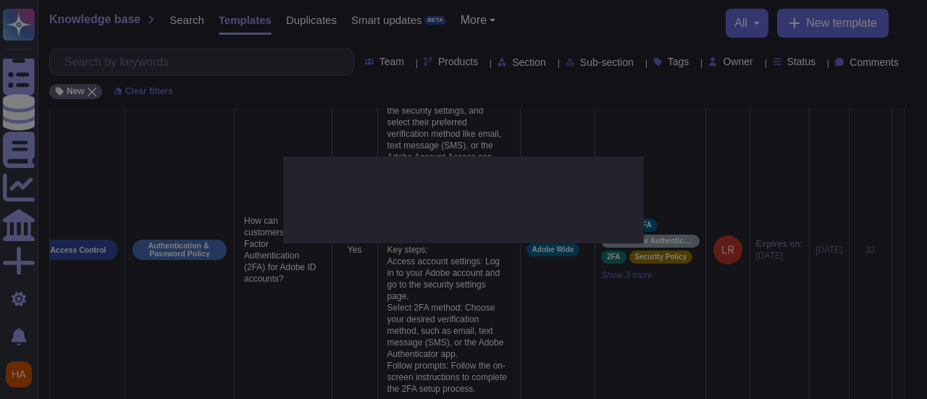
scroll to position [0, 44]
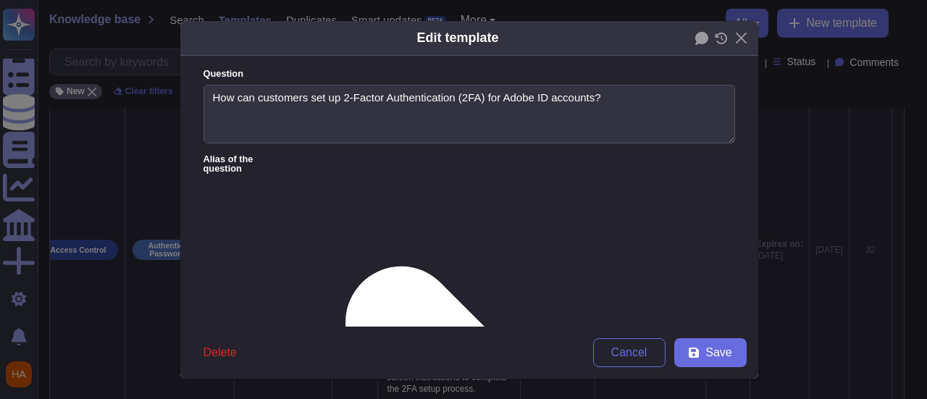
type textarea "How can customers set up 2-Factor Authentication (2FA) for Adobe ID accounts?"
type textarea "To set up 2-Factor Authentication (2FA) for an Adobe ID account, customers can …"
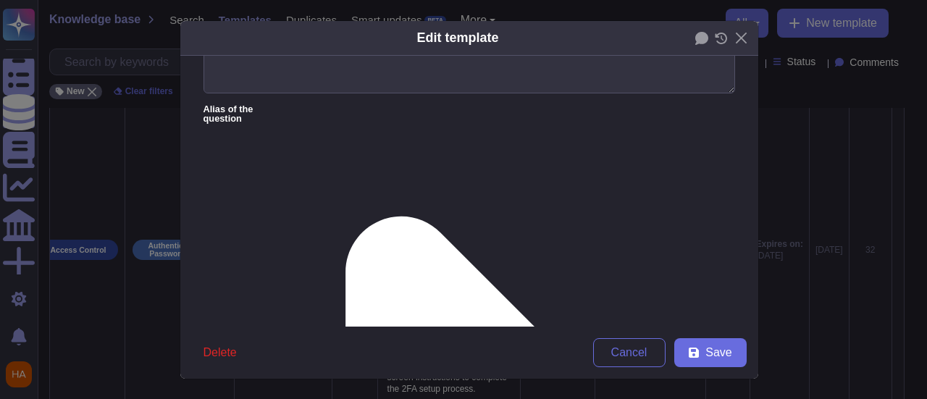
scroll to position [72, 0]
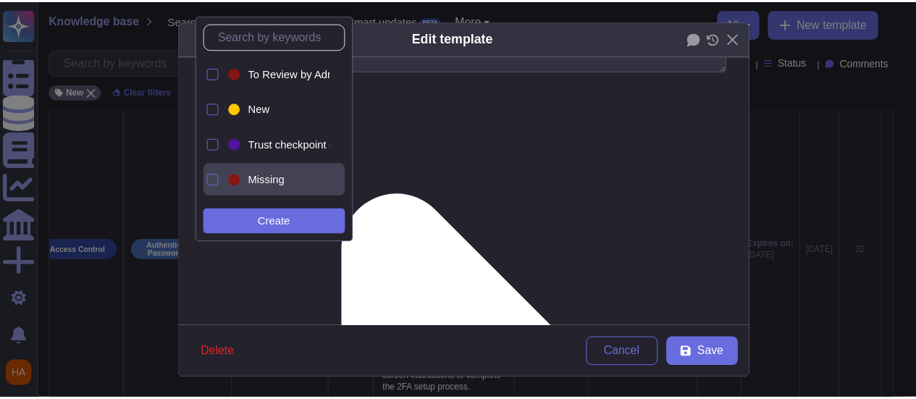
scroll to position [145, 0]
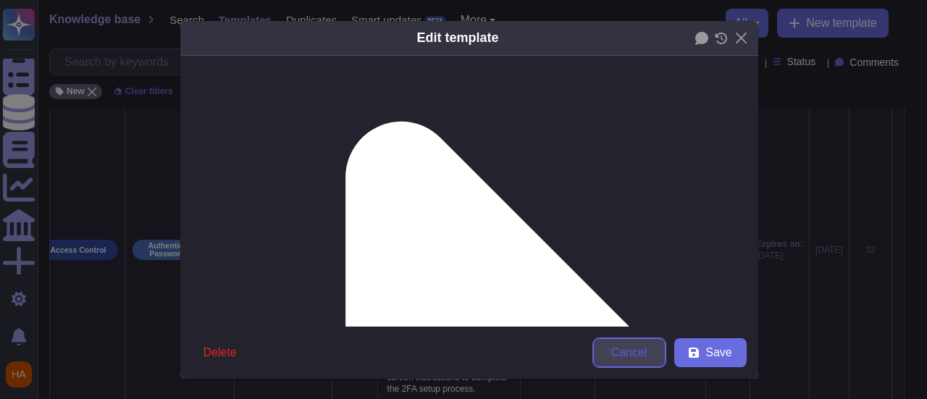
click at [643, 361] on button "Cancel" at bounding box center [629, 352] width 72 height 29
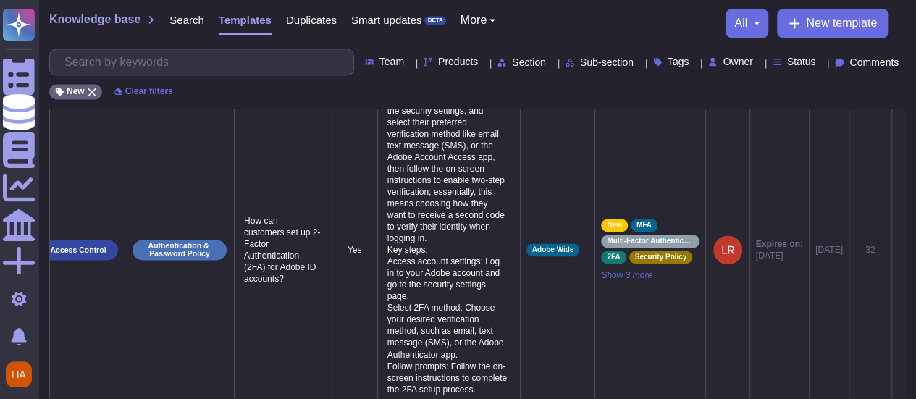
click at [898, 251] on icon at bounding box center [898, 251] width 0 height 0
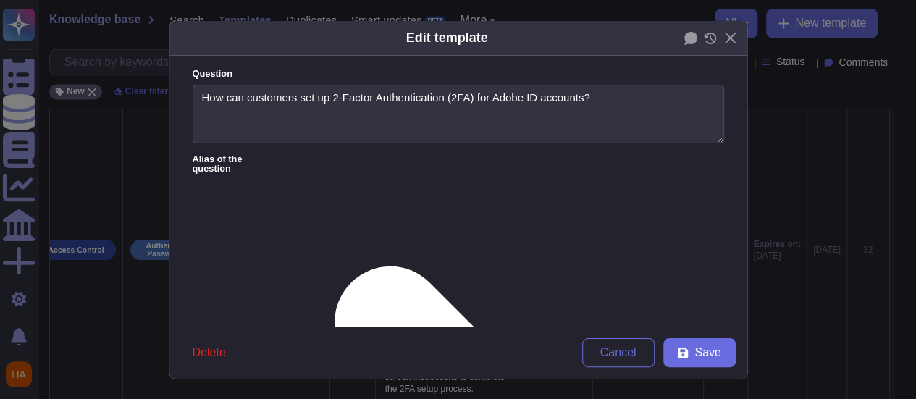
type textarea "How can customers set up 2-Factor Authentication (2FA) for Adobe ID accounts?"
type textarea "To set up 2-Factor Authentication (2FA) for an Adobe ID account, customers can …"
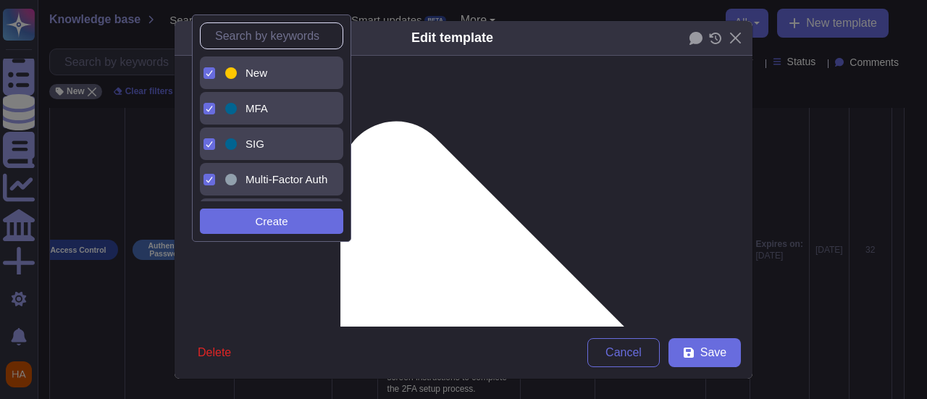
click at [245, 69] on span "New" at bounding box center [256, 73] width 22 height 13
click at [660, 188] on form "Question How can customers set up 2-Factor Authentication (2FA) for Adobe ID ac…" at bounding box center [464, 191] width 578 height 271
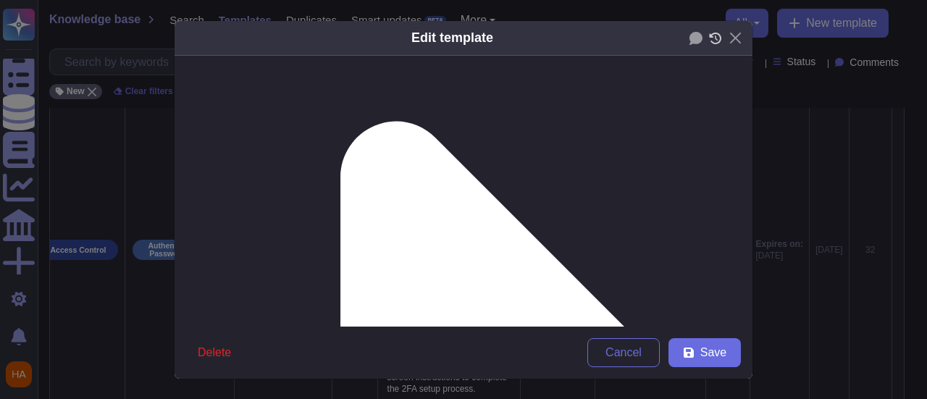
click at [711, 33] on icon at bounding box center [715, 39] width 13 height 12
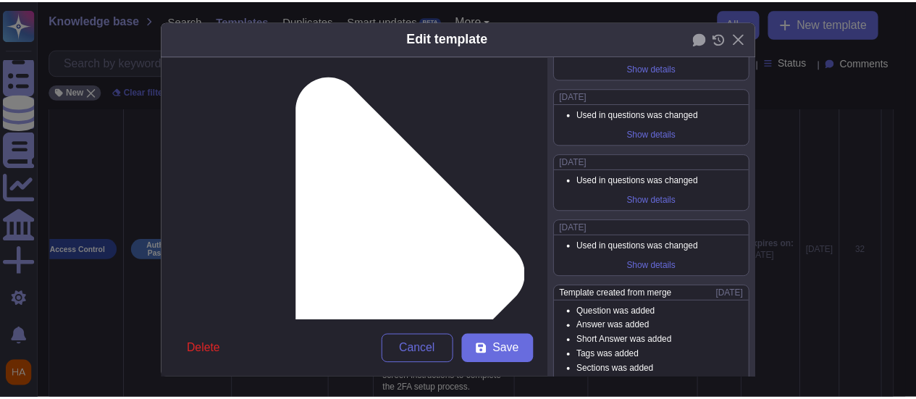
scroll to position [191, 0]
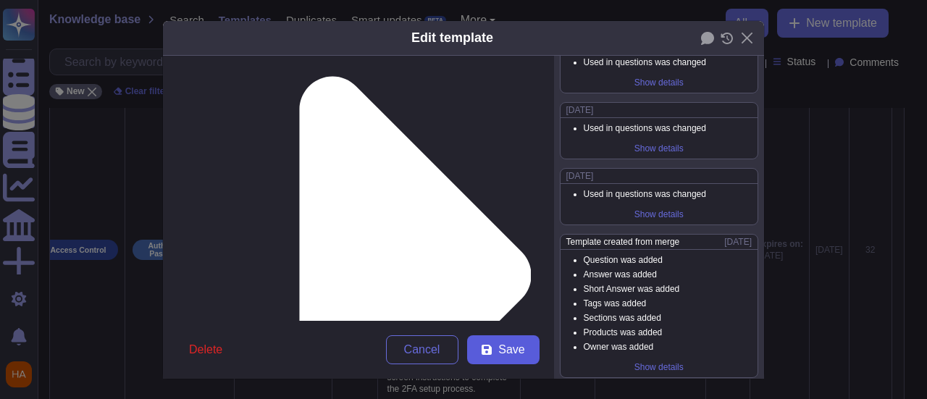
click at [521, 341] on button "Save" at bounding box center [503, 349] width 72 height 29
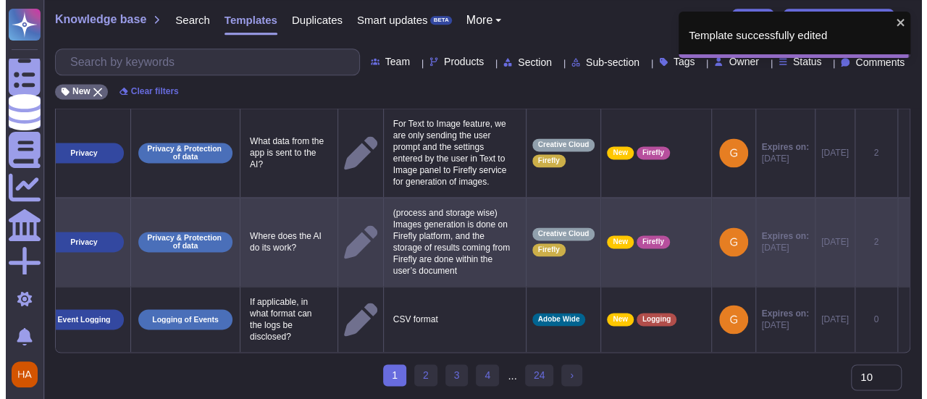
scroll to position [0, 45]
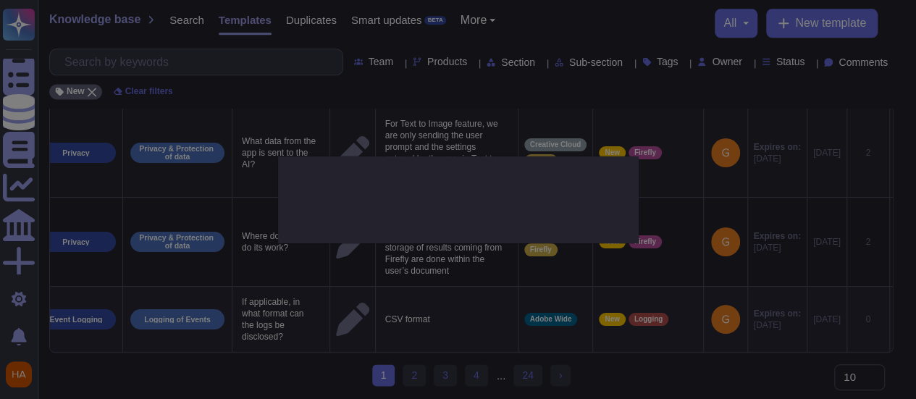
type textarea "What data from the app is sent to the AI?"
type textarea "For Text to Image feature, we are only sending the user prompt and the settings…"
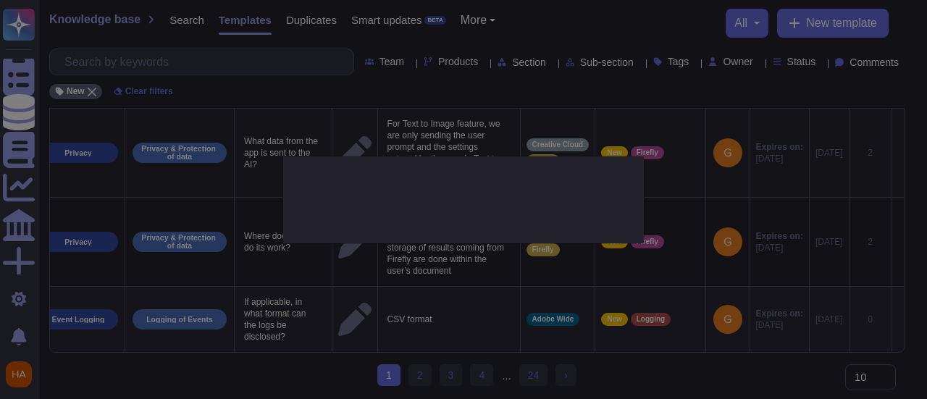
scroll to position [0, 44]
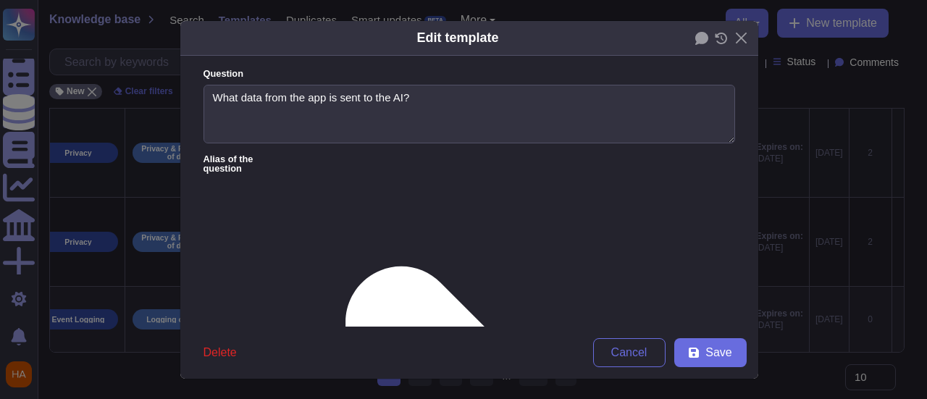
type textarea "What data from the app is sent to the AI?"
type textarea "For Text to Image feature, we are only sending the user prompt and the settings…"
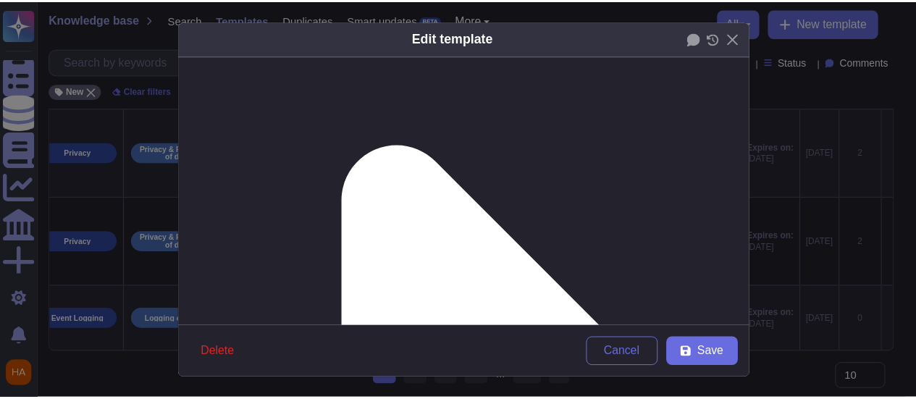
scroll to position [145, 0]
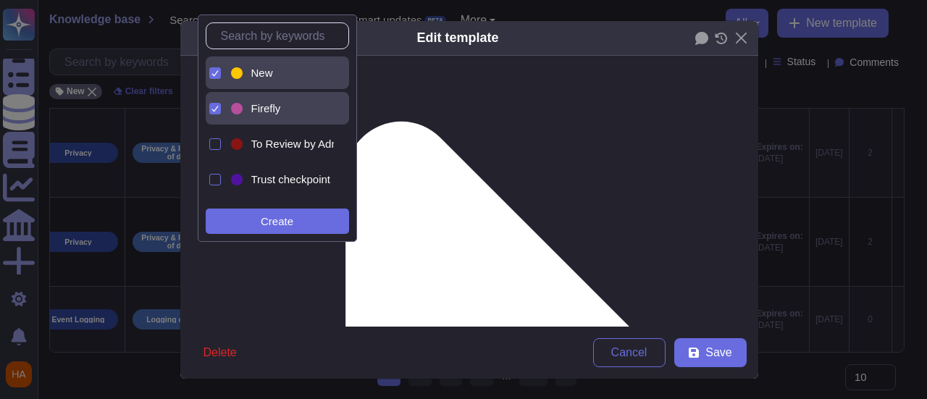
click at [265, 77] on span "New" at bounding box center [262, 73] width 22 height 13
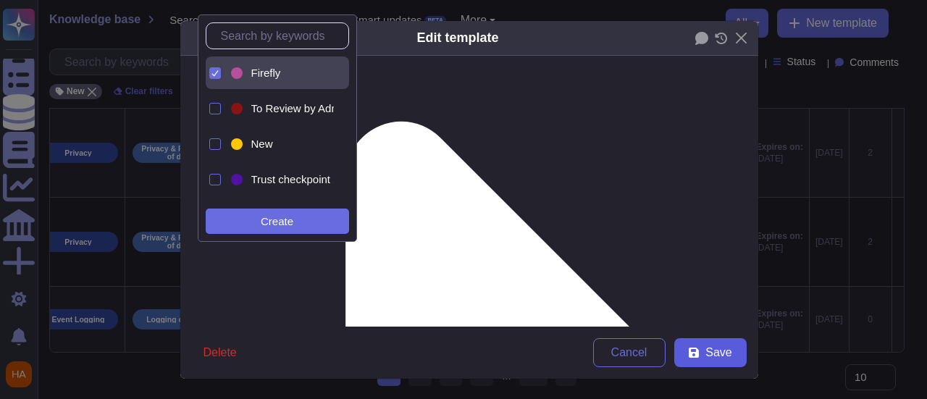
click at [721, 355] on span "Save" at bounding box center [718, 353] width 26 height 12
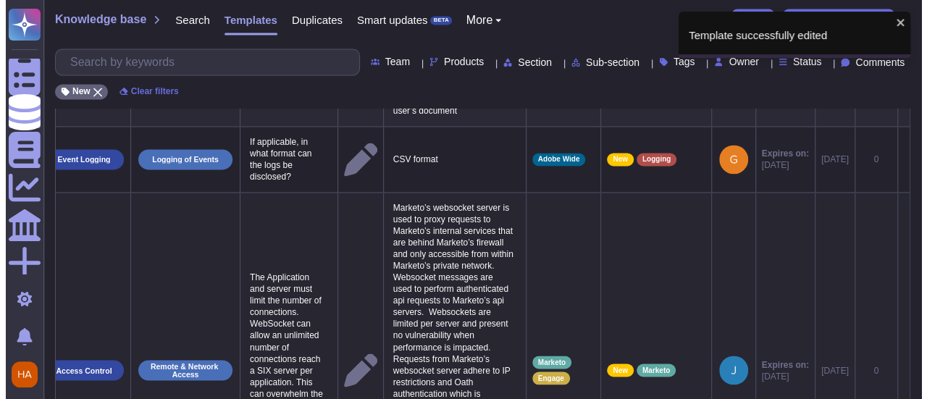
scroll to position [0, 33]
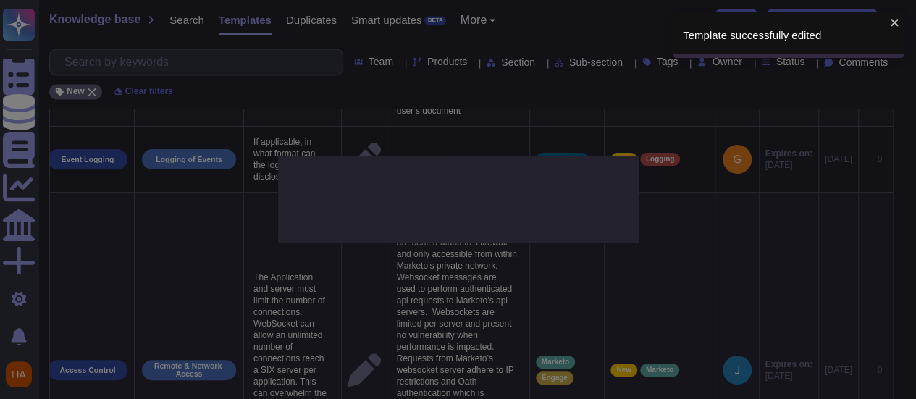
type textarea "Where does the AI do its work?"
type textarea "(process and storage wise) Images generation is done on Firefly platform, and t…"
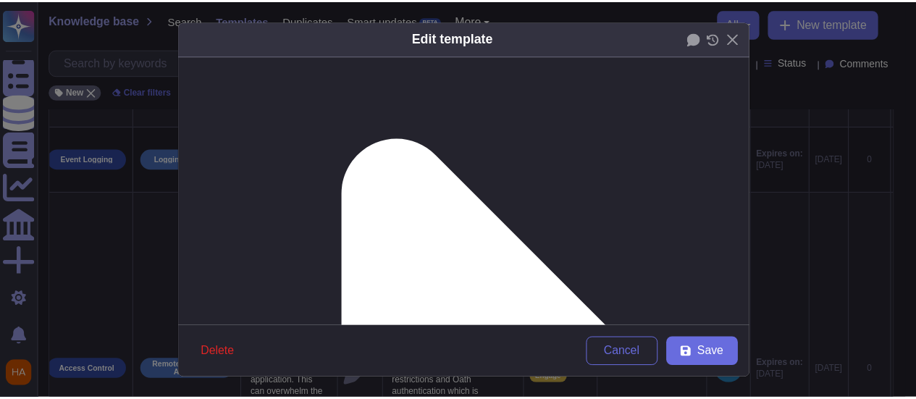
scroll to position [217, 0]
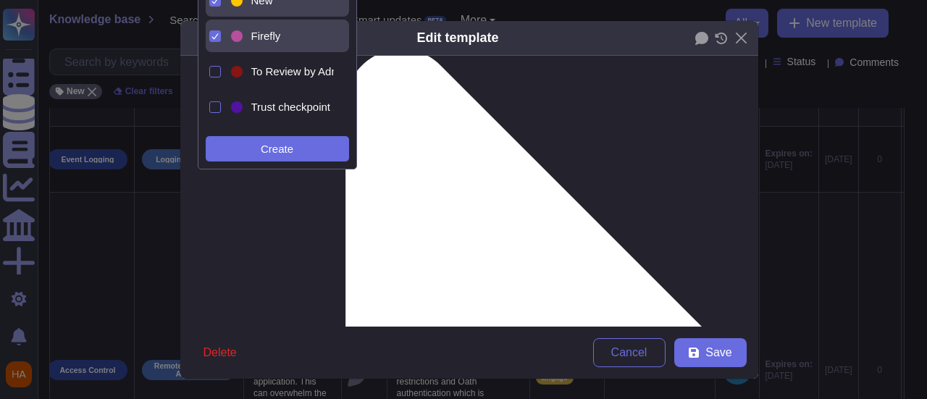
click at [258, 3] on span "New" at bounding box center [262, 0] width 22 height 13
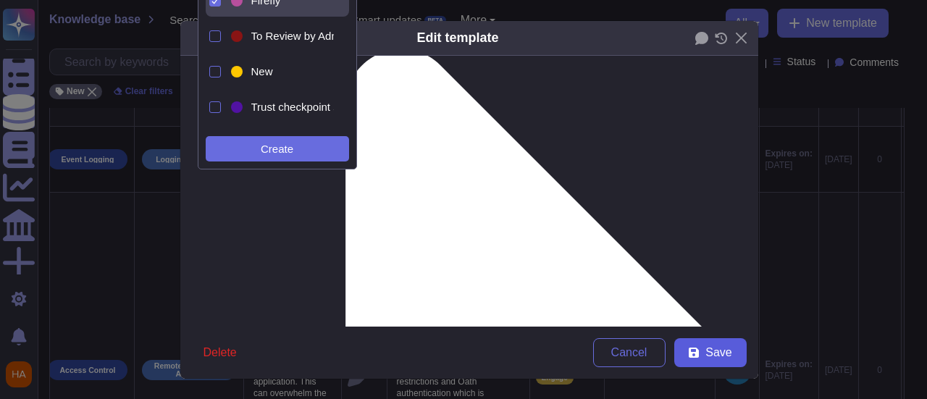
click at [692, 356] on icon at bounding box center [694, 353] width 10 height 10
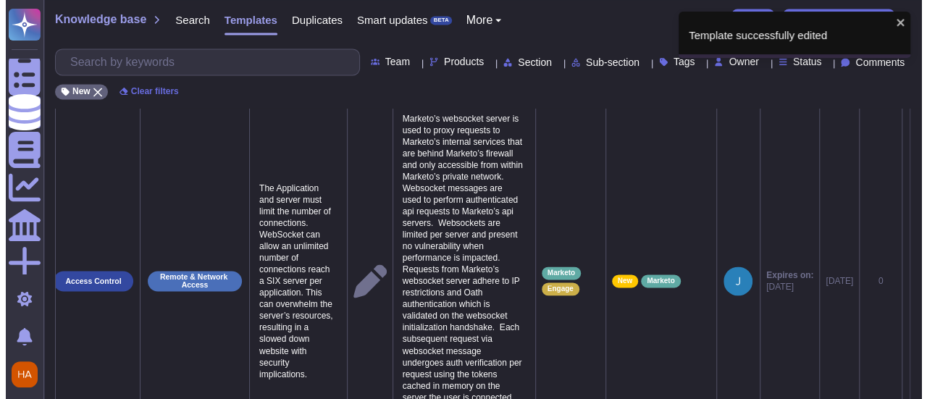
scroll to position [0, 30]
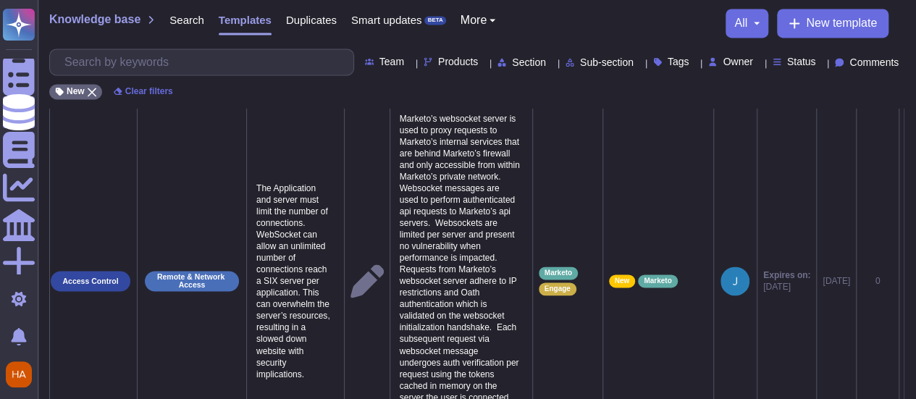
click at [905, 71] on icon at bounding box center [905, 71] width 0 height 0
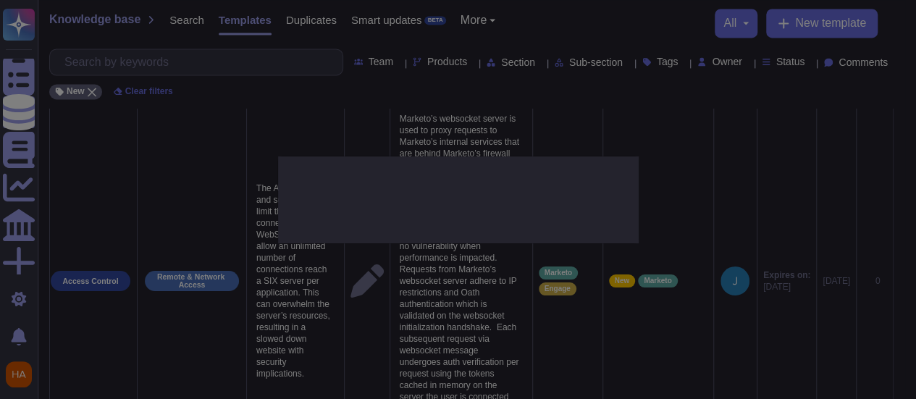
type textarea "If applicable, in what format can the logs be disclosed?"
type textarea "CSV format"
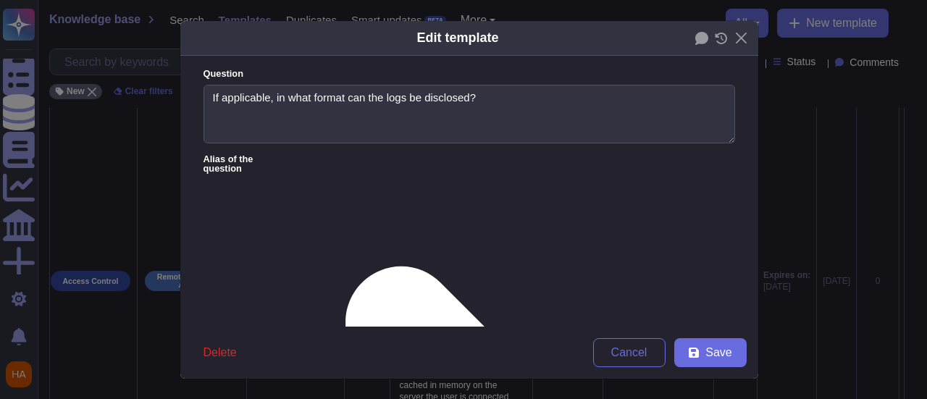
type textarea "If applicable, in what format can the logs be disclosed?"
type textarea "CSV format"
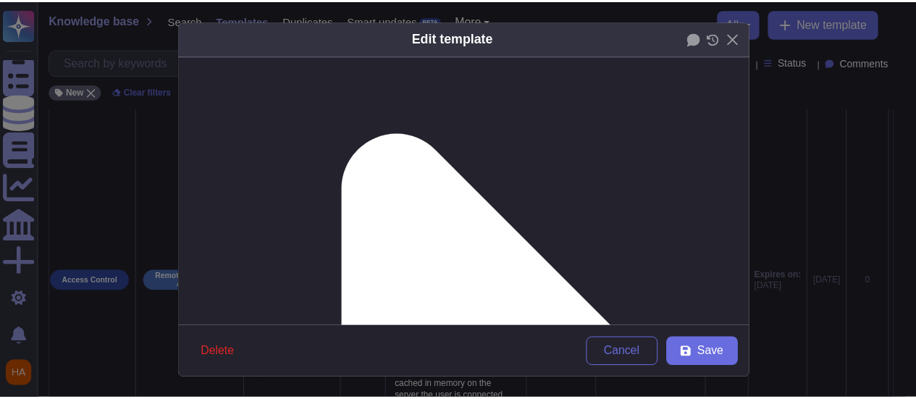
scroll to position [145, 0]
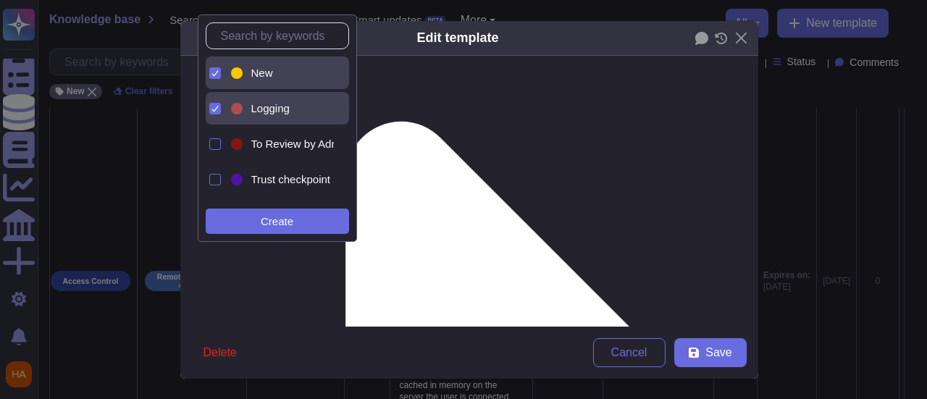
click at [273, 75] on div "New" at bounding box center [289, 73] width 77 height 13
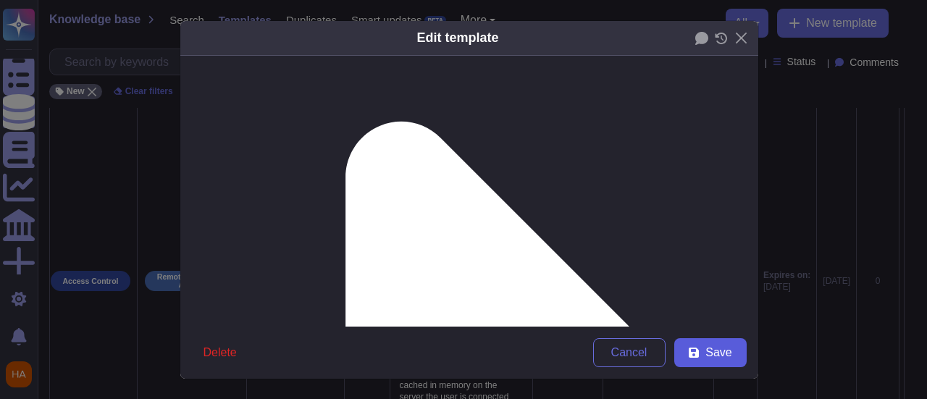
click at [721, 355] on span "Save" at bounding box center [718, 353] width 26 height 12
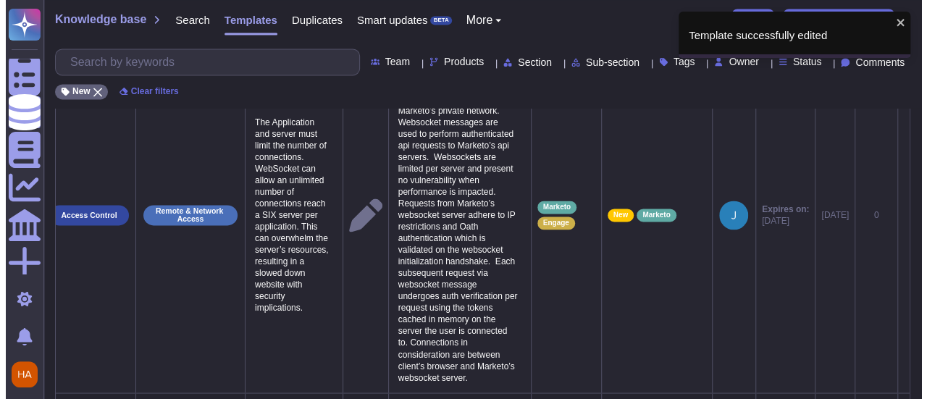
scroll to position [0, 41]
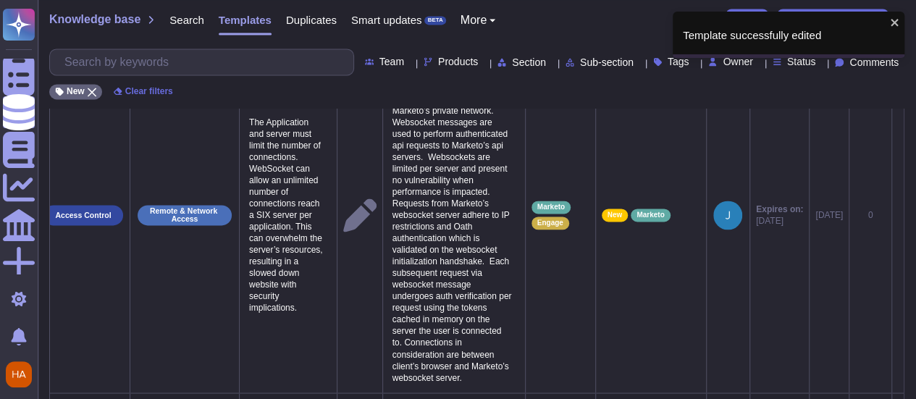
click at [898, 216] on icon at bounding box center [898, 216] width 0 height 0
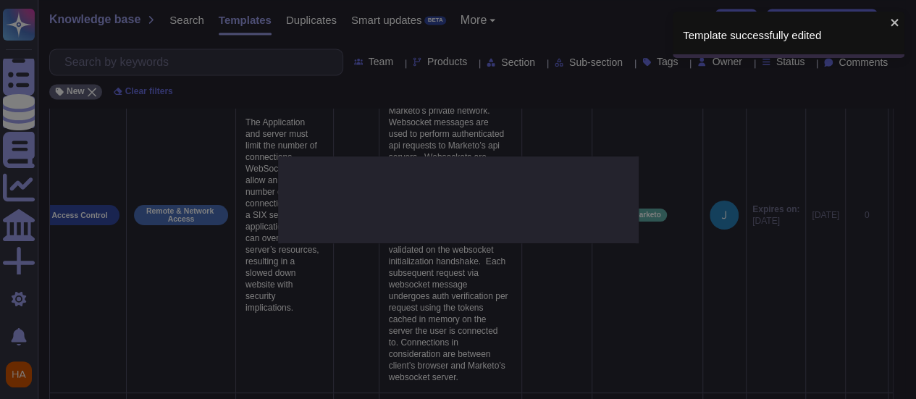
type textarea "The Application and server must limit the number of connections. WebSocket can …"
type textarea "Marketo’s websocket server is used to proxy requests to Marketo’s internal serv…"
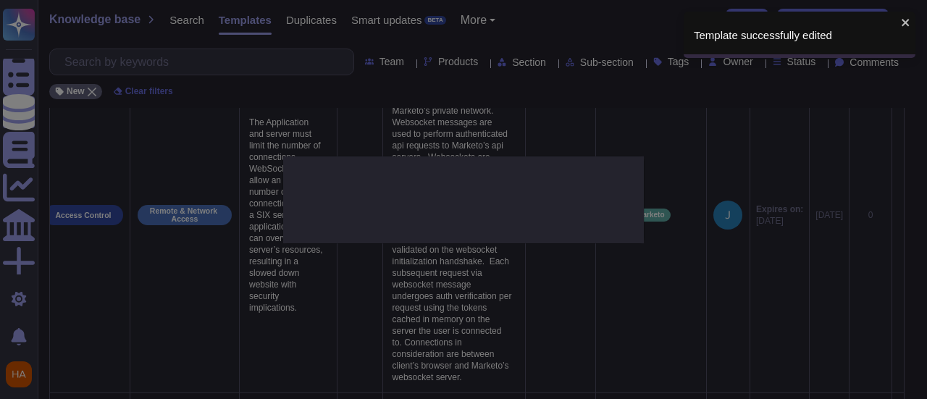
scroll to position [0, 41]
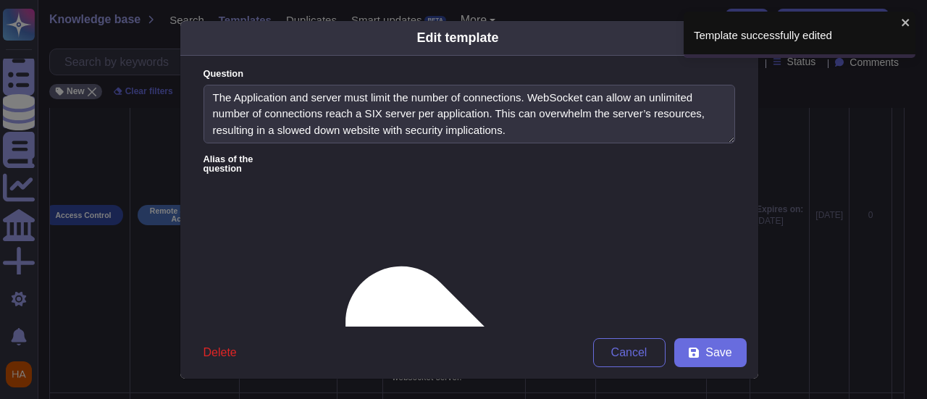
type textarea "The Application and server must limit the number of connections. WebSocket can …"
type textarea "Marketo’s websocket server is used to proxy requests to Marketo’s internal serv…"
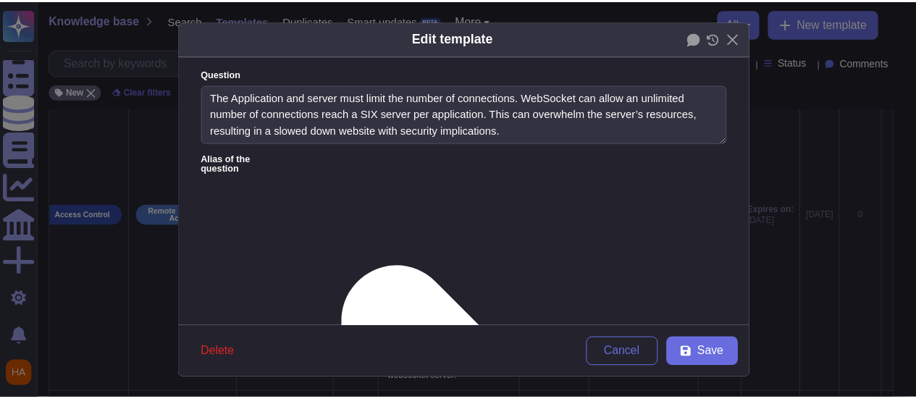
scroll to position [145, 0]
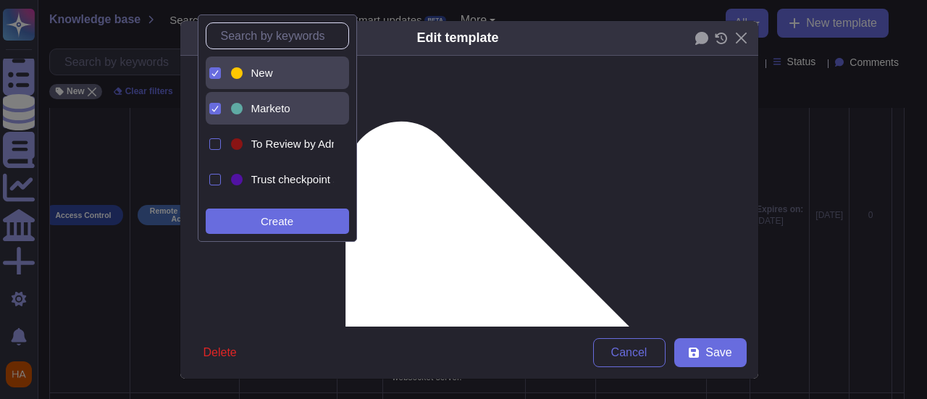
click at [267, 76] on span "New" at bounding box center [262, 73] width 22 height 13
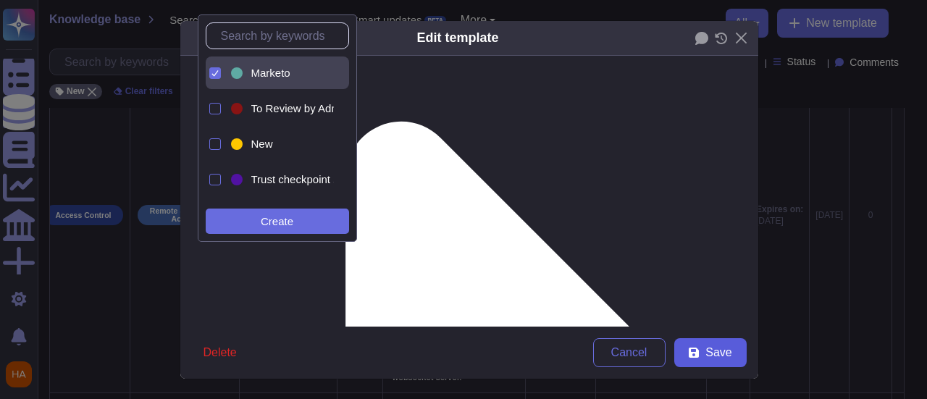
click at [710, 358] on span "Save" at bounding box center [718, 353] width 26 height 12
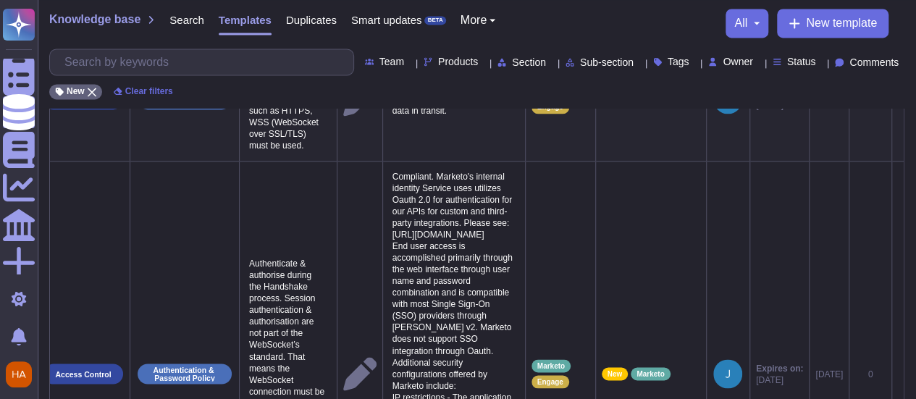
scroll to position [0, 41]
click at [898, 100] on icon at bounding box center [898, 100] width 0 height 0
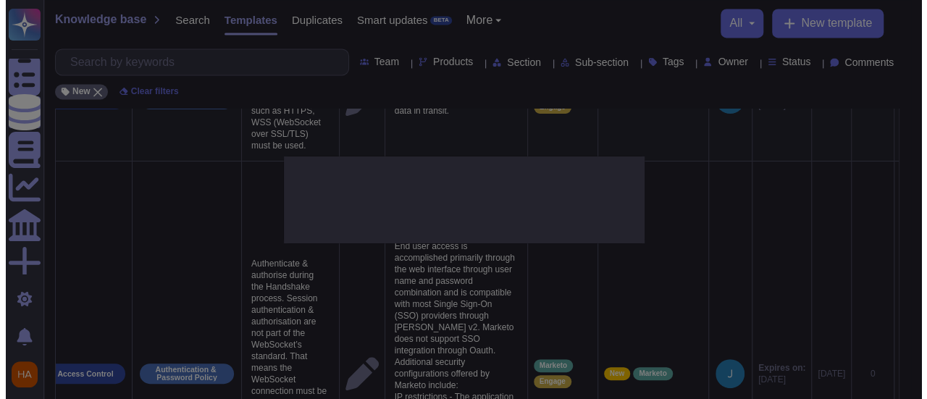
scroll to position [0, 41]
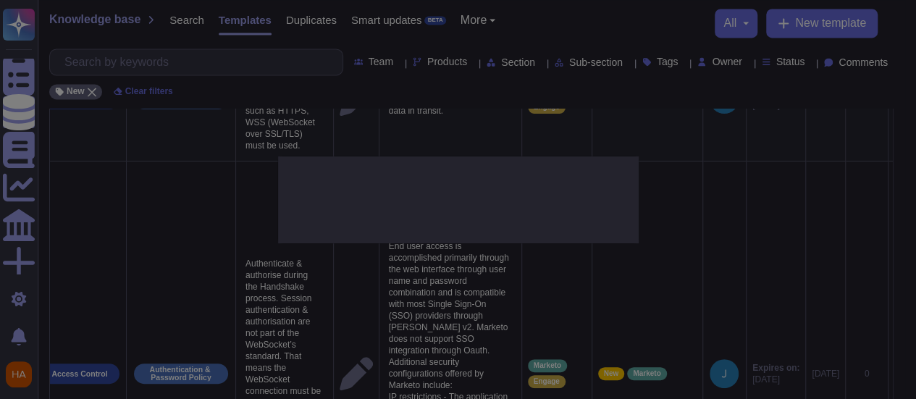
type textarea "TCP channels used for WebSocket must be encrypted. Secure protocols such as HTT…"
type textarea "TLS 1.2 over HTTPS is implemented for encrypting data in transit."
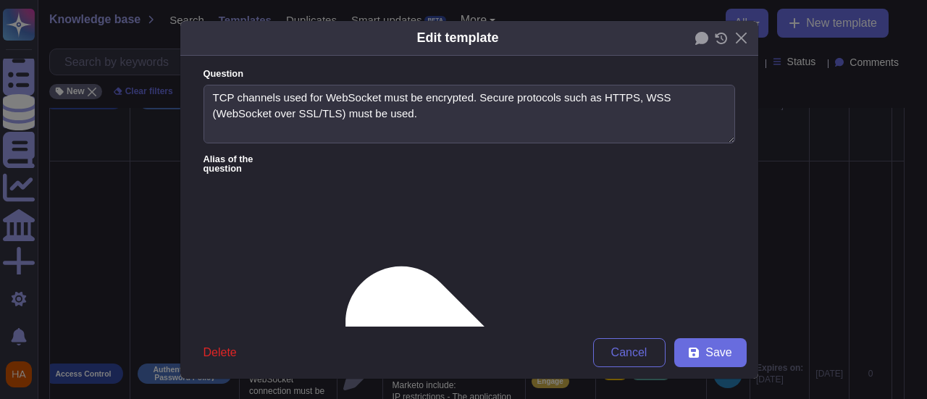
type textarea "TCP channels used for WebSocket must be encrypted. Secure protocols such as HTT…"
type textarea "TLS 1.2 over HTTPS is implemented for encrypting data in transit."
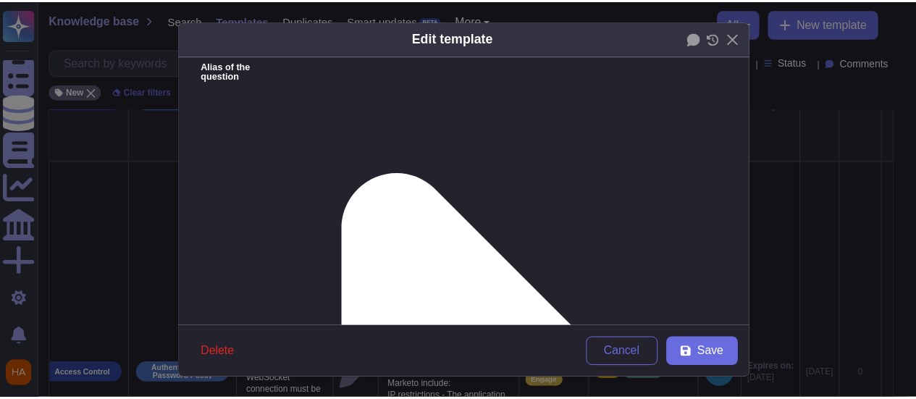
scroll to position [217, 0]
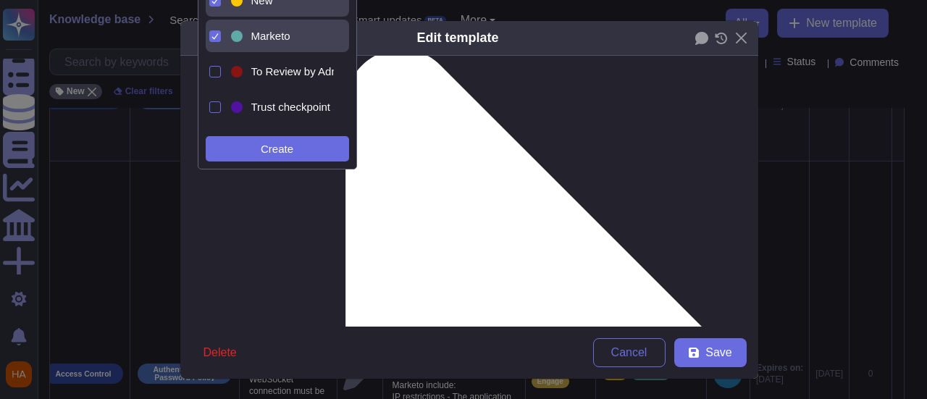
click at [280, 6] on div "New" at bounding box center [289, 0] width 77 height 13
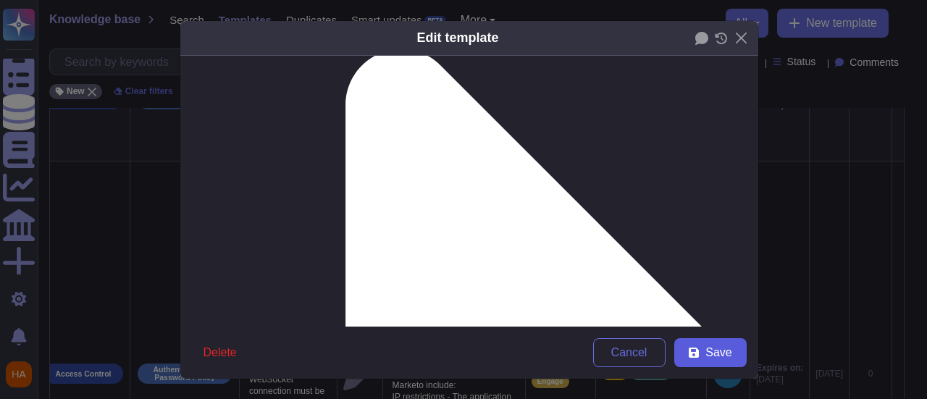
click at [714, 353] on span "Save" at bounding box center [718, 353] width 26 height 12
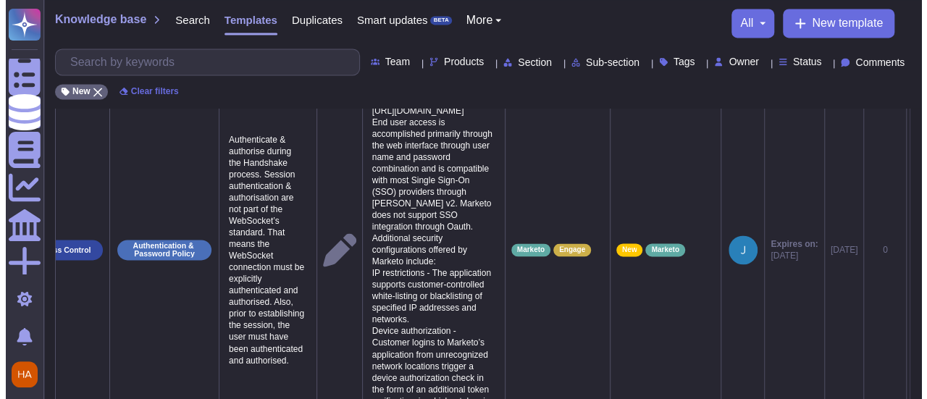
scroll to position [0, 75]
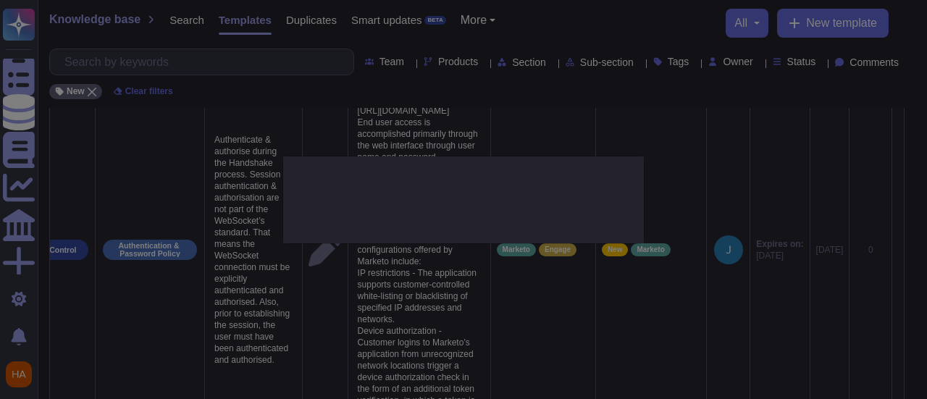
scroll to position [0, 74]
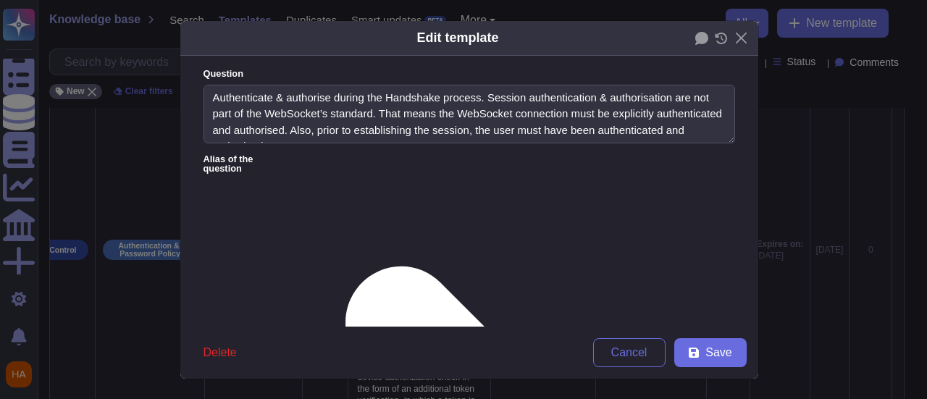
type textarea "Authenticate & authorise during the Handshake process. Session authentication &…"
type textarea "Compliant. Marketo's internal identity Service uses utilizes Oauth 2.0 for auth…"
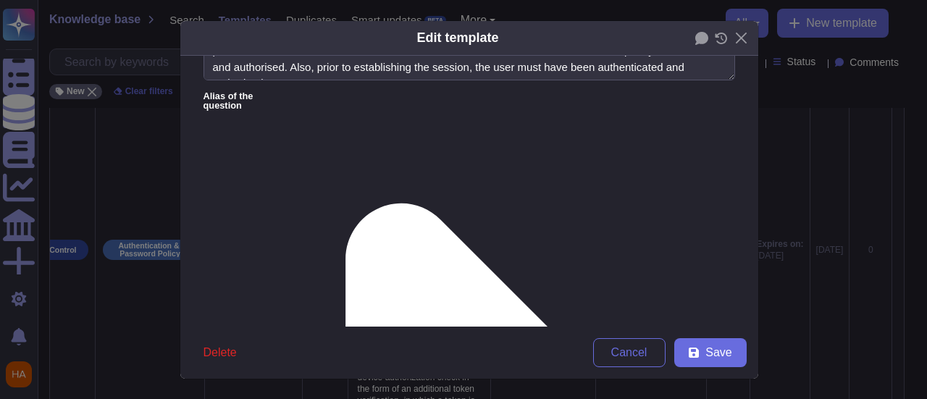
scroll to position [145, 0]
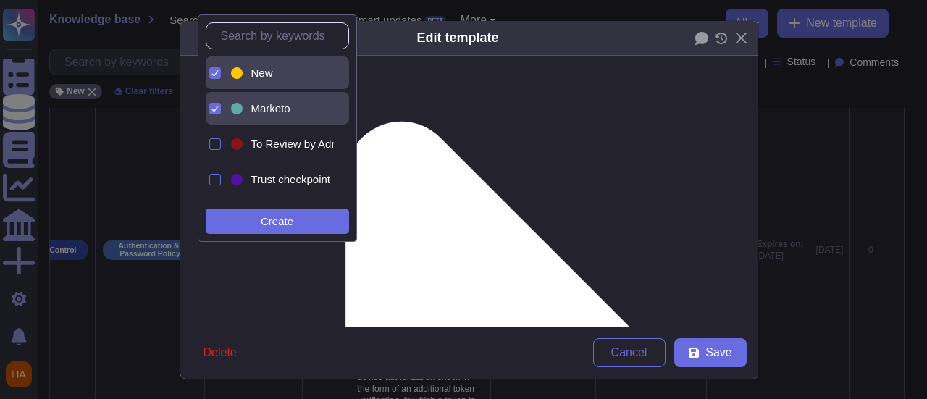
click at [257, 67] on span "New" at bounding box center [262, 73] width 22 height 13
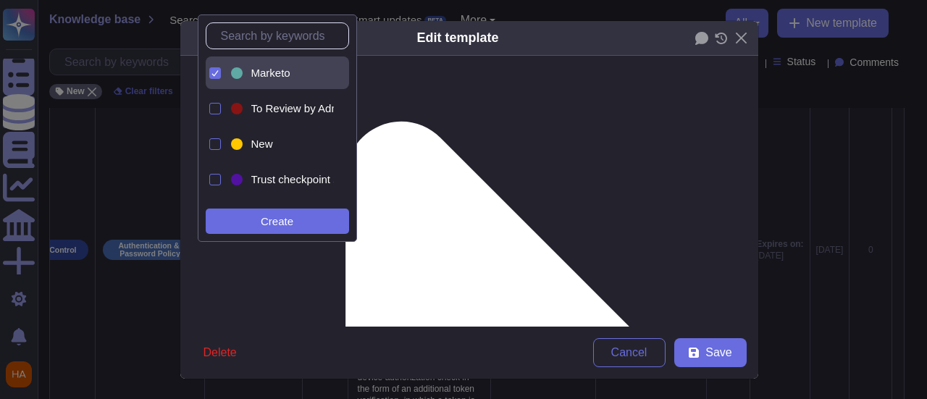
click at [538, 183] on form "Question Authenticate & authorise during the Handshake process. Session authent…" at bounding box center [469, 191] width 578 height 271
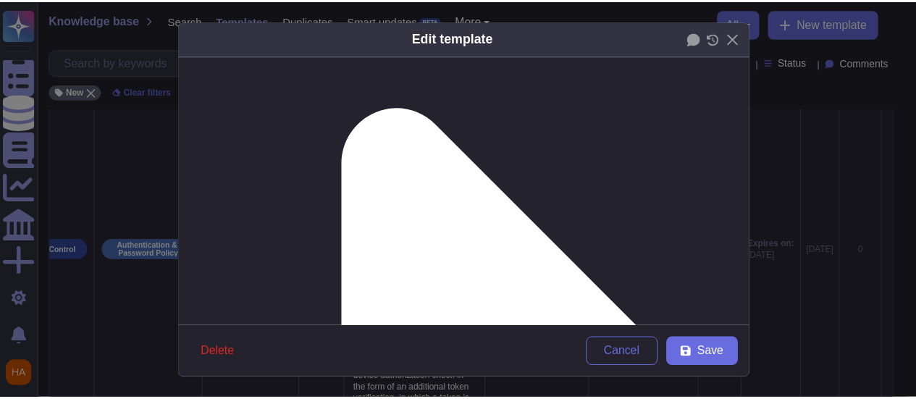
scroll to position [290, 0]
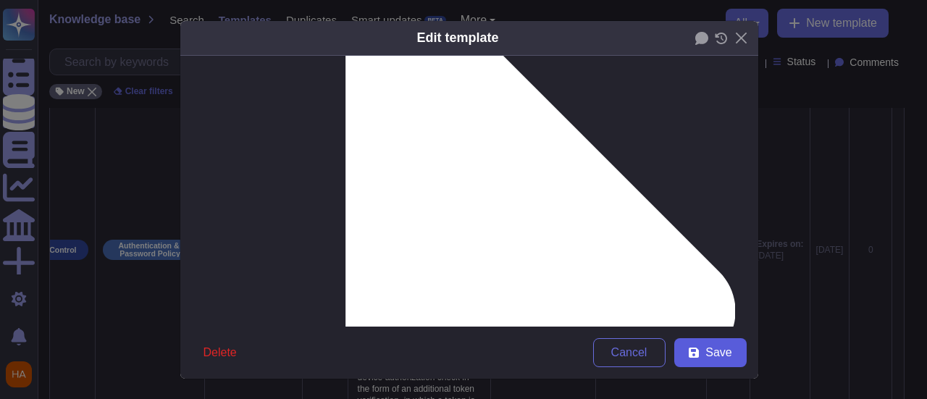
click at [705, 351] on span "Save" at bounding box center [718, 353] width 26 height 12
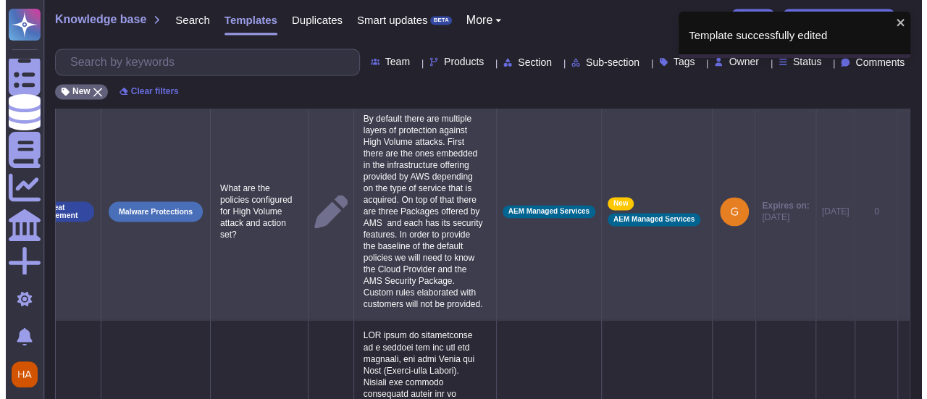
scroll to position [0, 75]
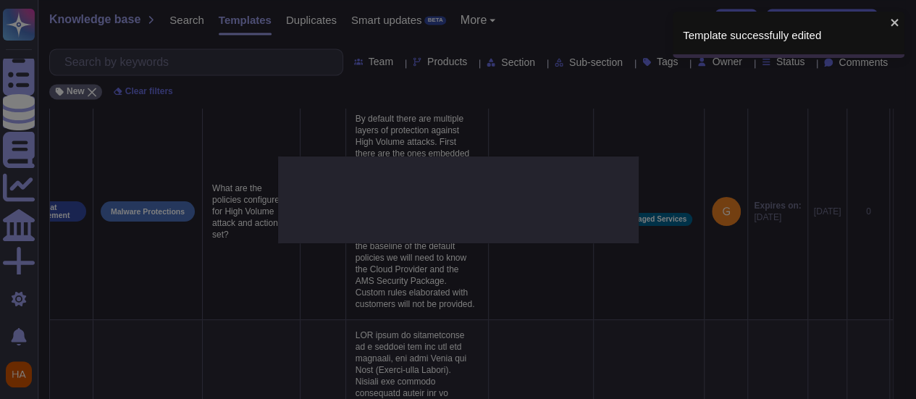
type textarea "Does Marketo encrypt customer e-mails? Is StartTLS implemented?"
type textarea "Marketo does not encrypt email content itself. We encrypt links and tracking in…"
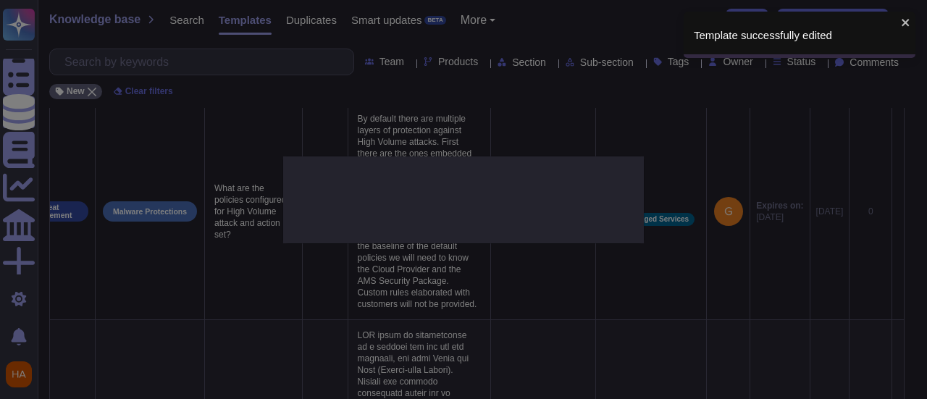
scroll to position [0, 74]
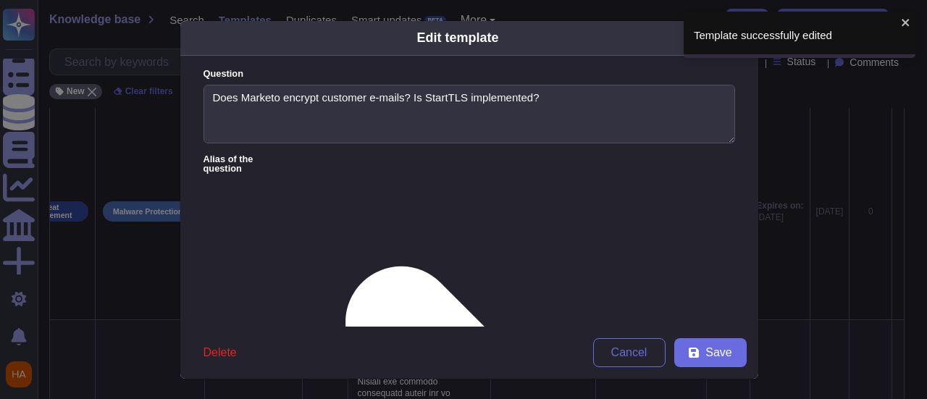
type textarea "Does Marketo encrypt customer e-mails? Is StartTLS implemented?"
type textarea "Marketo does not encrypt email content itself. We encrypt links and tracking in…"
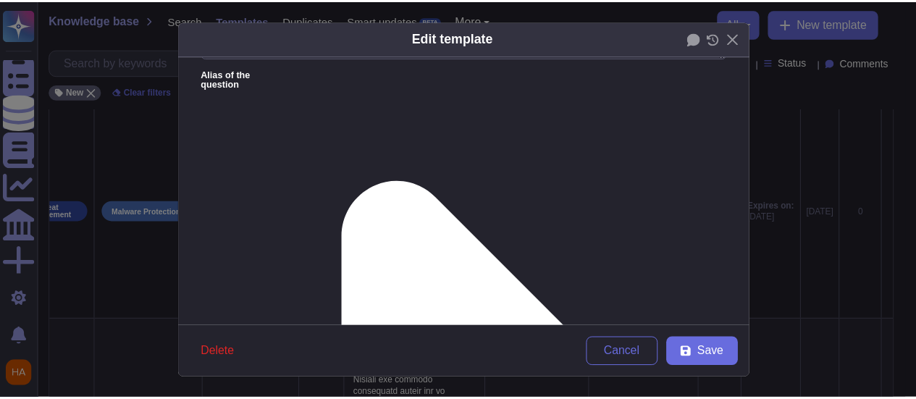
scroll to position [217, 0]
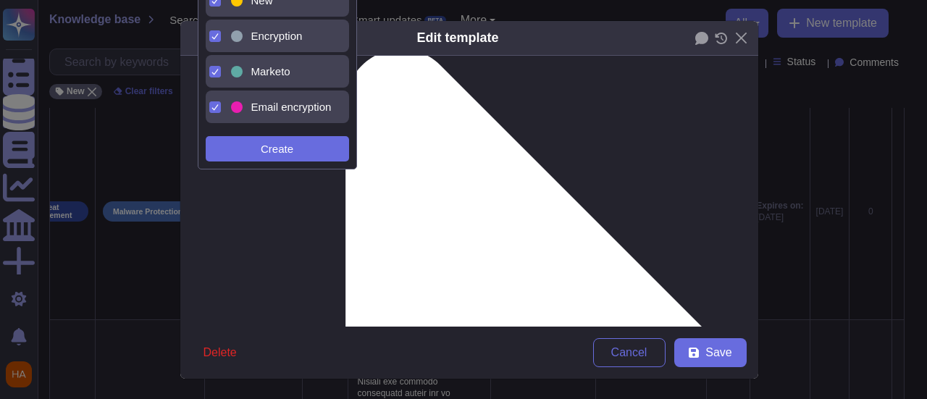
click at [243, 4] on div at bounding box center [236, 0] width 17 height 17
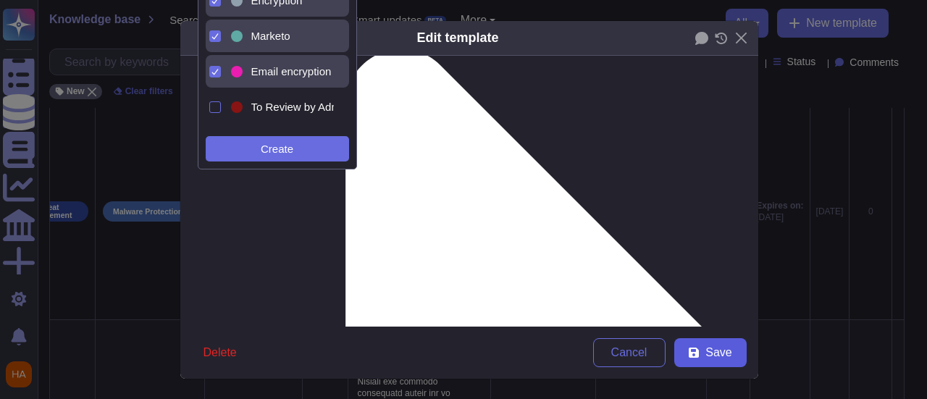
click at [725, 361] on button "Save" at bounding box center [710, 352] width 72 height 29
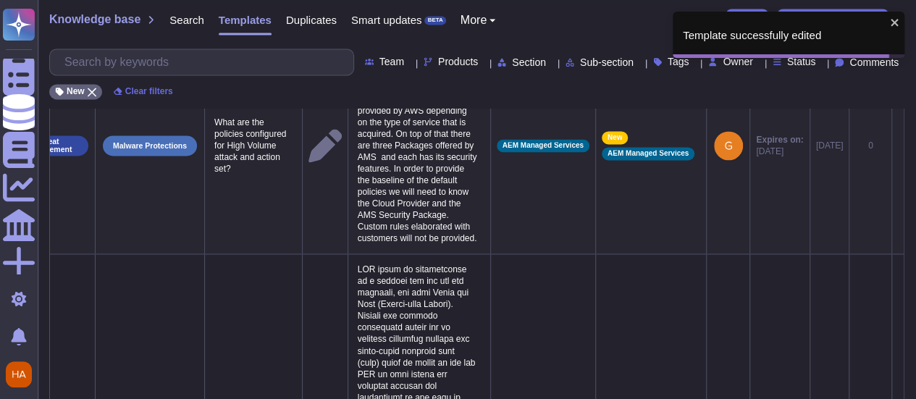
scroll to position [0, 75]
click at [898, 146] on icon at bounding box center [898, 146] width 0 height 0
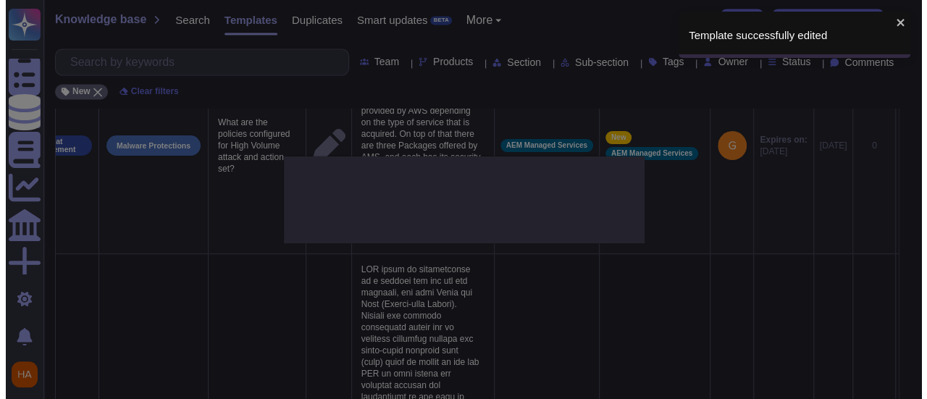
scroll to position [0, 74]
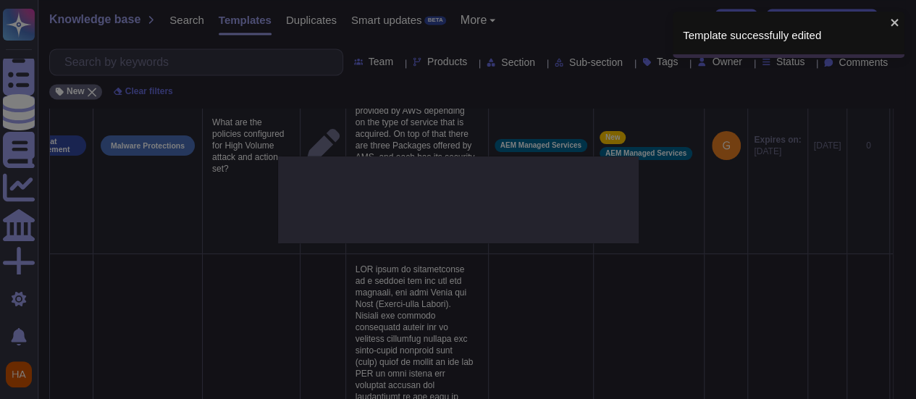
type textarea "What are the policies configured for High Volume attack and action set?"
type textarea "By default there are multiple layers of protection against High Volume attacks.…"
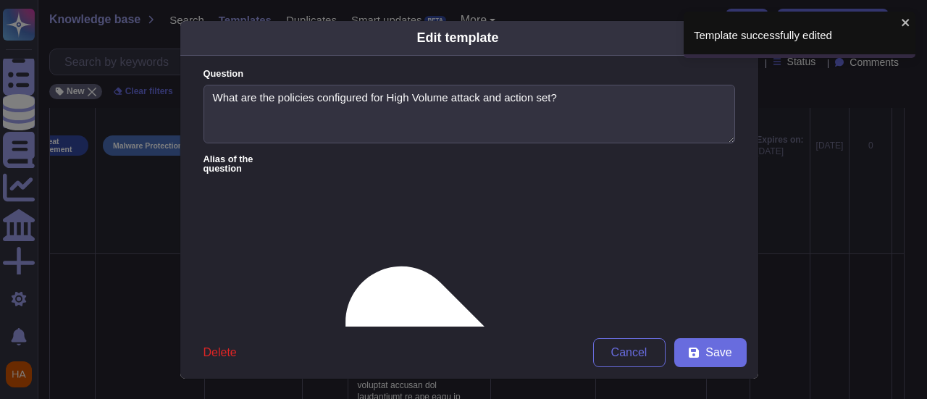
type textarea "What are the policies configured for High Volume attack and action set?"
type textarea "By default there are multiple layers of protection against High Volume attacks.…"
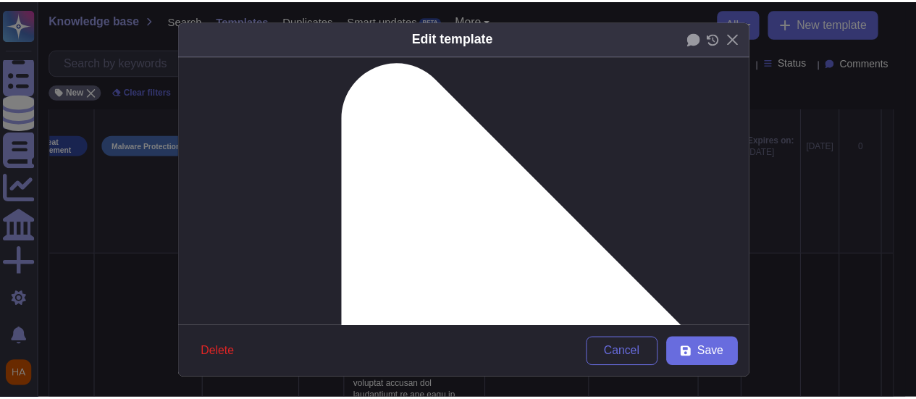
scroll to position [217, 0]
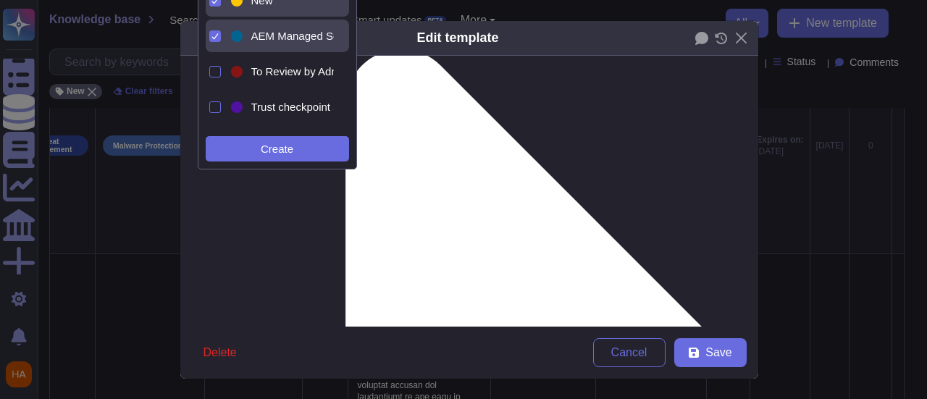
click at [297, 2] on div "New" at bounding box center [289, 0] width 77 height 13
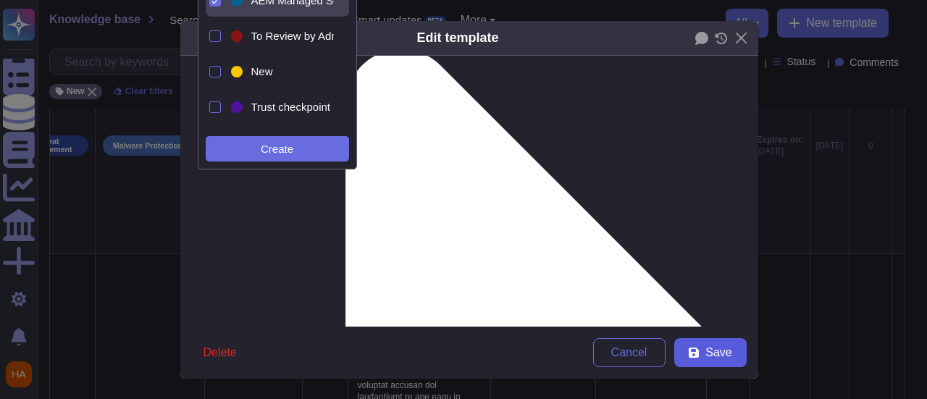
click at [707, 355] on span "Save" at bounding box center [718, 353] width 26 height 12
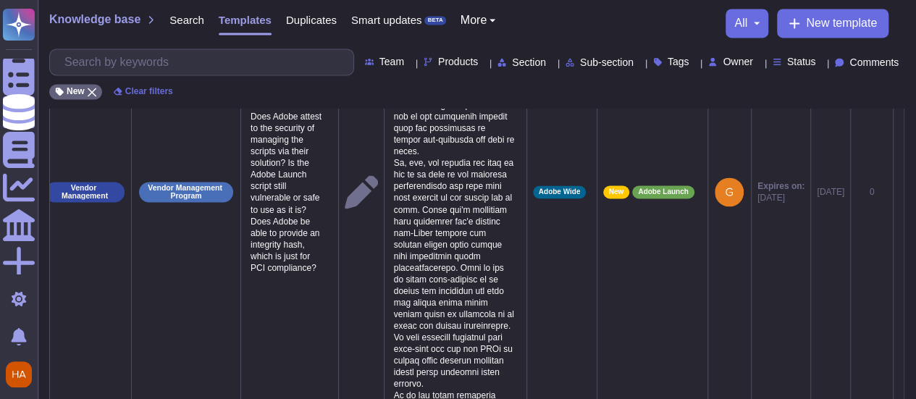
scroll to position [0, 41]
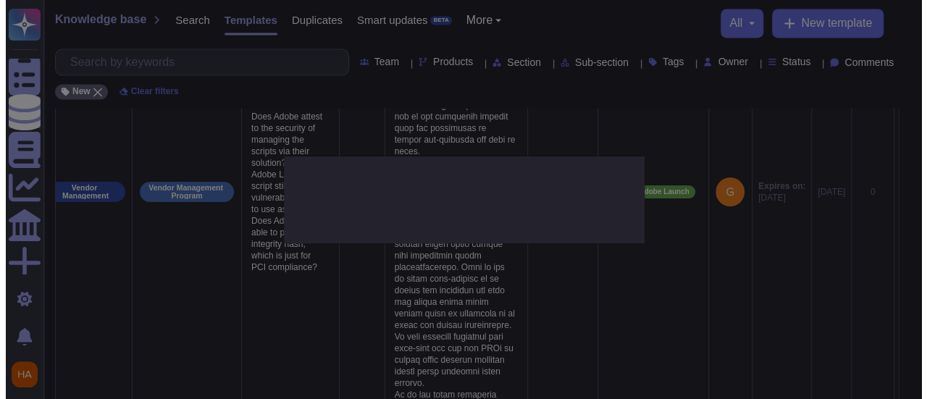
scroll to position [0, 41]
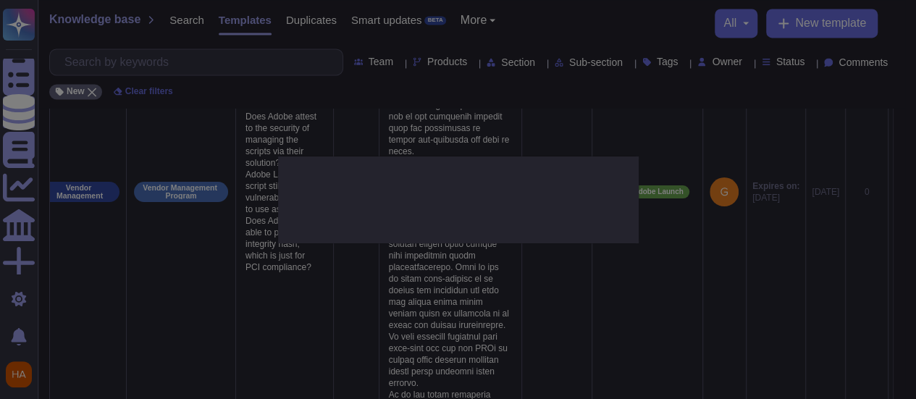
type textarea "Does Adobe attest to the security of managing the scripts via their solution? I…"
type textarea "SRI comes up occasionally as a concern for all web tag managers, not just Adobe…"
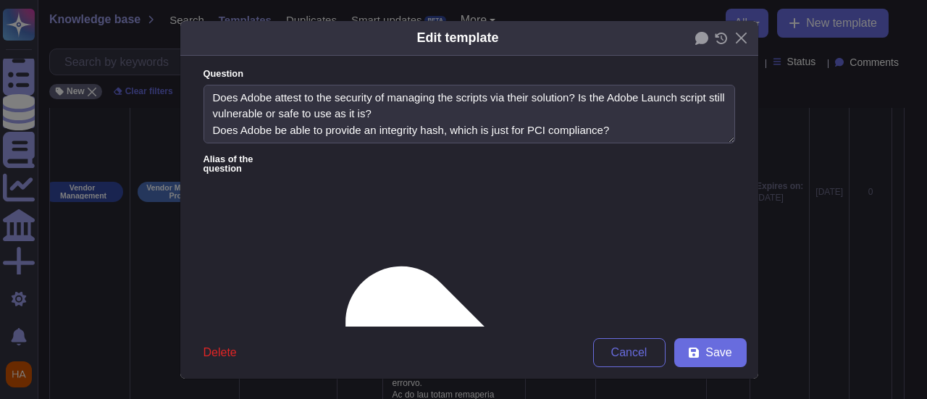
type textarea "Does Adobe attest to the security of managing the scripts via their solution? I…"
type textarea "SRI comes up occasionally as a concern for all web tag managers, not just Adobe…"
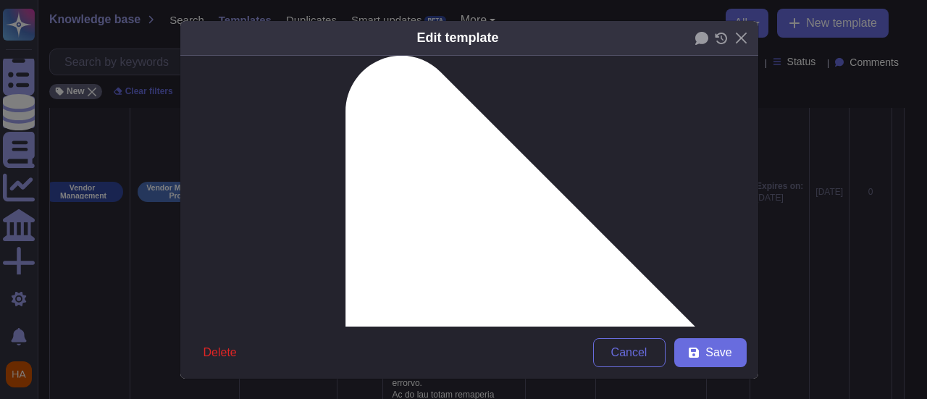
scroll to position [217, 0]
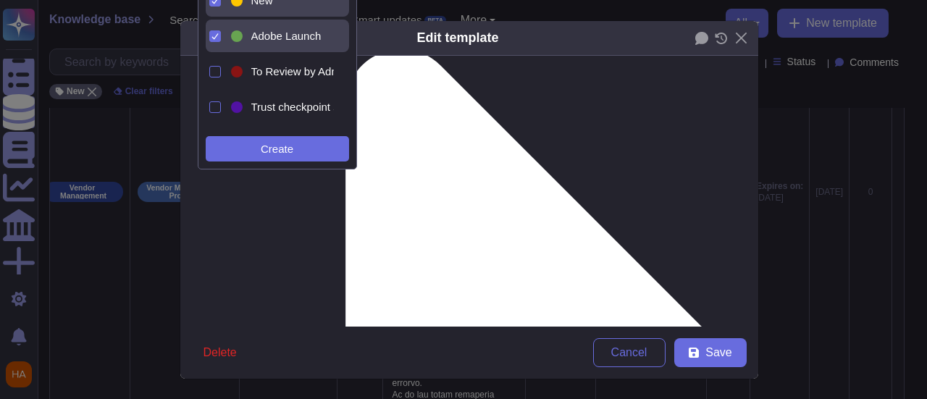
click at [255, 3] on span "New" at bounding box center [262, 0] width 22 height 13
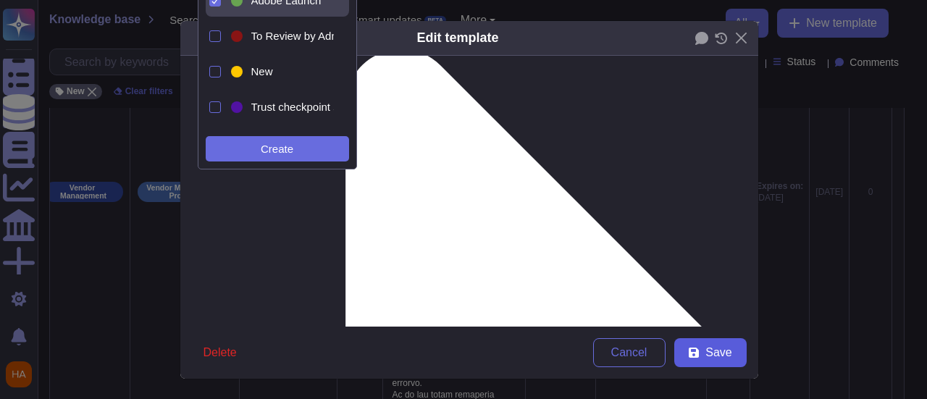
click at [723, 356] on span "Save" at bounding box center [718, 353] width 26 height 12
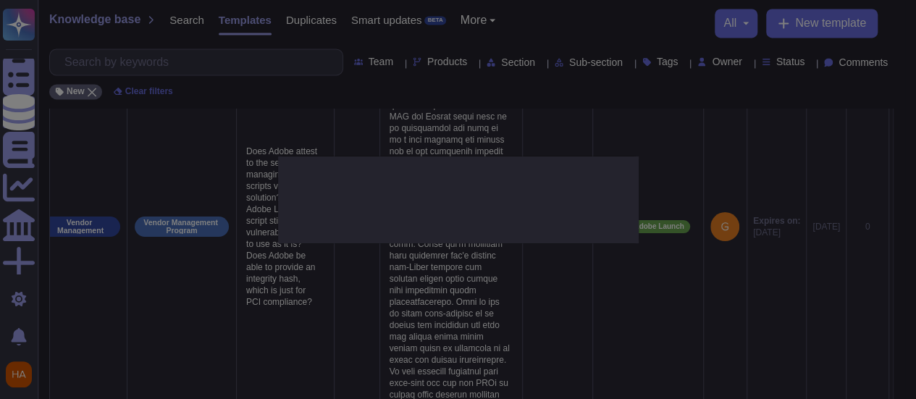
scroll to position [0, 34]
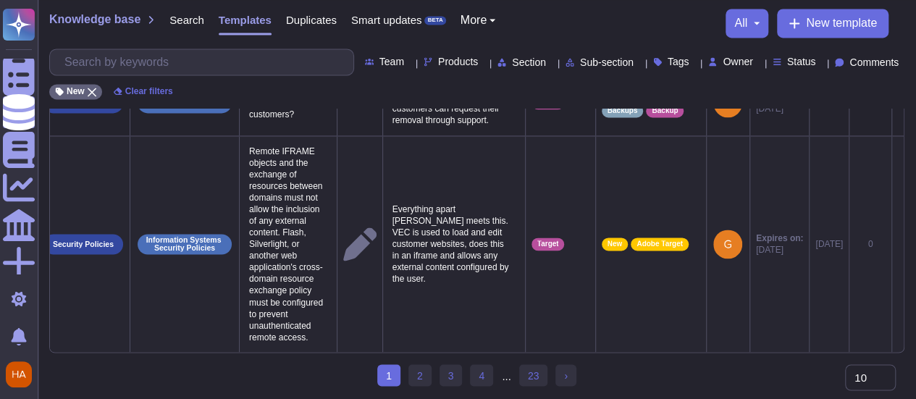
click at [898, 245] on icon at bounding box center [898, 245] width 0 height 0
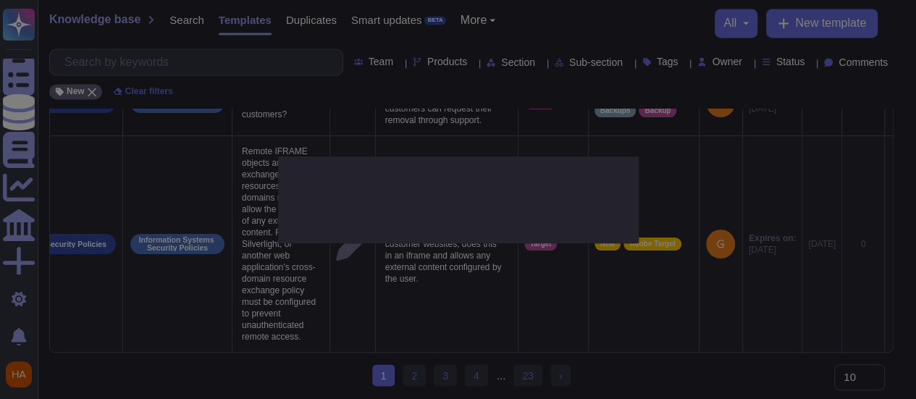
type textarea "Remote IFRAME objects and the exchange of resources between domains must not al…"
type textarea "Everything apart [PERSON_NAME] meets this. VEC is used to load and edit custome…"
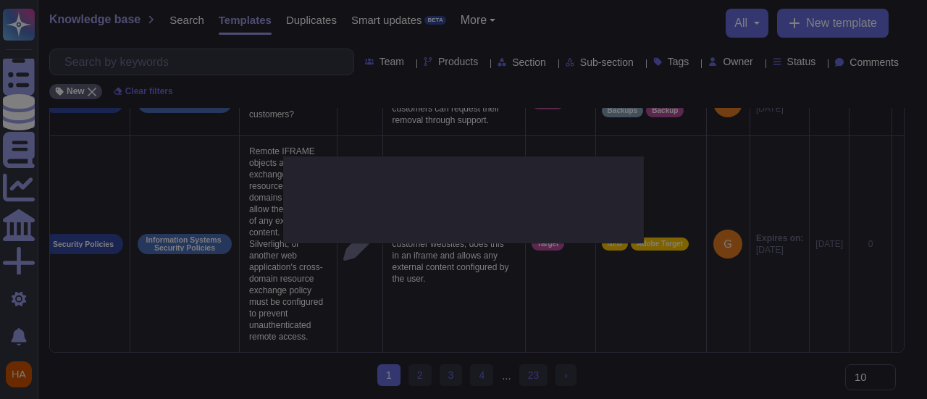
scroll to position [0, 45]
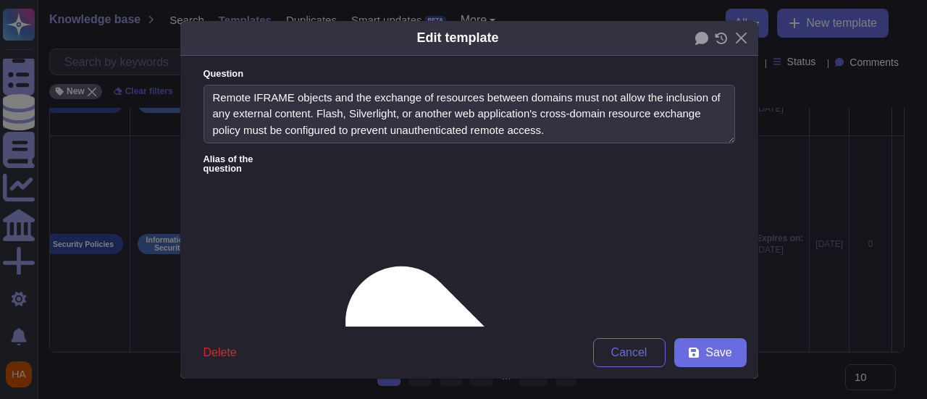
type textarea "Remote IFRAME objects and the exchange of resources between domains must not al…"
type textarea "Everything apart [PERSON_NAME] meets this. VEC is used to load and edit custome…"
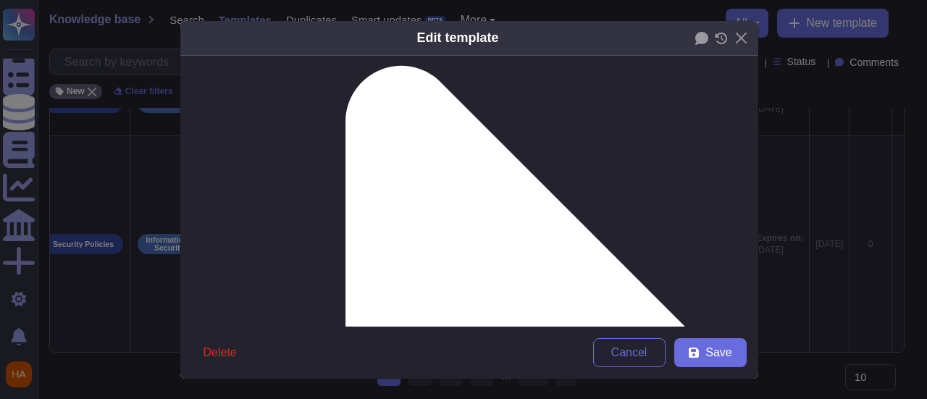
scroll to position [217, 0]
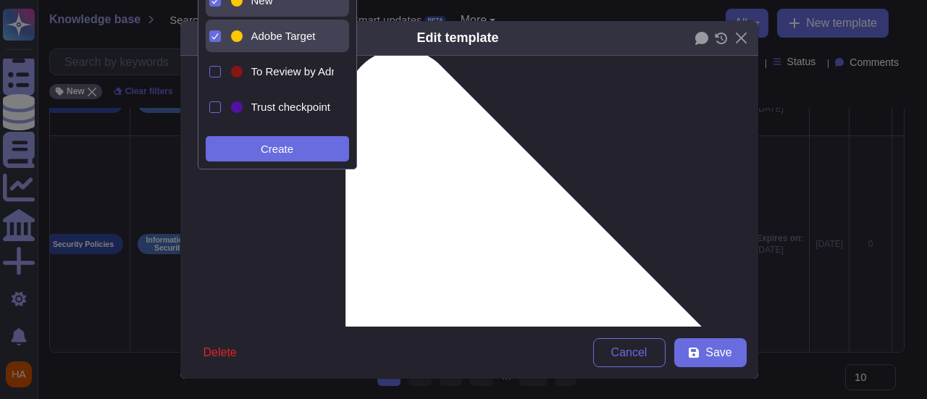
click at [279, 3] on div "New" at bounding box center [289, 0] width 77 height 13
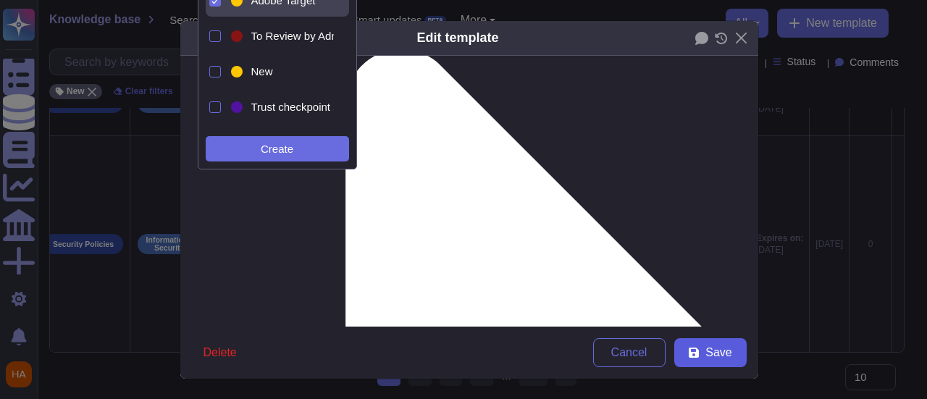
click at [707, 348] on span "Save" at bounding box center [718, 353] width 26 height 12
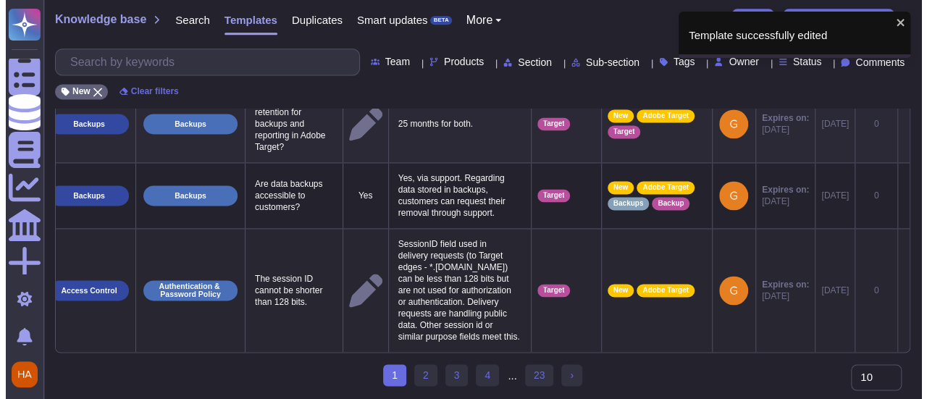
scroll to position [0, 41]
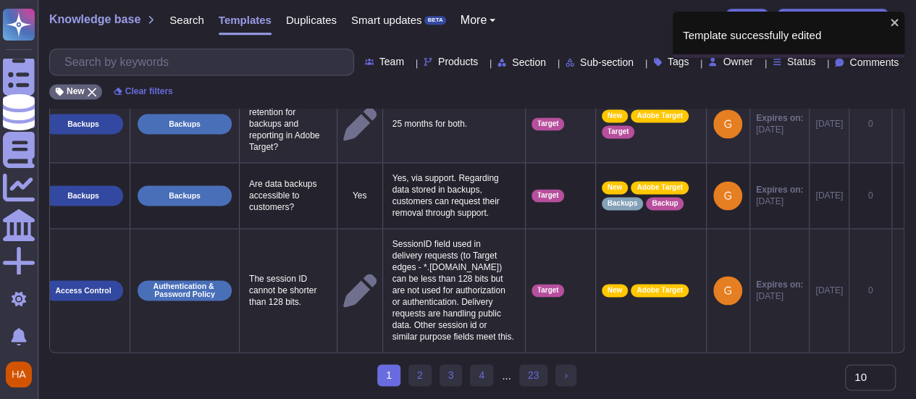
click at [898, 291] on icon at bounding box center [898, 291] width 0 height 0
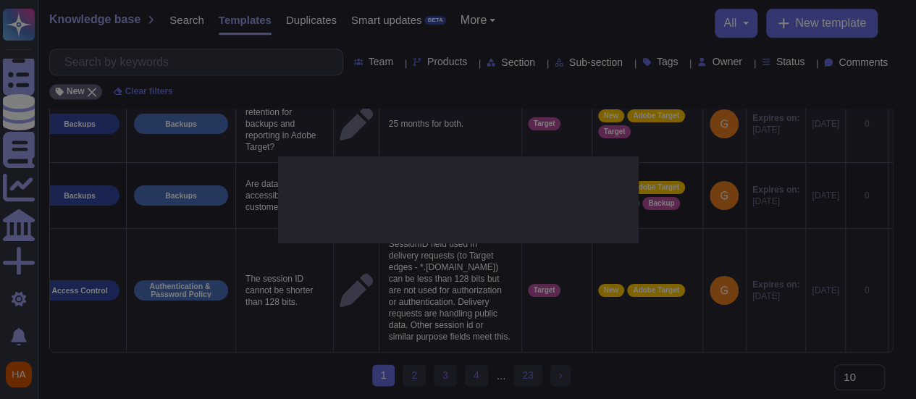
type textarea "The session ID cannot be shorter than 128 bits."
type textarea "SessionID field used in delivery requests (to Target edges - *.[DOMAIN_NAME]) c…"
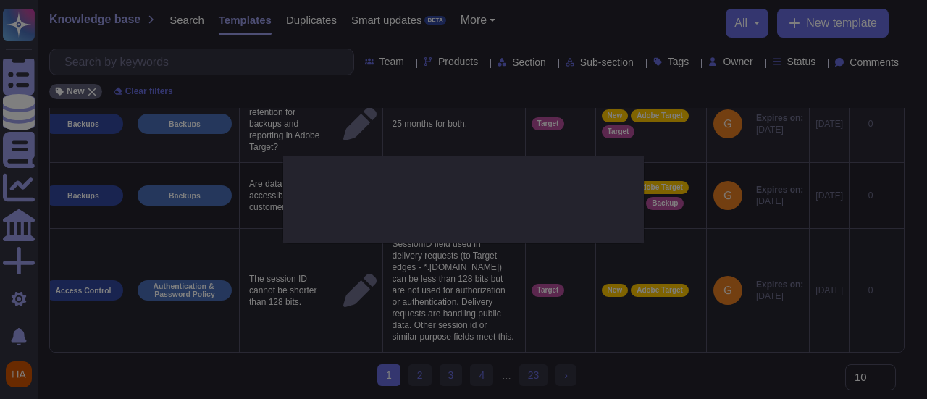
scroll to position [0, 41]
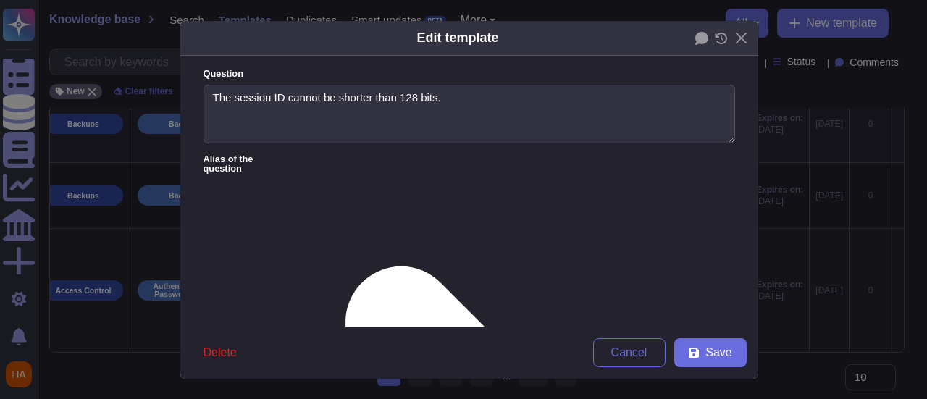
type textarea "The session ID cannot be shorter than 128 bits."
type textarea "SessionID field used in delivery requests (to Target edges - *.[DOMAIN_NAME]) c…"
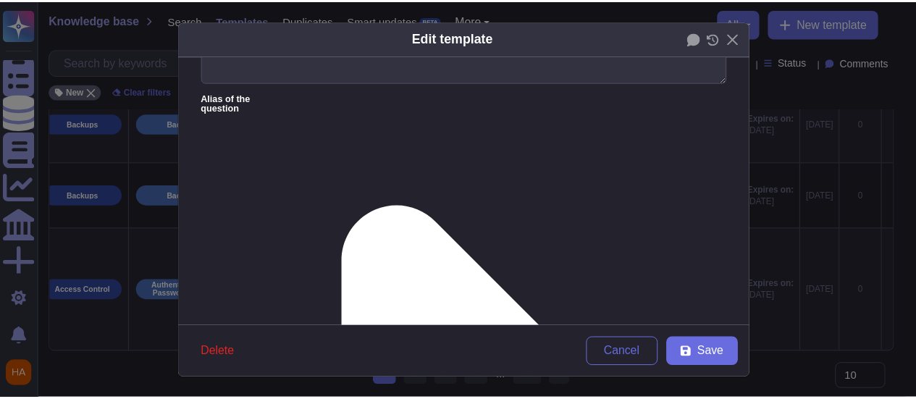
scroll to position [145, 0]
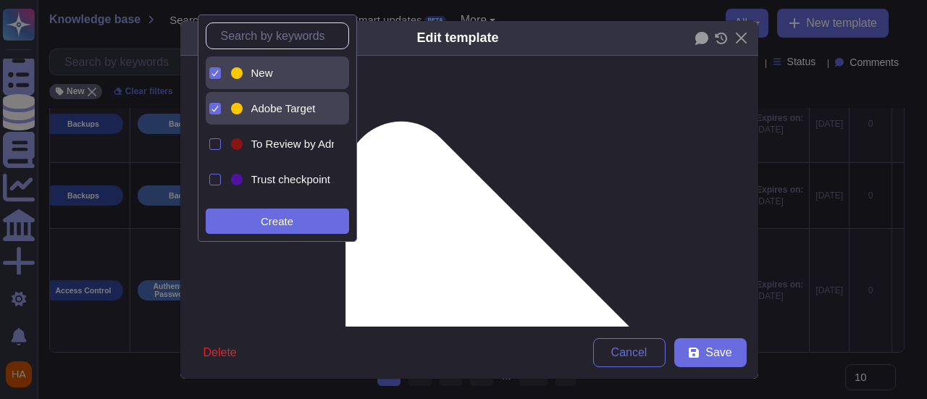
click at [269, 75] on span "New" at bounding box center [262, 73] width 22 height 13
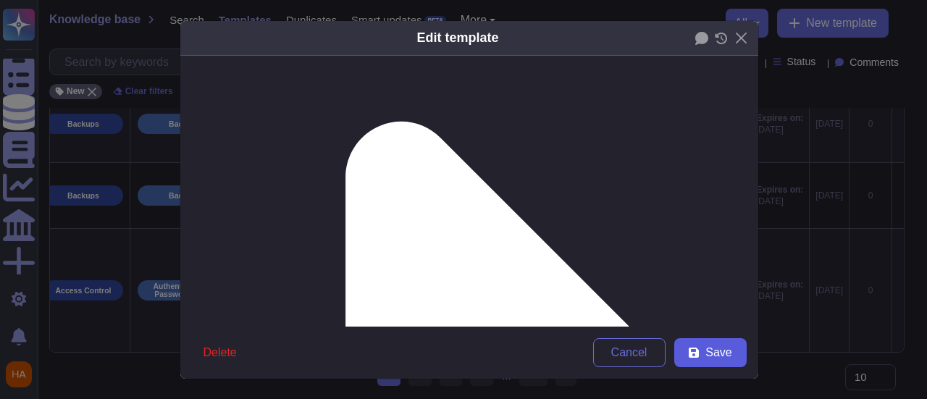
click at [723, 358] on span "Save" at bounding box center [718, 353] width 26 height 12
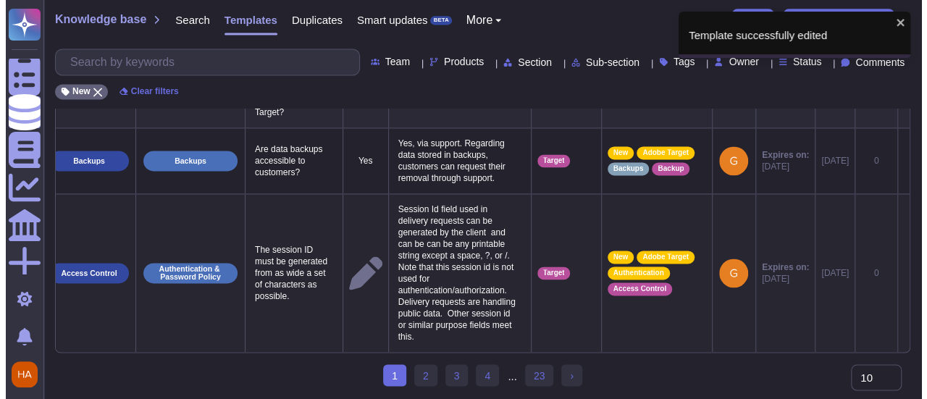
scroll to position [0, 30]
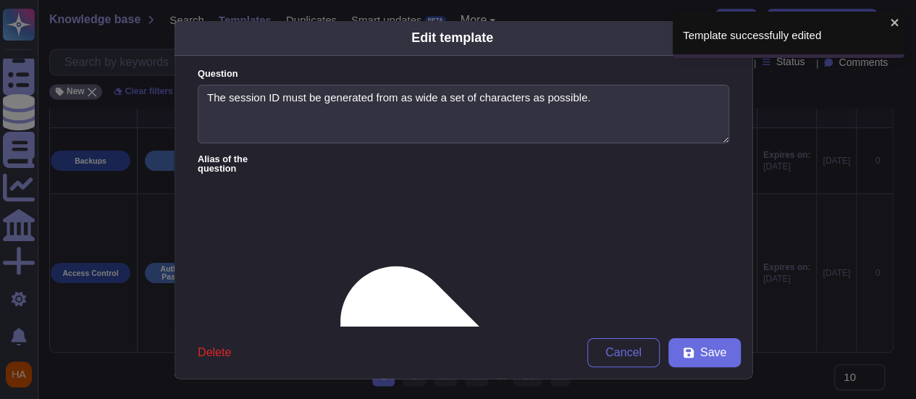
type textarea "The session ID must be generated from as wide a set of characters as possible."
type textarea "Session Id field used in delivery requests can be generated by the client and c…"
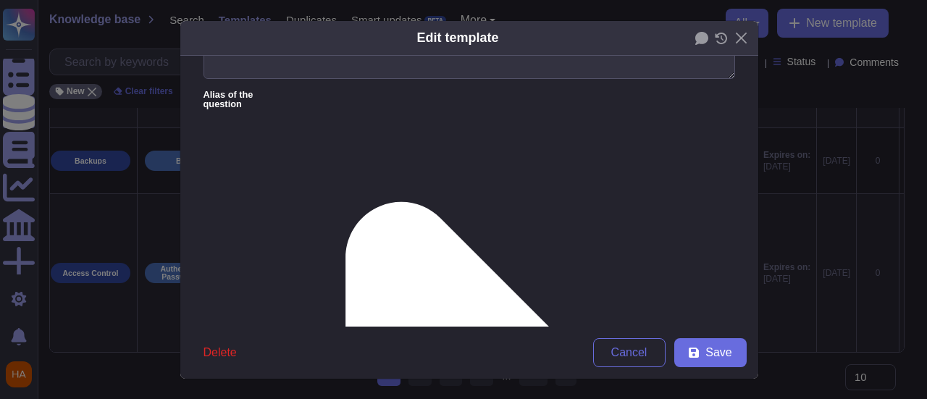
scroll to position [145, 0]
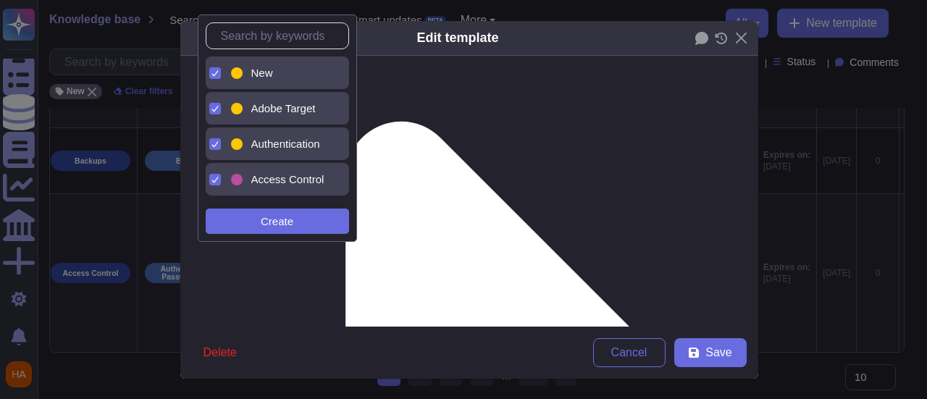
click at [268, 67] on span "New" at bounding box center [262, 73] width 22 height 13
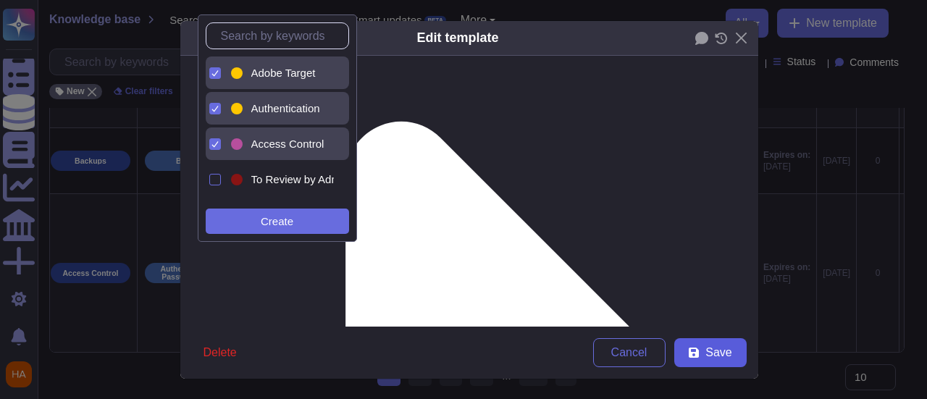
click at [720, 343] on button "Save" at bounding box center [710, 352] width 72 height 29
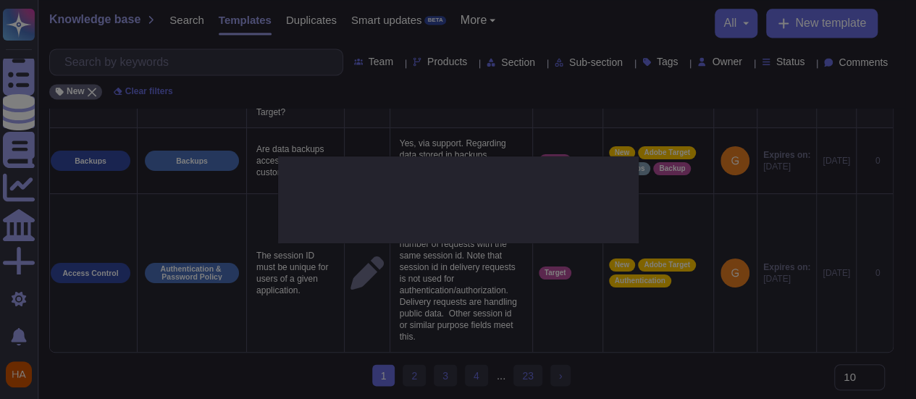
type textarea "The session ID must be unique for users of a given application."
type textarea "For delivery, session id must not be unique per user, however there is a limit …"
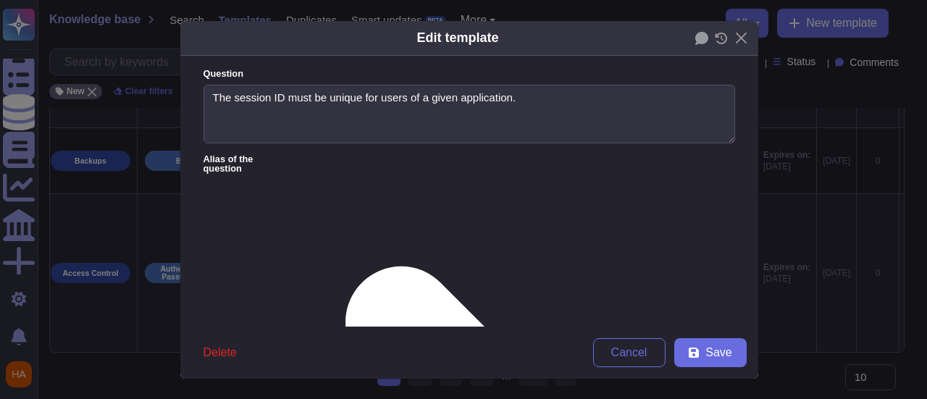
type textarea "The session ID must be unique for users of a given application."
type textarea "For delivery, session id must not be unique per user, however there is a limit …"
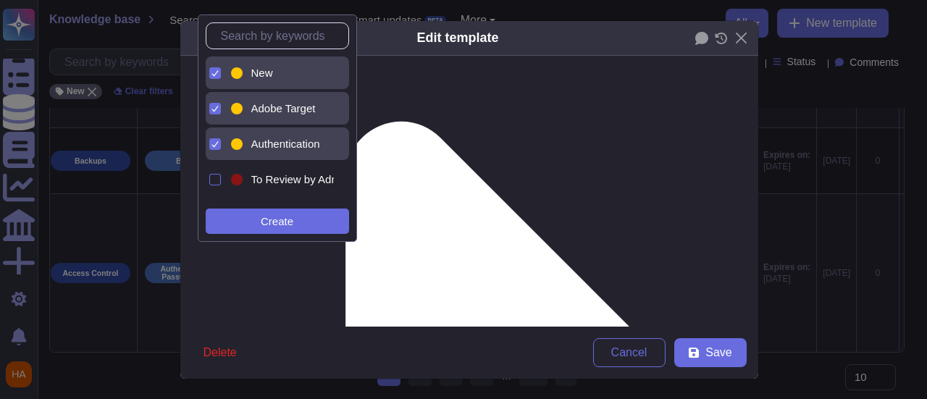
click at [268, 70] on span "New" at bounding box center [262, 73] width 22 height 13
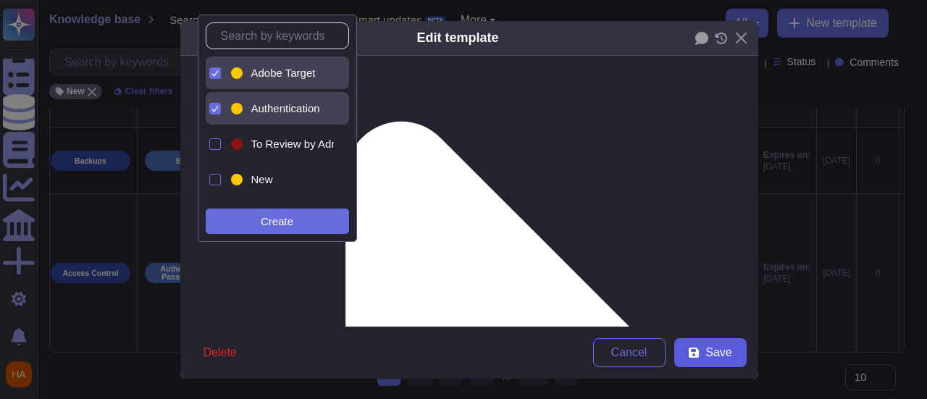
click at [727, 353] on button "Save" at bounding box center [710, 352] width 72 height 29
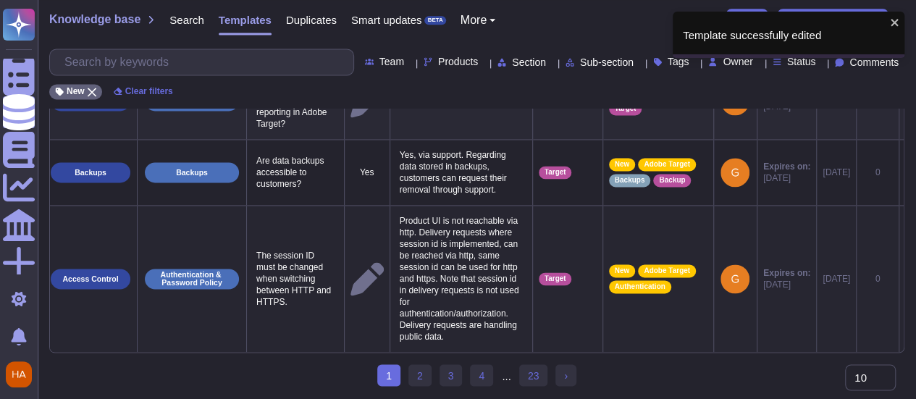
click at [905, 279] on icon at bounding box center [905, 279] width 0 height 0
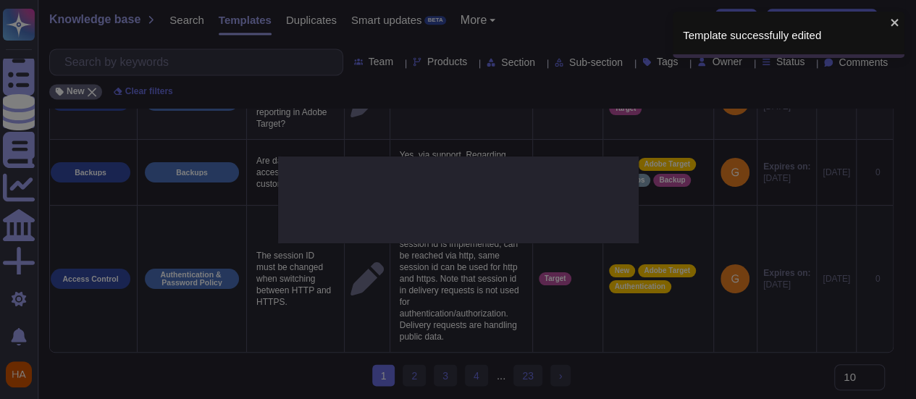
type textarea "The session ID must be changed when switching between HTTP and HTTPS."
type textarea "Product UI is not reachable via http. Delivery requests where session id is imp…"
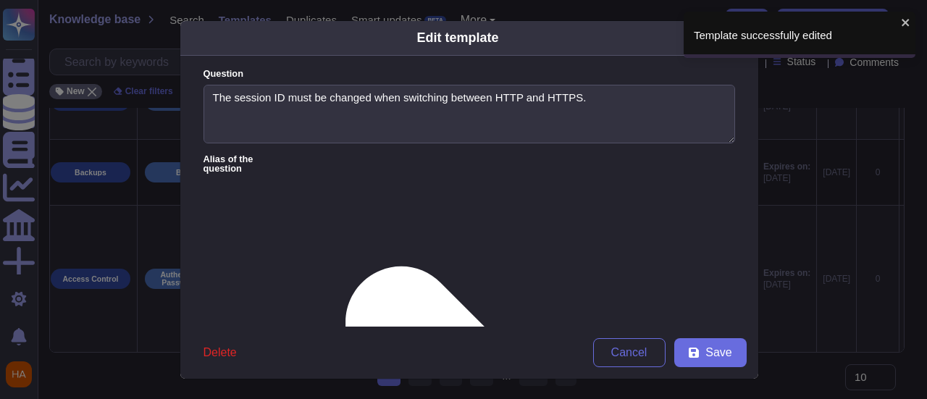
type textarea "The session ID must be changed when switching between HTTP and HTTPS."
type textarea "Product UI is not reachable via http. Delivery requests where session id is imp…"
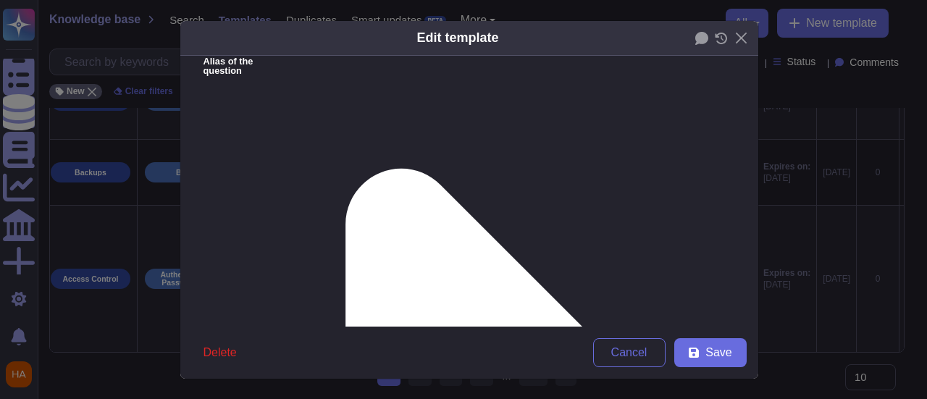
scroll to position [217, 0]
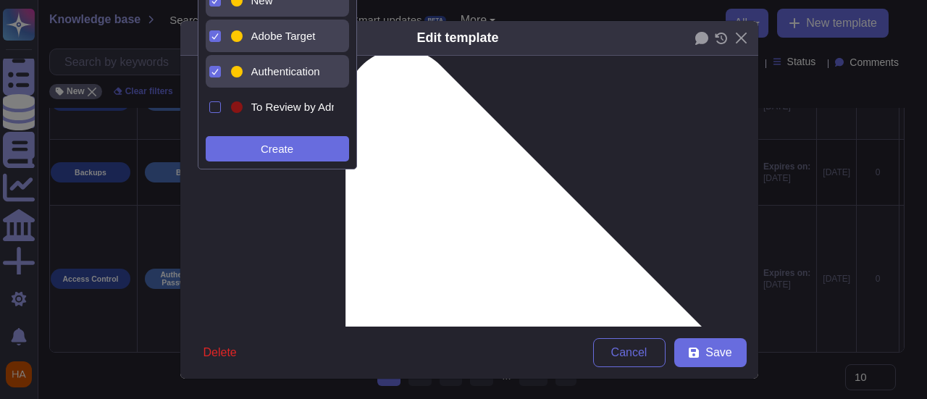
click at [273, 7] on div "New" at bounding box center [281, 0] width 106 height 33
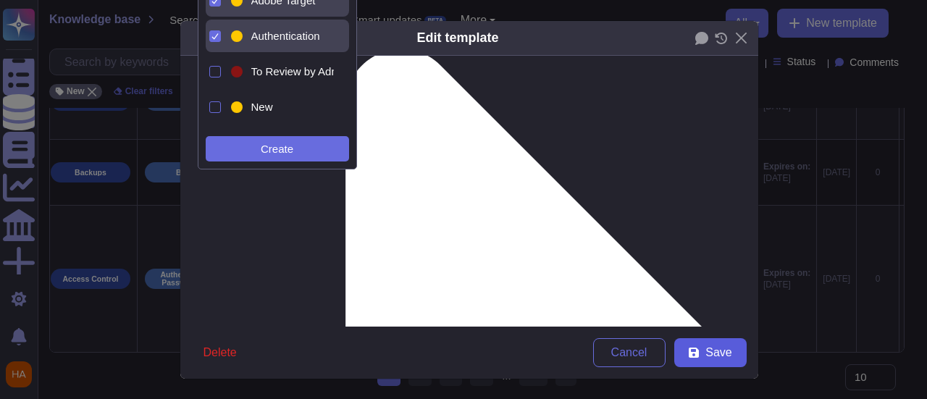
click at [689, 357] on icon at bounding box center [694, 353] width 10 height 10
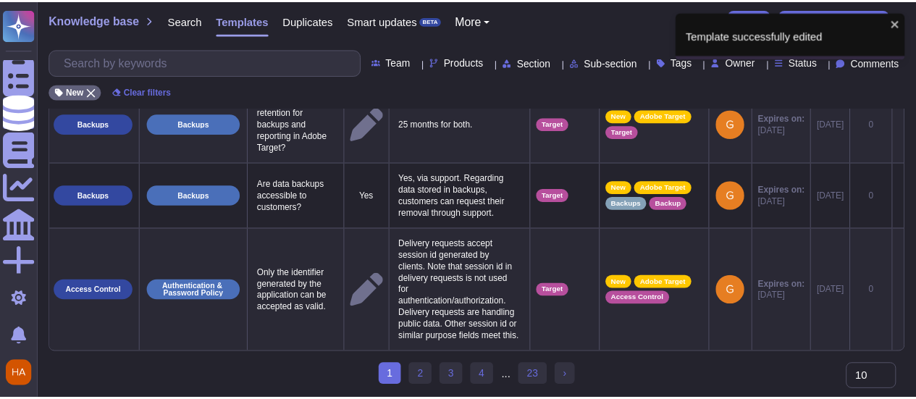
scroll to position [1100, 0]
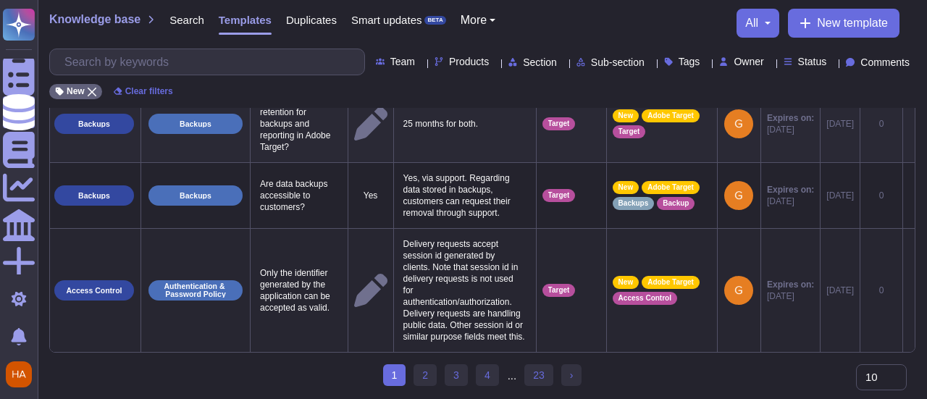
scroll to position [0, 41]
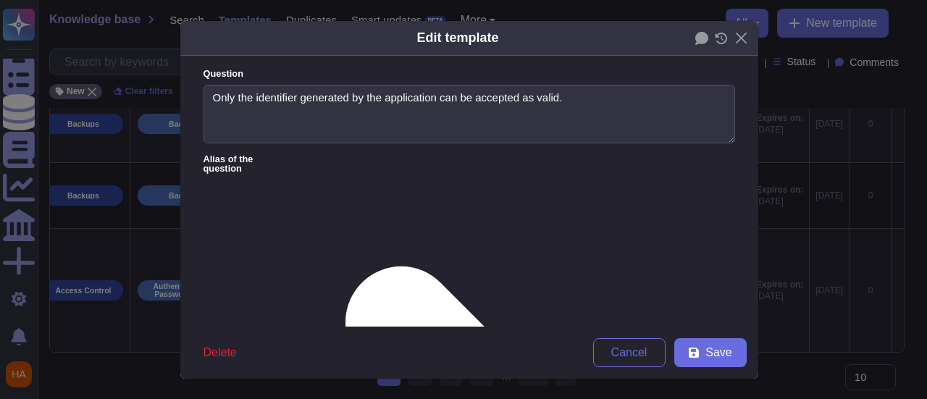
type textarea "Only the identifier generated by the application can be accepted as valid."
type textarea "Delivery requests accept session id generated by clients. Note that session id …"
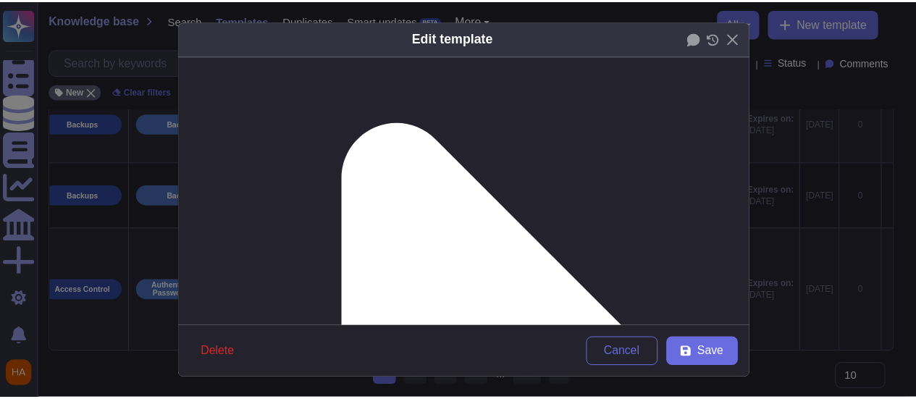
scroll to position [145, 0]
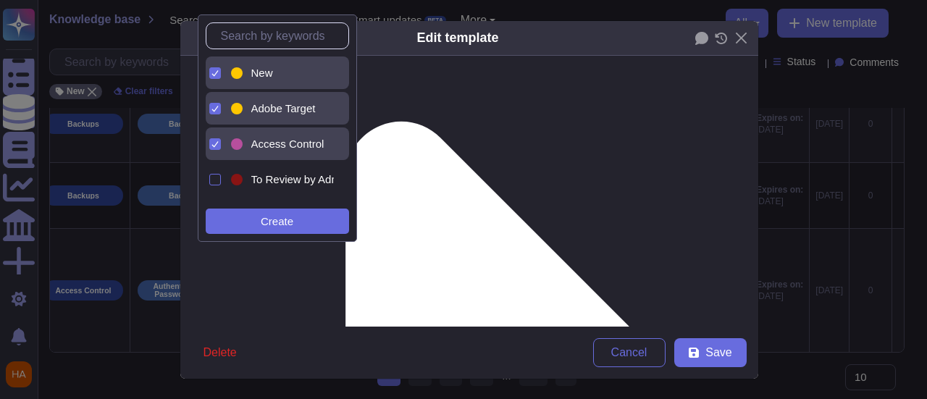
click at [282, 70] on div "New" at bounding box center [289, 73] width 77 height 13
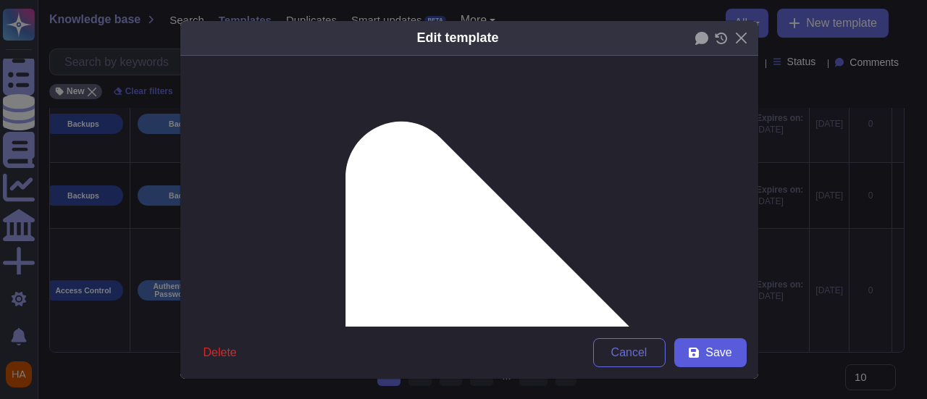
click at [722, 357] on span "Save" at bounding box center [718, 353] width 26 height 12
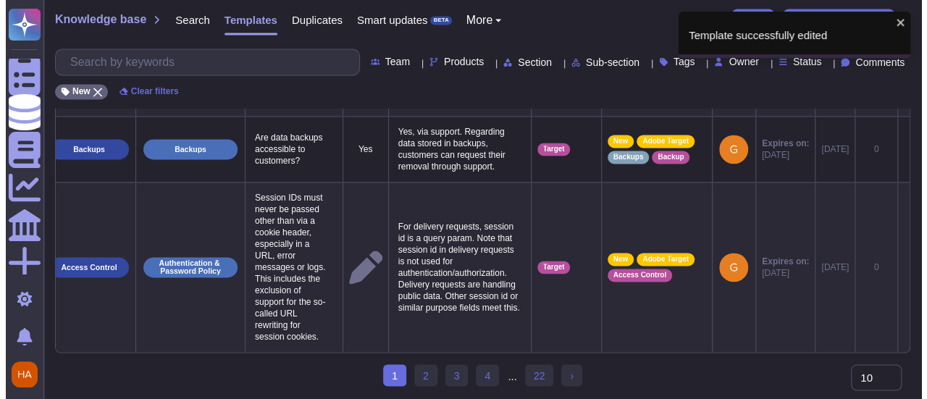
scroll to position [0, 30]
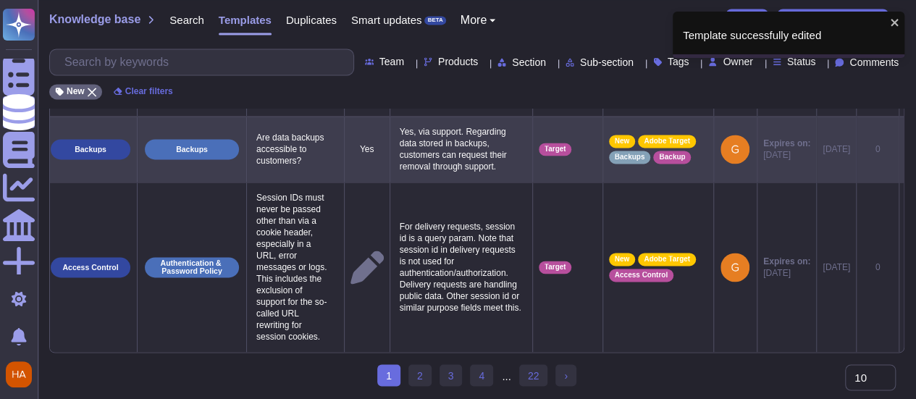
click at [905, 150] on icon at bounding box center [905, 150] width 0 height 0
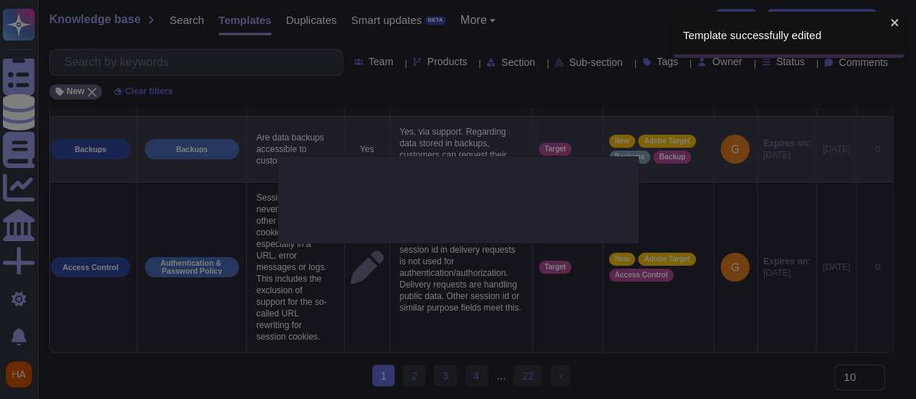
type textarea "Are data backups accessible to customers?"
type textarea "Yes, via support. Regarding data stored in backups, customers can request their…"
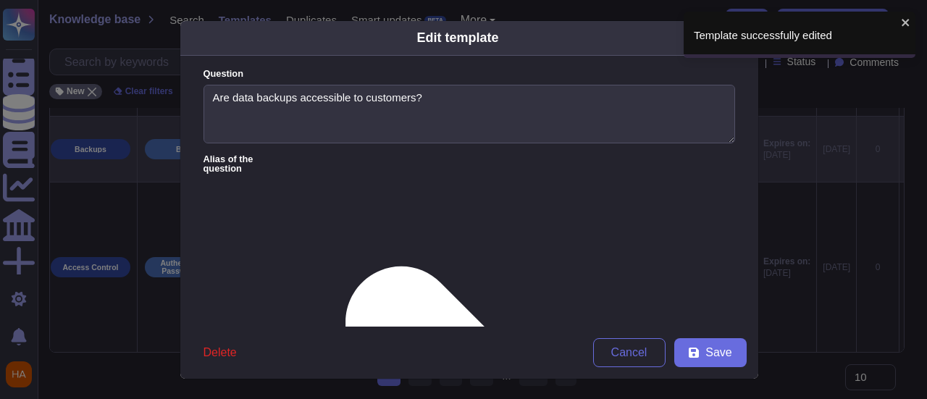
type textarea "Are data backups accessible to customers?"
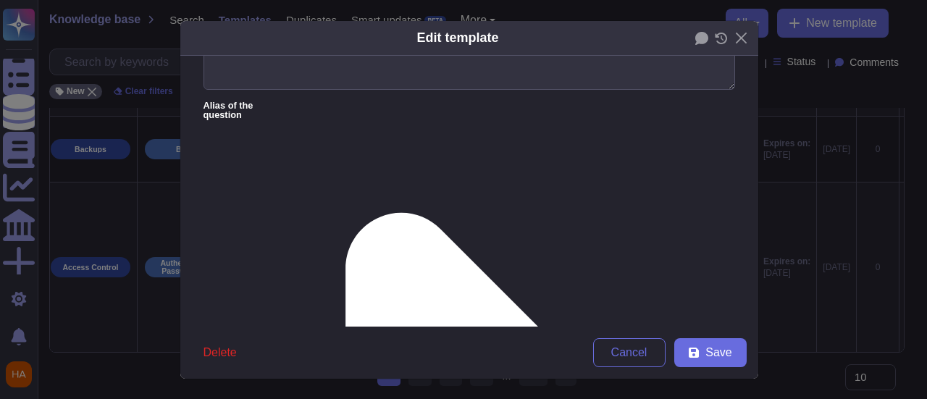
scroll to position [72, 0]
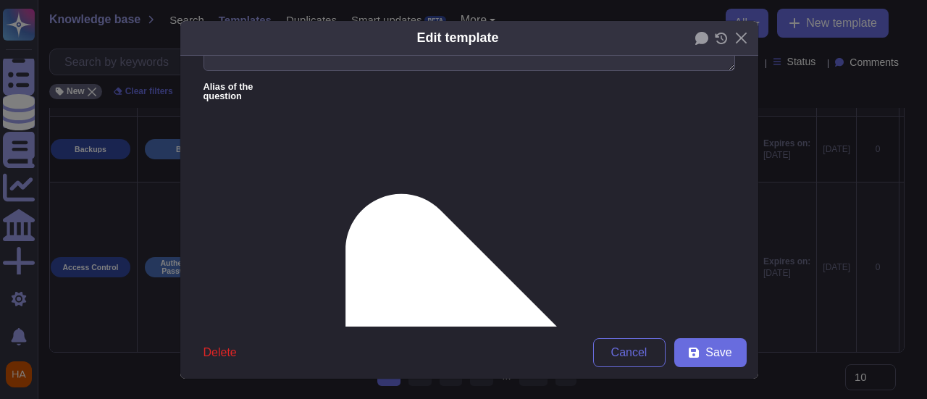
drag, startPoint x: 231, startPoint y: 127, endPoint x: 81, endPoint y: 130, distance: 149.9
click at [81, 130] on div "Edit template Question Are data backups accessible to customers? Alias of the q…" at bounding box center [463, 199] width 927 height 399
click at [337, 327] on div "Delete Cancel Save" at bounding box center [469, 353] width 578 height 52
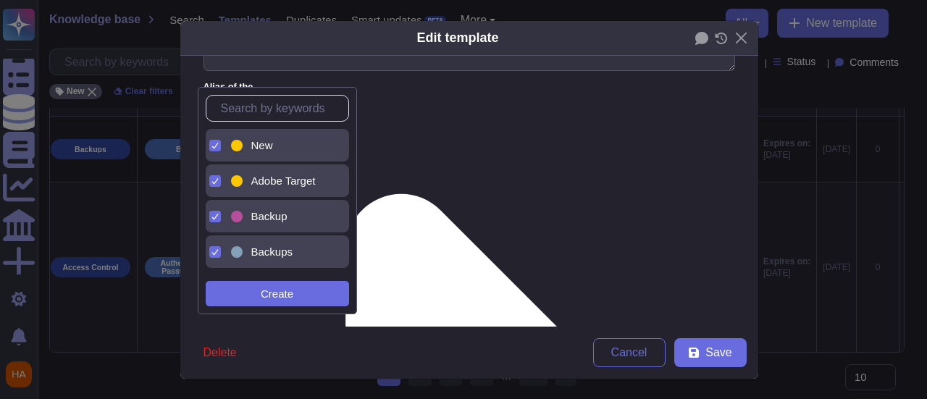
click at [266, 143] on span "New" at bounding box center [262, 145] width 22 height 13
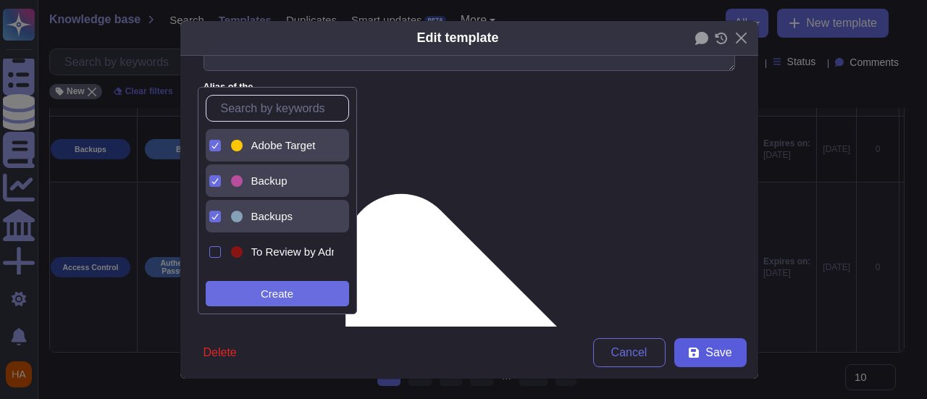
click at [698, 353] on button "Save" at bounding box center [710, 352] width 72 height 29
type textarea "Yes, via support. Regarding data stored in backups, customers can request their…"
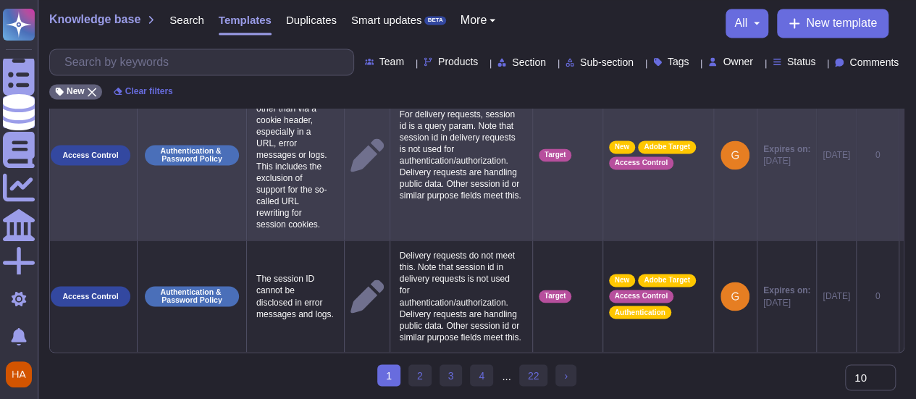
click at [905, 156] on icon at bounding box center [905, 156] width 0 height 0
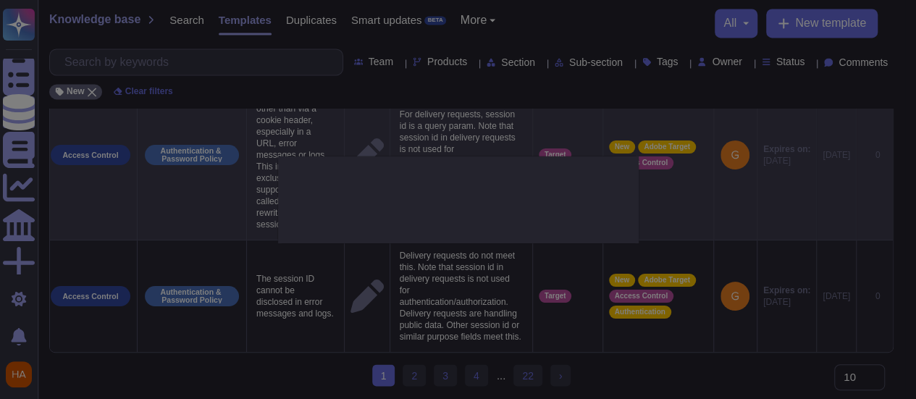
type textarea "Session IDs must never be passed other than via a cookie header, especially in …"
type textarea "For delivery requests, session id is a query param. Note that session id in del…"
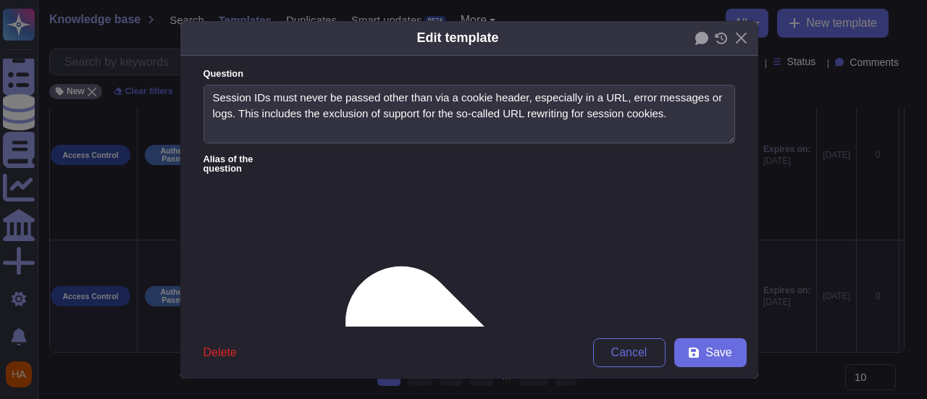
type textarea "Session IDs must never be passed other than via a cookie header, especially in …"
type textarea "For delivery requests, session id is a query param. Note that session id in del…"
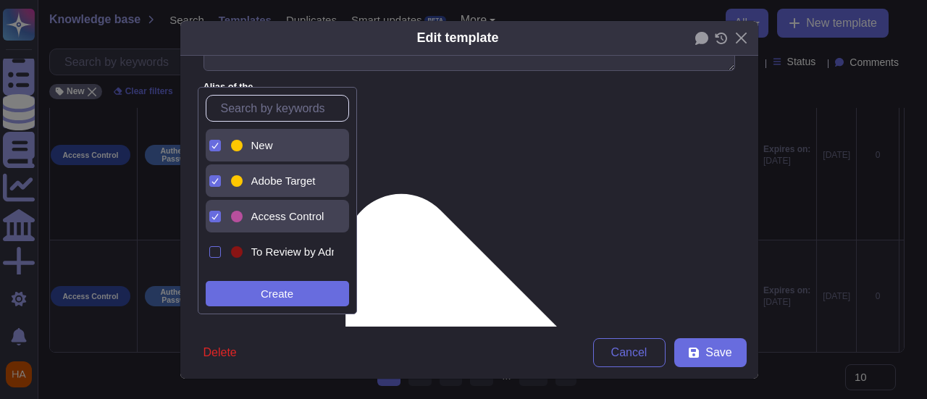
click at [285, 135] on div "New" at bounding box center [281, 145] width 106 height 33
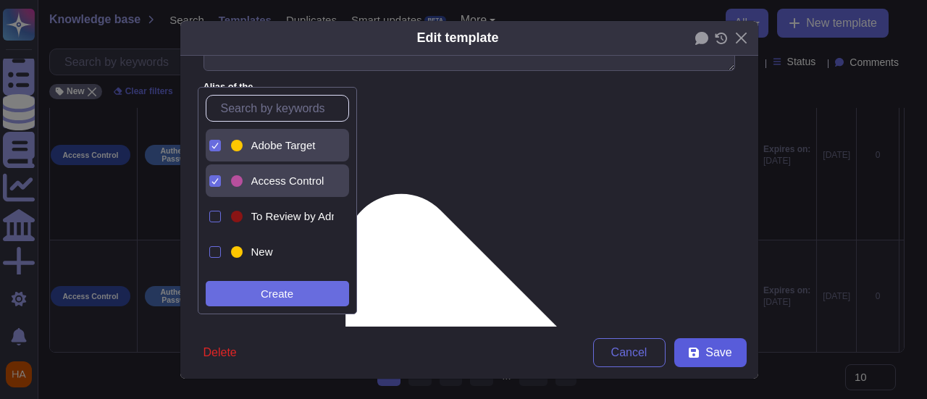
click at [707, 358] on span "Save" at bounding box center [718, 353] width 26 height 12
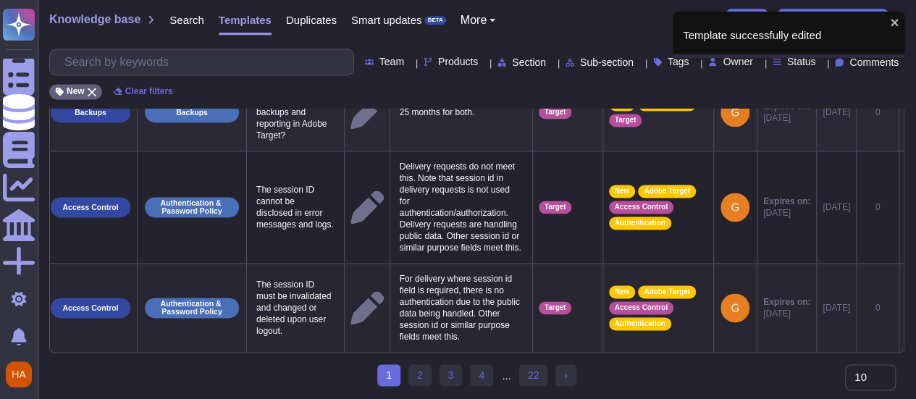
click at [905, 308] on icon at bounding box center [905, 308] width 0 height 0
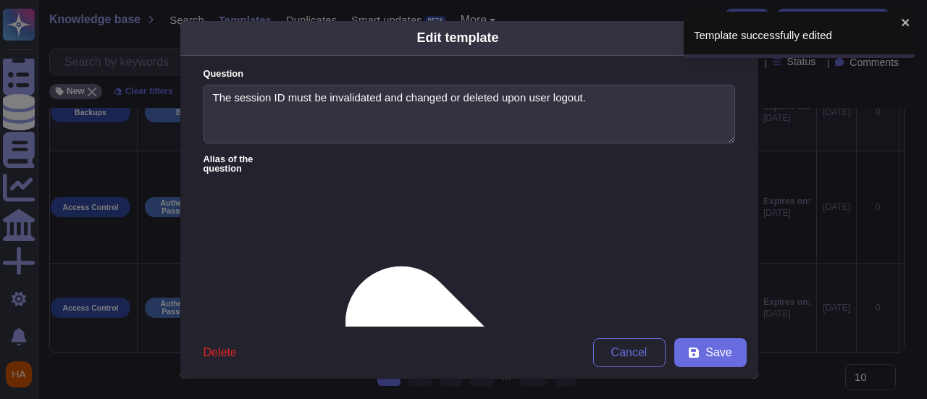
type textarea "The session ID must be invalidated and changed or deleted upon user logout."
type textarea "For delivery where session id field is required, there is no authentication due…"
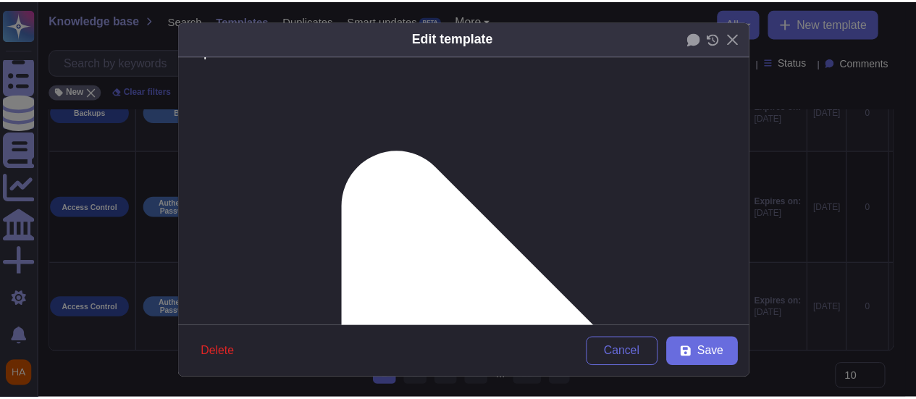
scroll to position [145, 0]
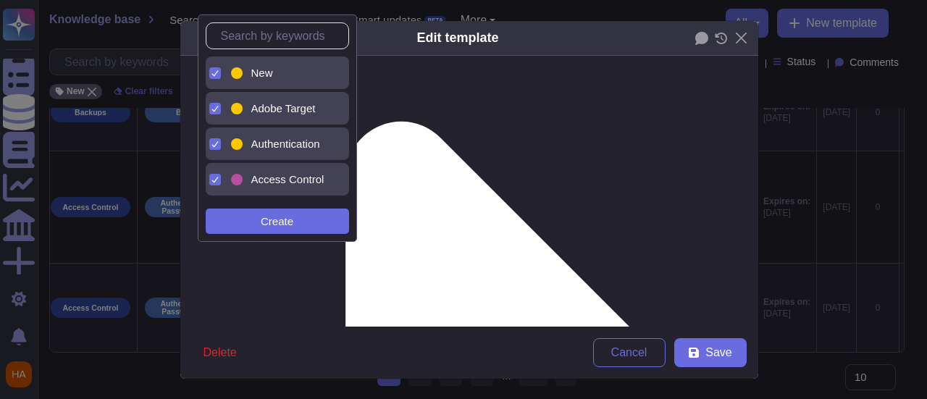
click at [284, 67] on div "New" at bounding box center [289, 73] width 77 height 13
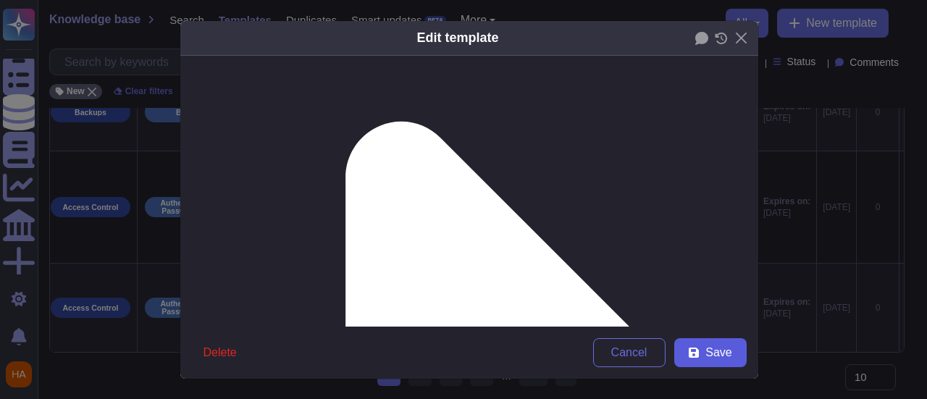
click at [696, 358] on button "Save" at bounding box center [710, 352] width 72 height 29
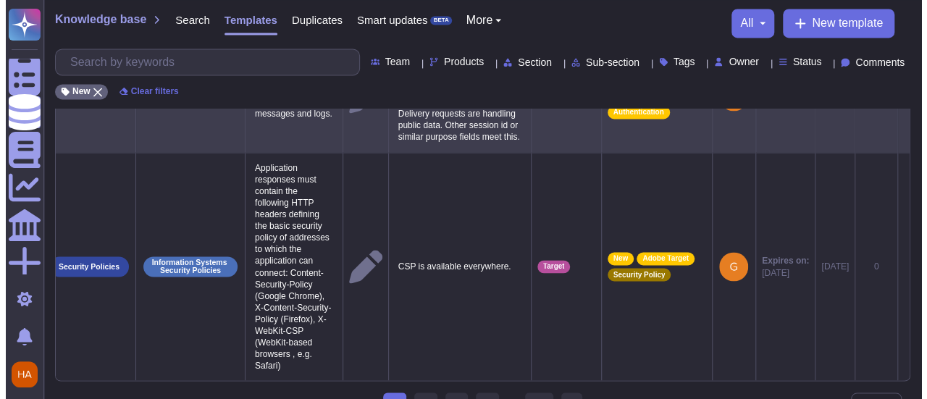
scroll to position [0, 41]
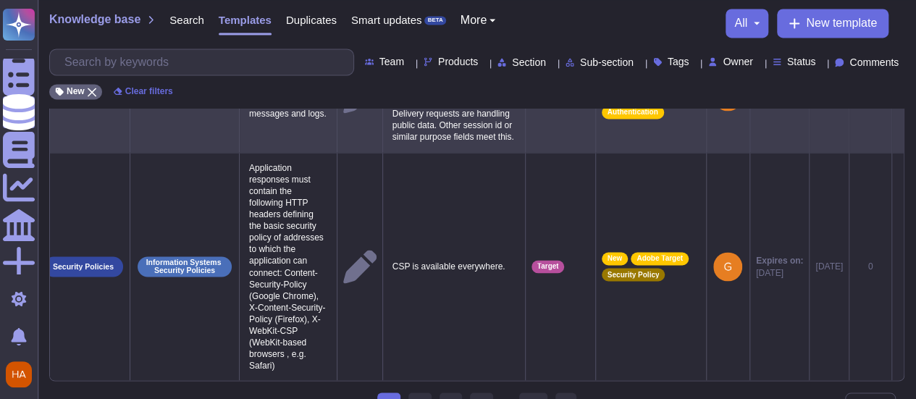
click at [898, 97] on icon at bounding box center [898, 97] width 0 height 0
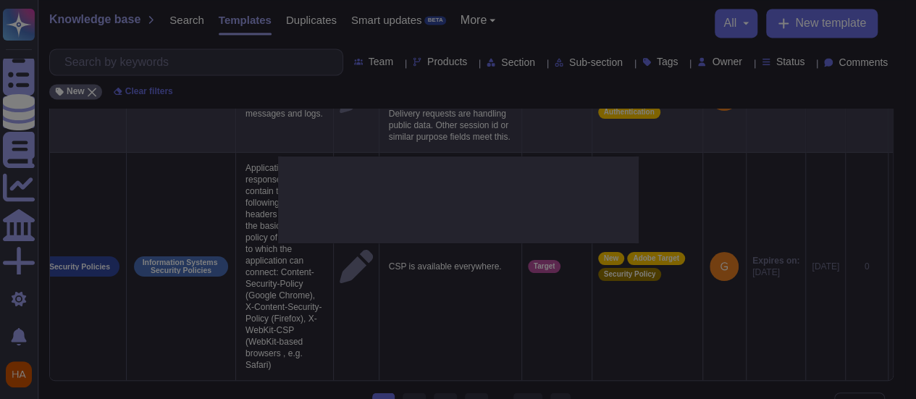
type textarea "The session ID cannot be disclosed in error messages and logs."
type textarea "Delivery requests do not meet this. Note that session id in delivery requests i…"
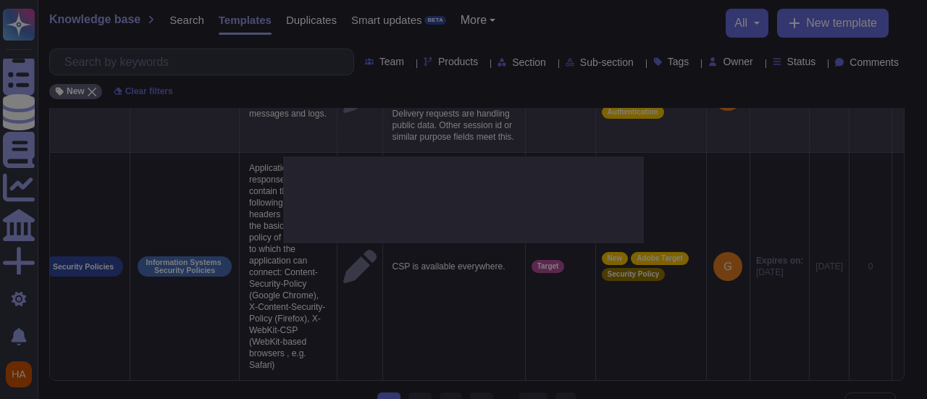
scroll to position [0, 41]
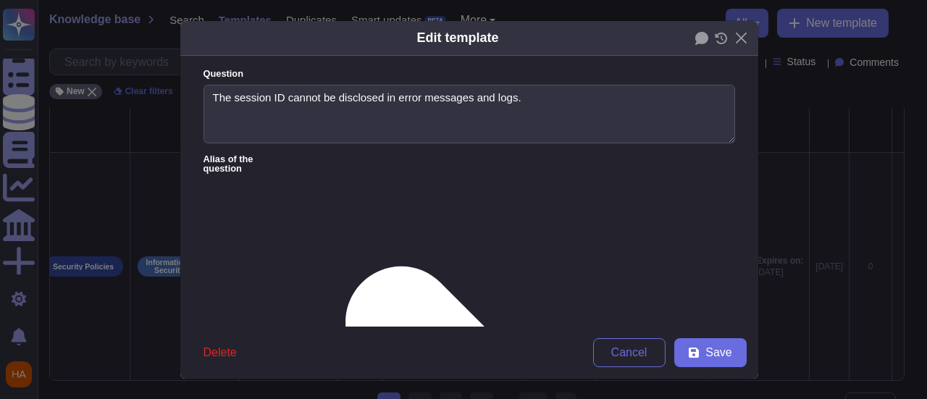
type textarea "The session ID cannot be disclosed in error messages and logs."
type textarea "Delivery requests do not meet this. Note that session id in delivery requests i…"
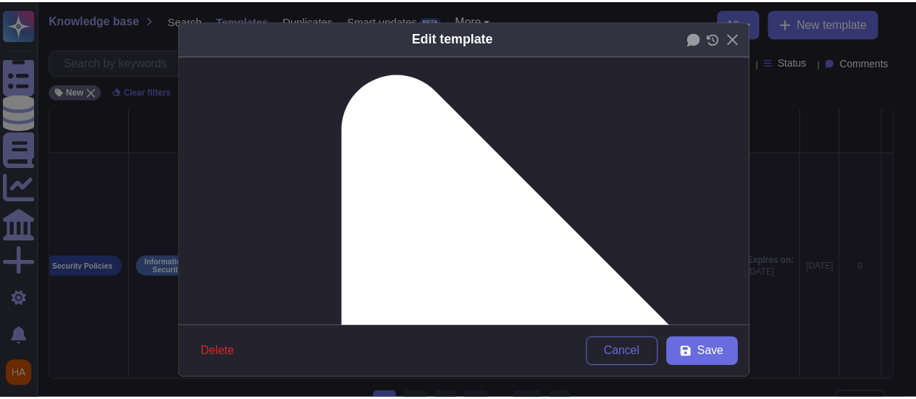
scroll to position [217, 0]
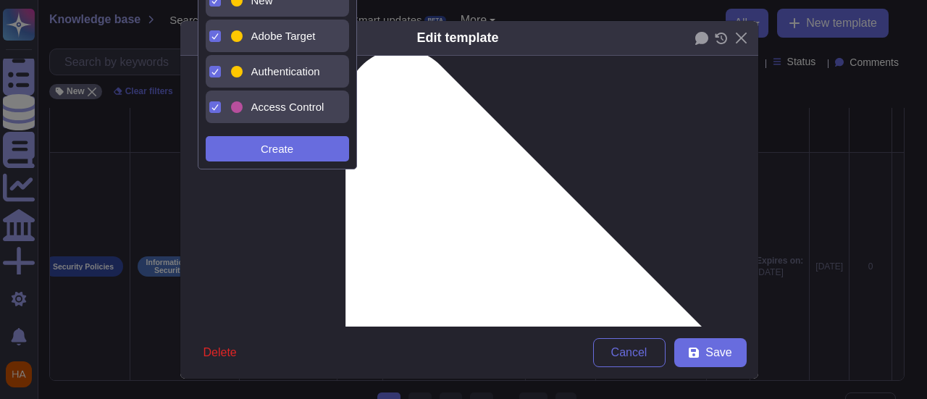
click at [276, 2] on div "New" at bounding box center [289, 0] width 77 height 13
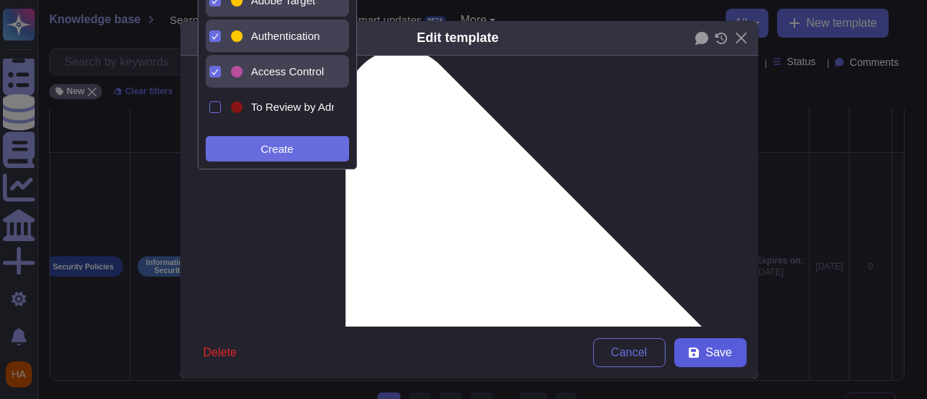
click at [708, 348] on span "Save" at bounding box center [718, 353] width 26 height 12
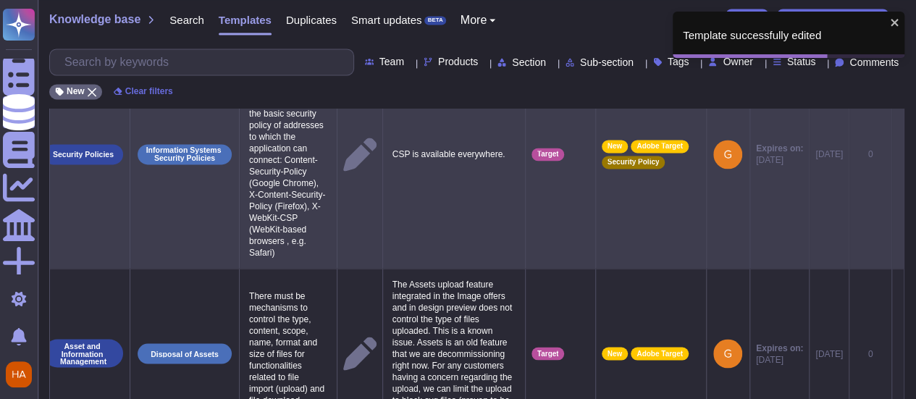
scroll to position [0, 41]
click at [898, 268] on td at bounding box center [898, 154] width 12 height 228
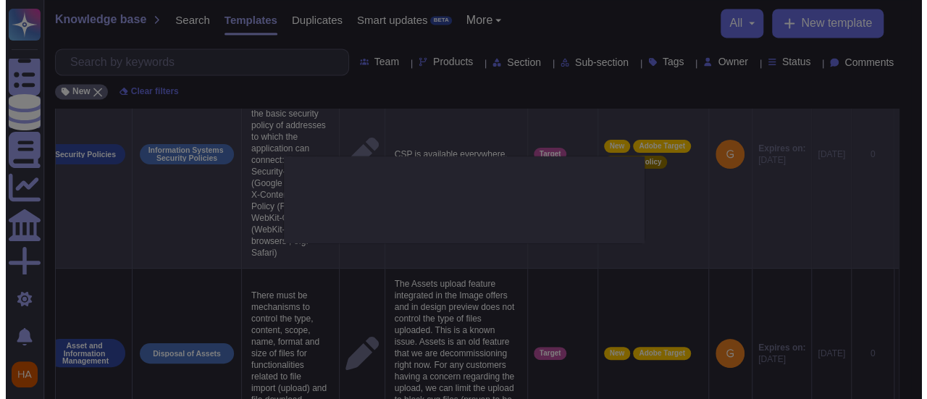
scroll to position [0, 41]
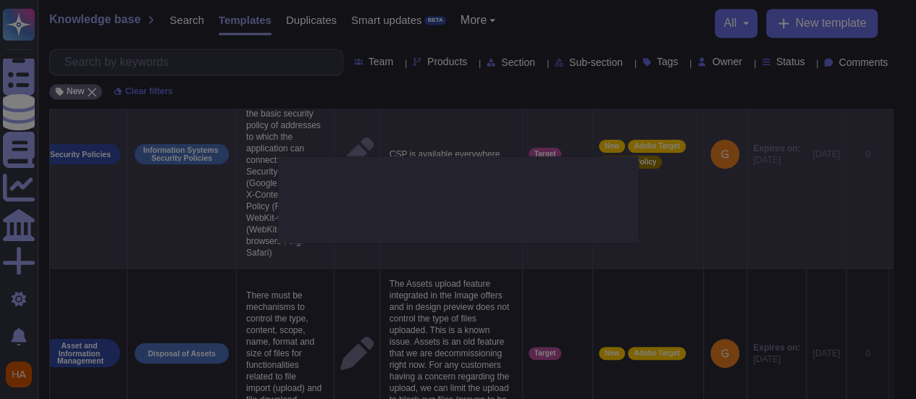
type textarea "Application responses must contain the following HTTP headers defining the basi…"
type textarea "CSP is available everywhere."
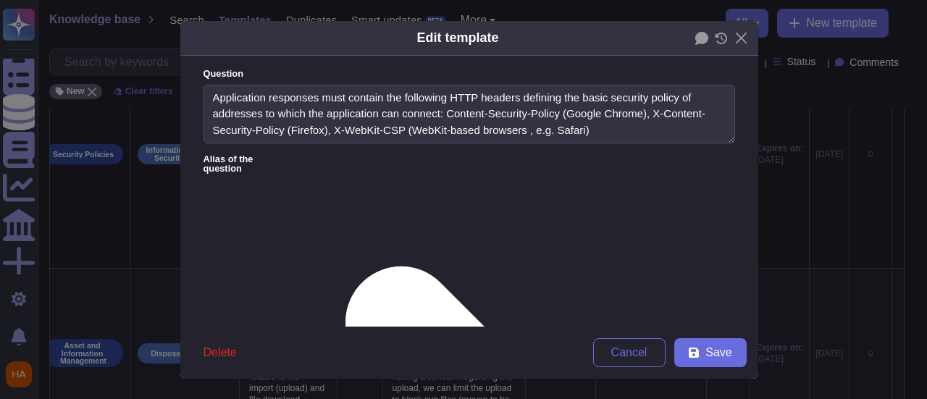
type textarea "Application responses must contain the following HTTP headers defining the basi…"
type textarea "CSP is available everywhere."
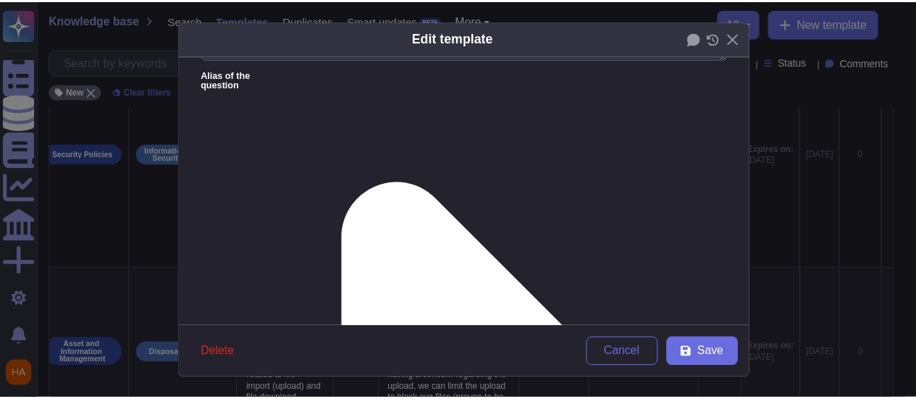
scroll to position [217, 0]
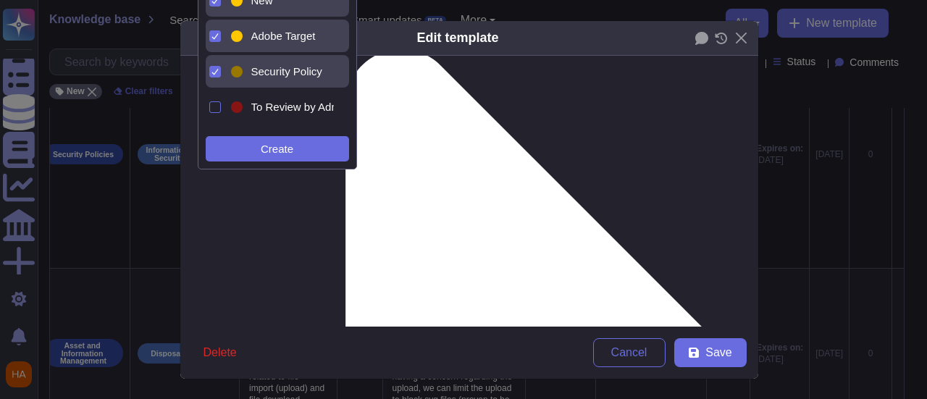
click at [278, 1] on div "New" at bounding box center [289, 0] width 77 height 13
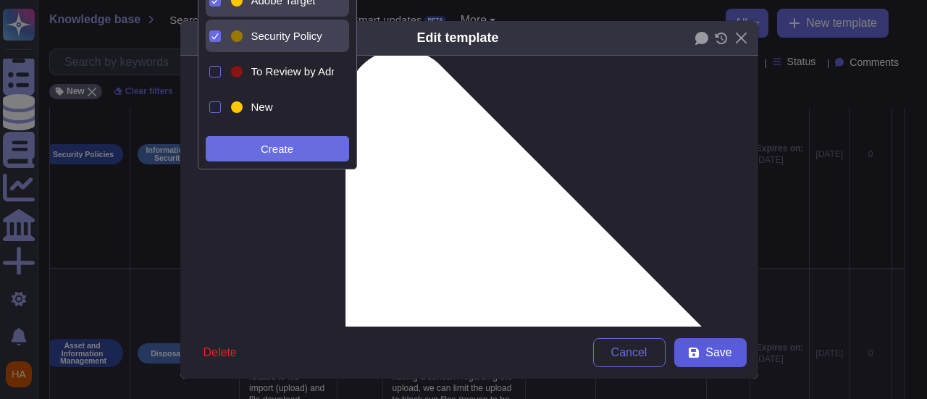
click at [679, 356] on button "Save" at bounding box center [710, 352] width 72 height 29
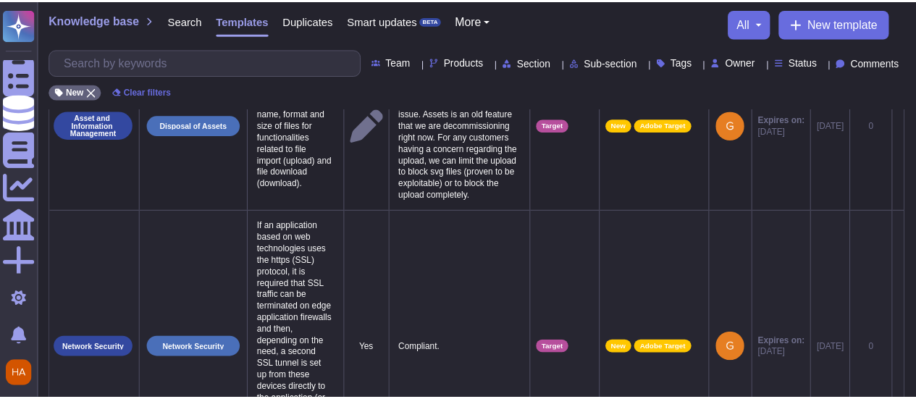
scroll to position [0, 30]
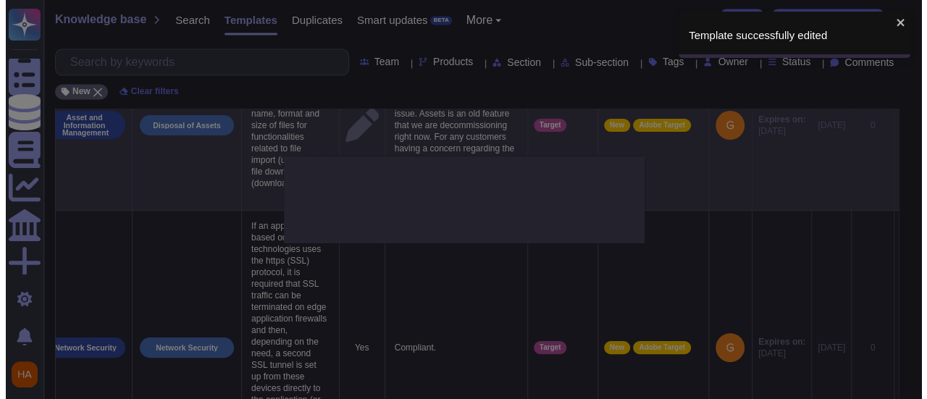
scroll to position [0, 41]
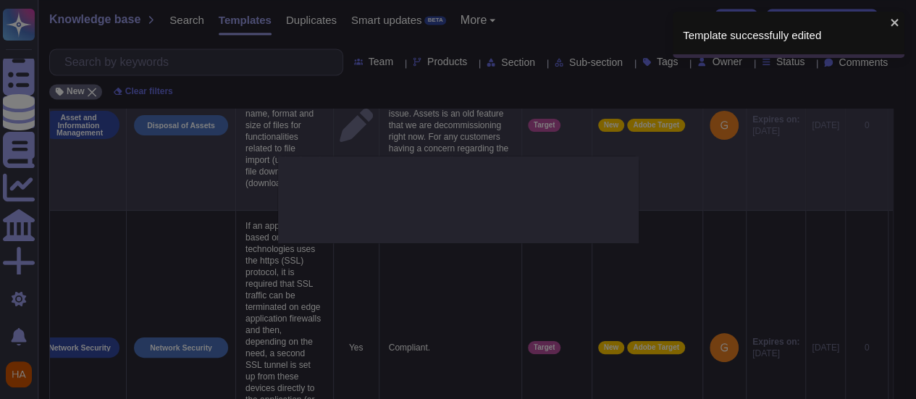
type textarea "There must be mechanisms to control the type, content, scope, name, format and …"
type textarea "The Assets upload feature integrated in the Image offers and in design preview …"
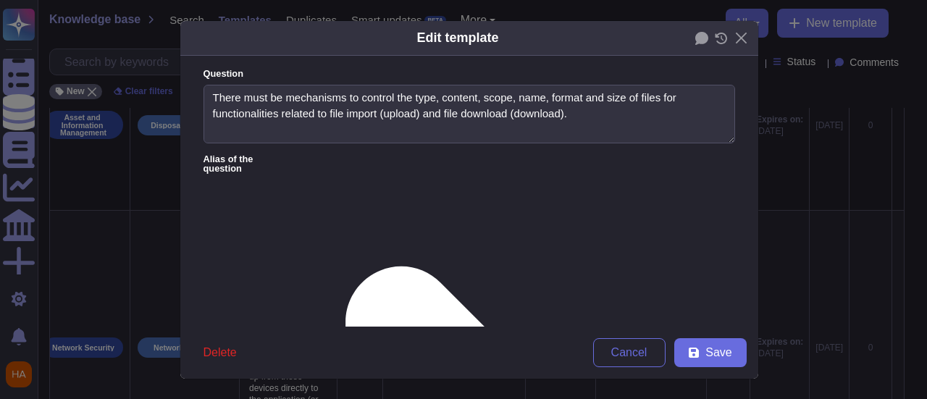
type textarea "There must be mechanisms to control the type, content, scope, name, format and …"
type textarea "The Assets upload feature integrated in the Image offers and in design preview …"
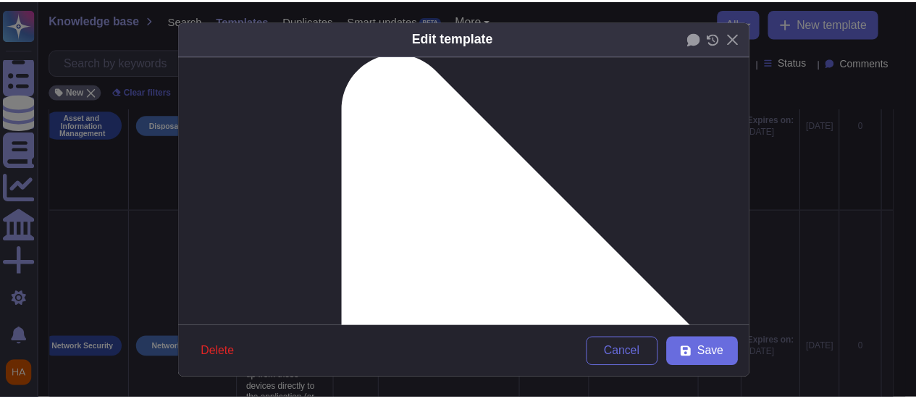
scroll to position [217, 0]
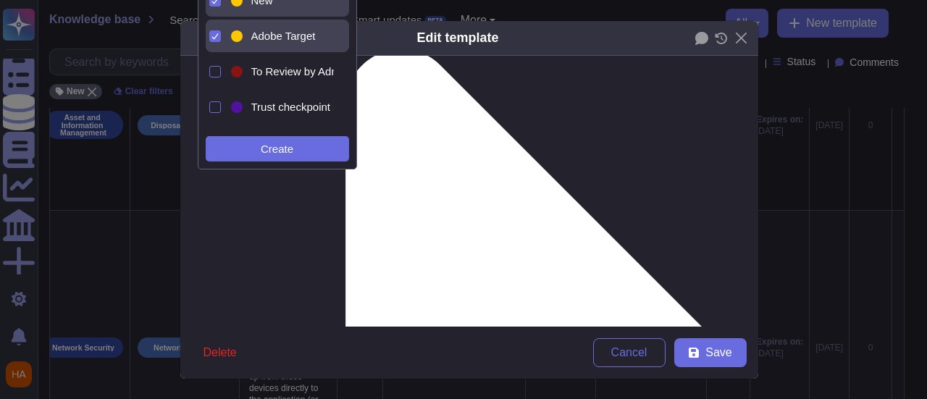
click at [269, 9] on div "New" at bounding box center [281, 0] width 106 height 33
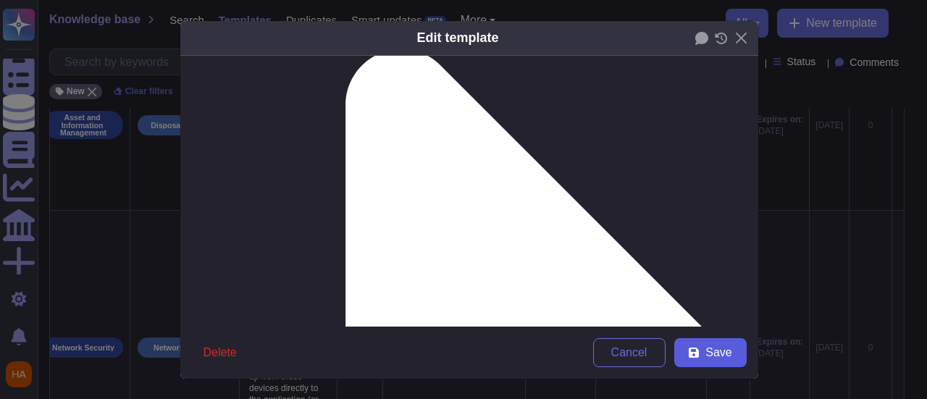
click at [707, 349] on span "Save" at bounding box center [718, 353] width 26 height 12
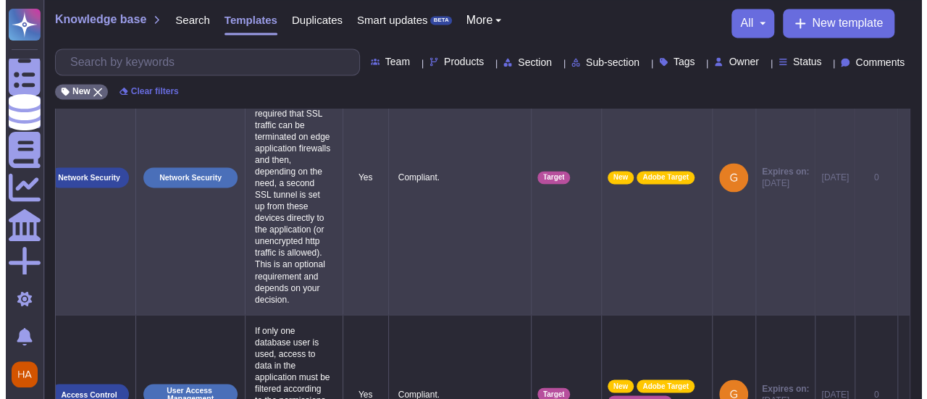
scroll to position [0, 41]
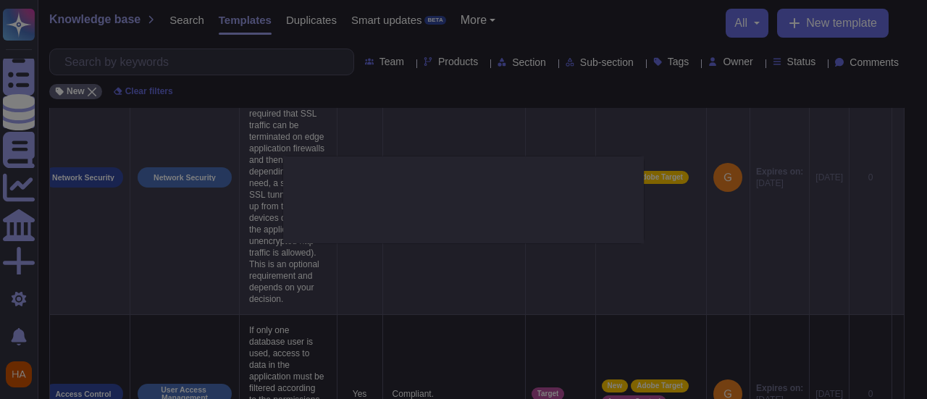
scroll to position [0, 41]
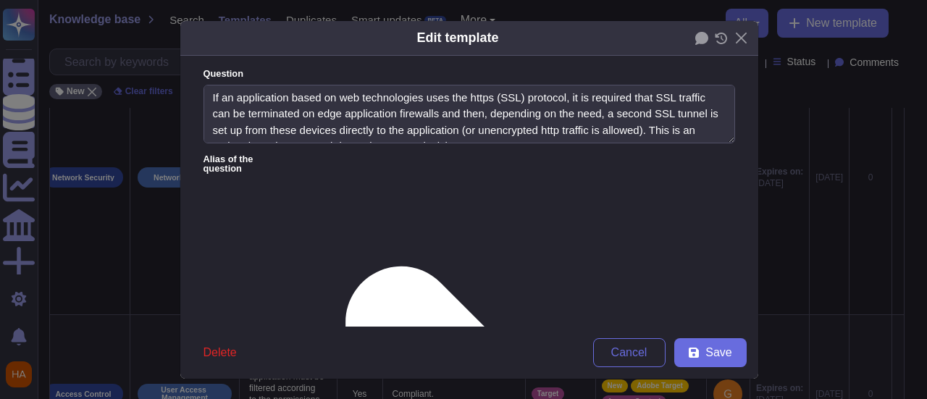
type textarea "If an application based on web technologies uses the https (SSL) protocol, it i…"
type textarea "Compliant."
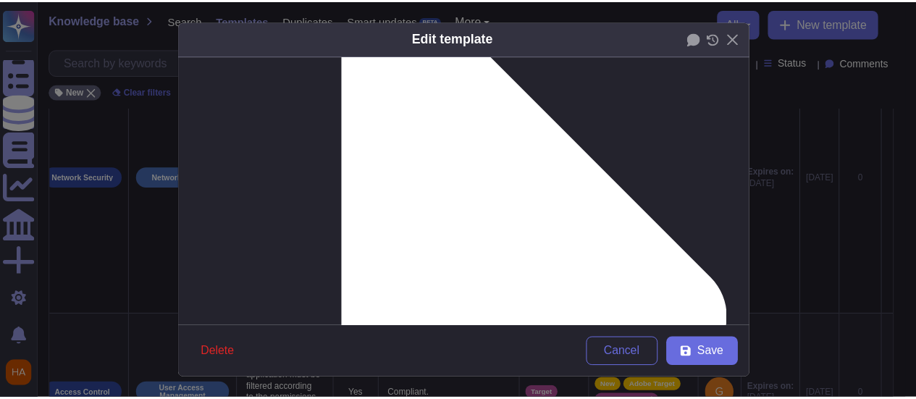
scroll to position [290, 0]
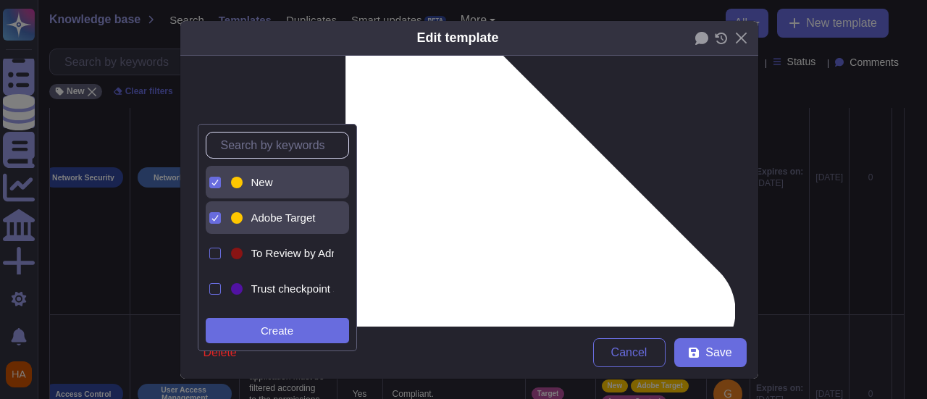
click at [281, 182] on div "New" at bounding box center [289, 182] width 77 height 13
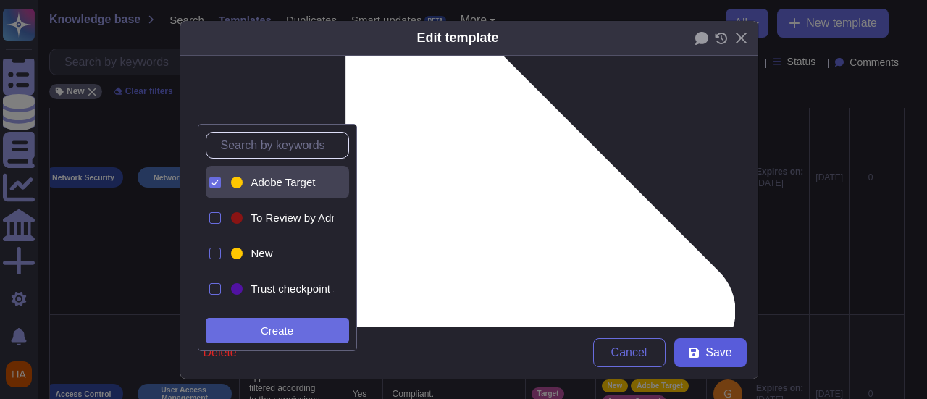
click at [705, 348] on span "Save" at bounding box center [718, 353] width 26 height 12
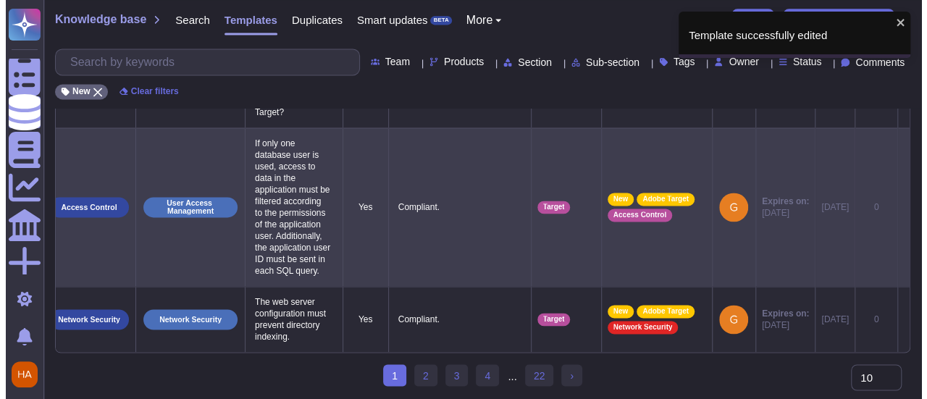
scroll to position [0, 41]
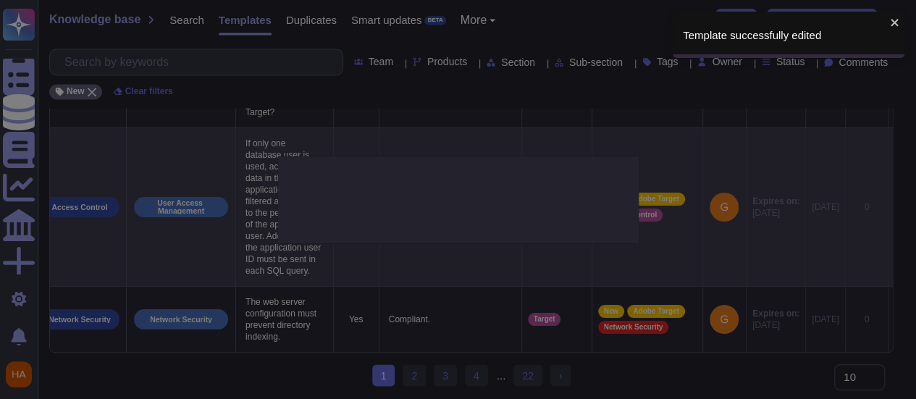
type textarea "If only one database user is used, access to data in the application must be fi…"
type textarea "Compliant."
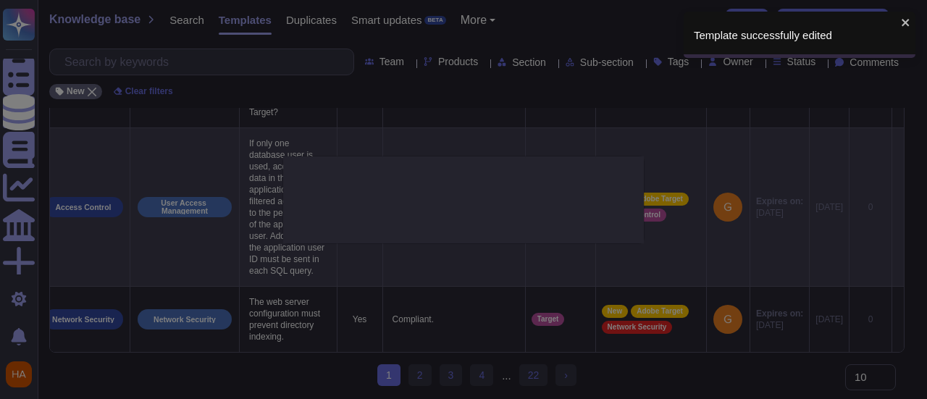
scroll to position [0, 41]
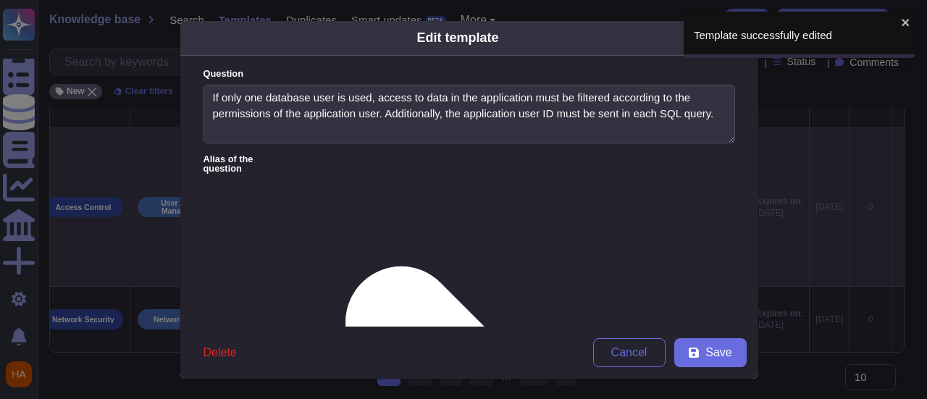
type textarea "If only one database user is used, access to data in the application must be fi…"
type textarea "Compliant."
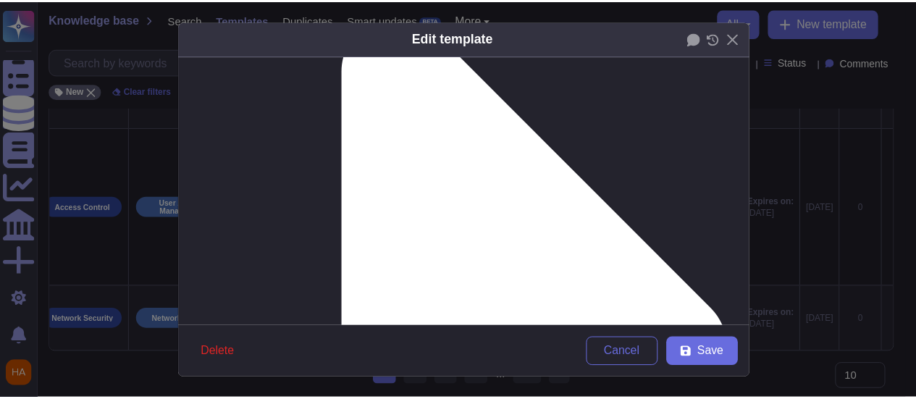
scroll to position [290, 0]
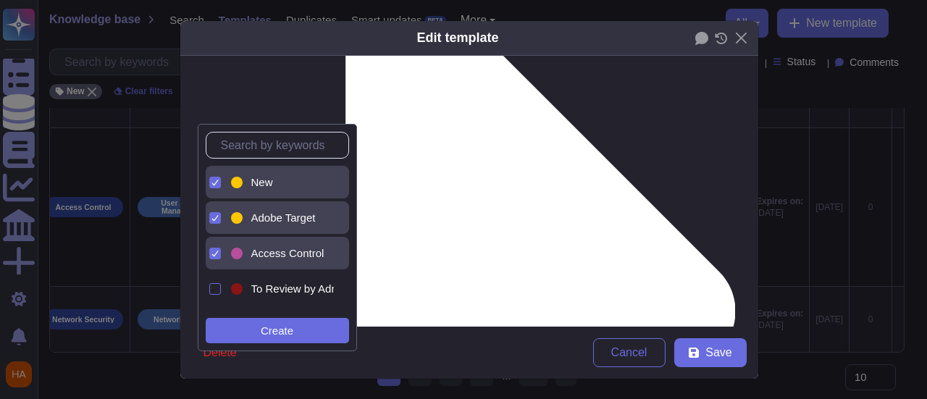
click at [303, 179] on div "New" at bounding box center [289, 182] width 77 height 13
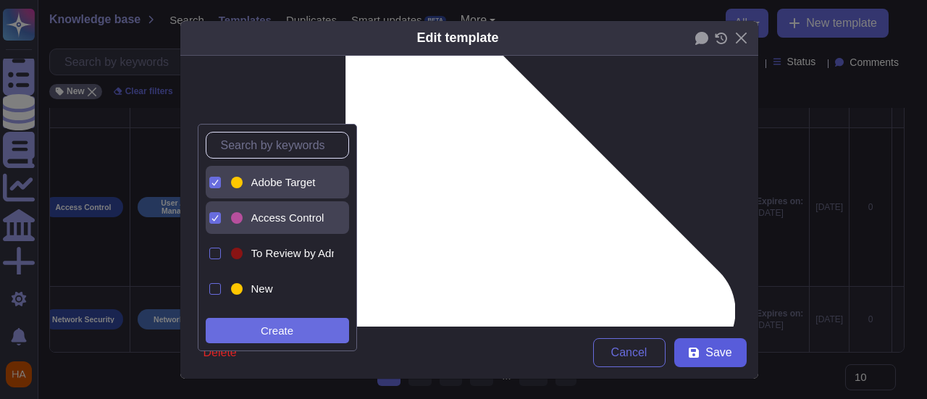
click at [692, 351] on icon at bounding box center [694, 353] width 12 height 12
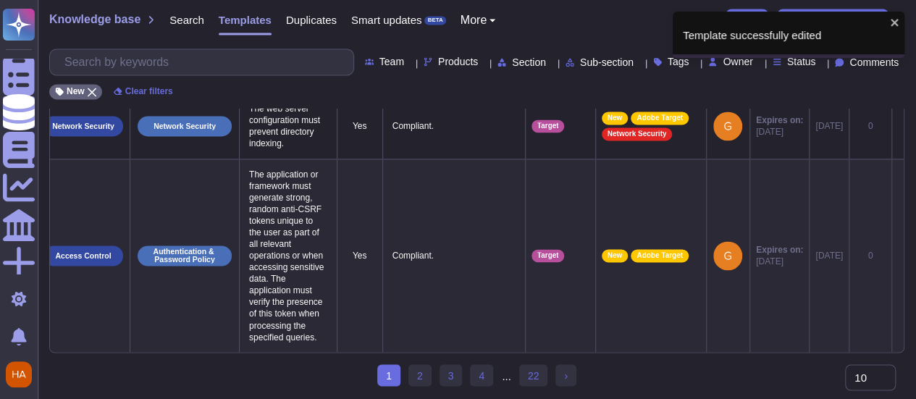
scroll to position [0, 30]
